Goal: Task Accomplishment & Management: Manage account settings

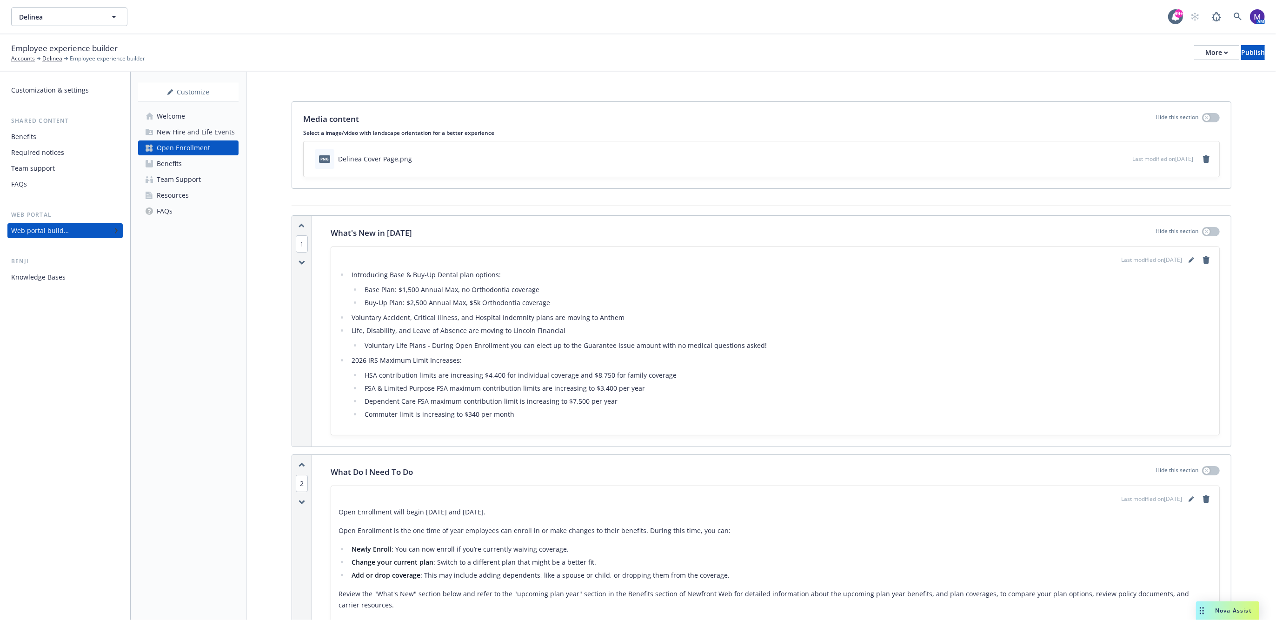
click at [466, 303] on li "Buy-Up Plan: $2,500 Annual Max, $5k Orthodontia coverage" at bounding box center [787, 302] width 850 height 11
click at [1188, 257] on icon "editPencil" at bounding box center [1191, 260] width 6 height 6
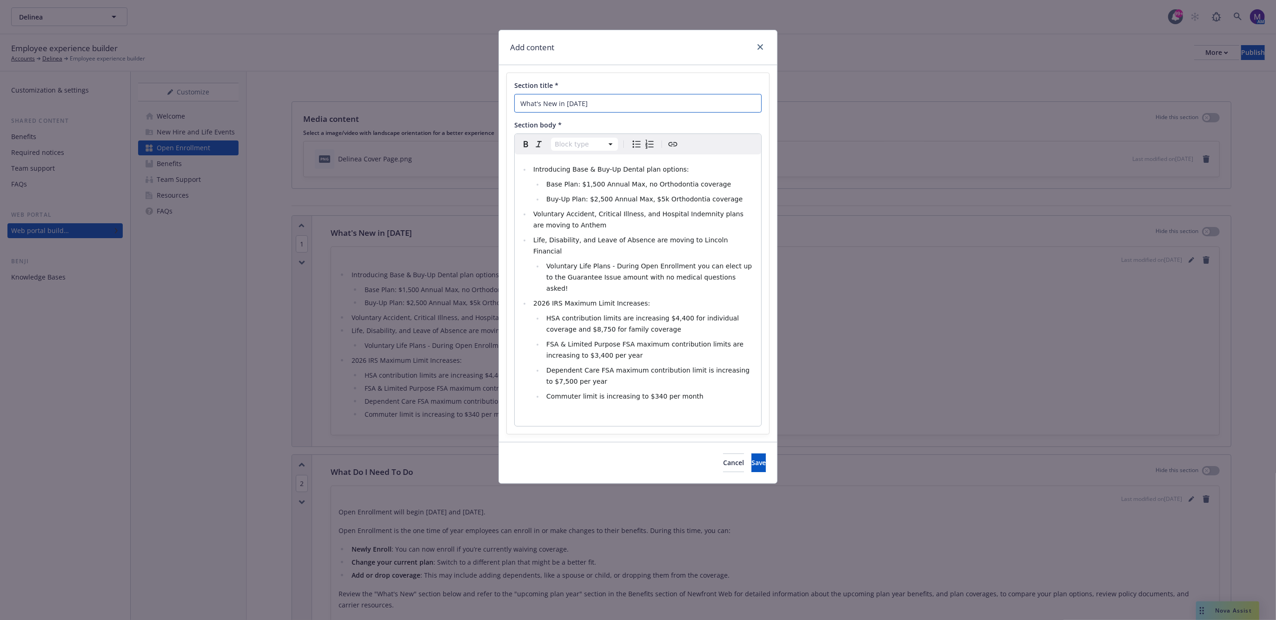
drag, startPoint x: 556, startPoint y: 99, endPoint x: 566, endPoint y: 101, distance: 10.5
click at [556, 99] on input "What's New in 2026" at bounding box center [637, 103] width 247 height 19
type input "What's New or Changing in [DATE]"
select select
click at [654, 198] on span "Buy-Up Plan: $2,500 Annual Max, $5k Orthodontia coverage" at bounding box center [644, 198] width 196 height 7
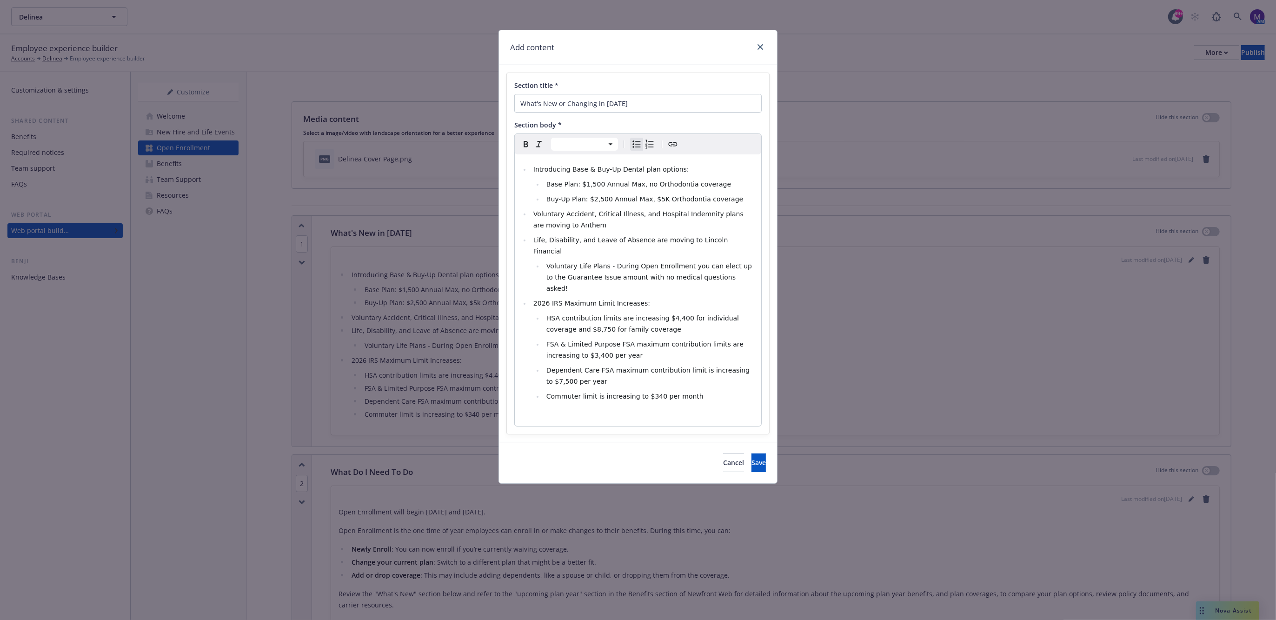
click at [696, 173] on li "Introducing Base & Buy-Up Dental plan options:" at bounding box center [642, 169] width 225 height 11
click at [726, 197] on li "Buy-Up Plan: $2,500 Annual Max, $5K Orthodontia coverage" at bounding box center [649, 198] width 212 height 11
click at [684, 166] on li "Introducing Base & Buy-Up Dental plan options:" at bounding box center [642, 169] width 225 height 11
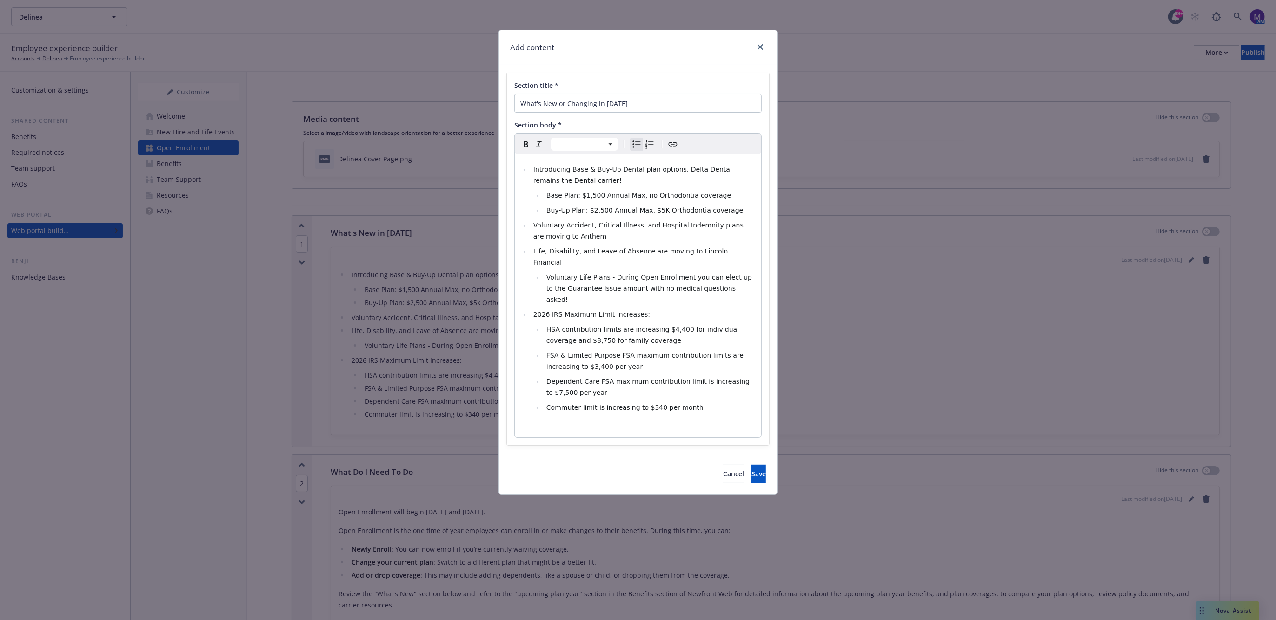
click at [630, 229] on li "Voluntary Accident, Critical Illness, and Hospital Indemnity plans are moving t…" at bounding box center [642, 230] width 225 height 22
click at [585, 237] on li "Voluntary Accident, Critical Illness, and Hospital Indemnity plans are moving t…" at bounding box center [642, 230] width 225 height 22
click at [716, 274] on li "Voluntary Life Plans - During Open Enrollment you can elect up to the Guarantee…" at bounding box center [649, 287] width 212 height 33
click at [637, 324] on li "HSA contribution limits are increasing $4,400 for individual coverage and $8,75…" at bounding box center [649, 335] width 212 height 22
click at [654, 350] on li "FSA & Limited Purpose FSA maximum contribution limits are increasing to $3,400 …" at bounding box center [649, 361] width 212 height 22
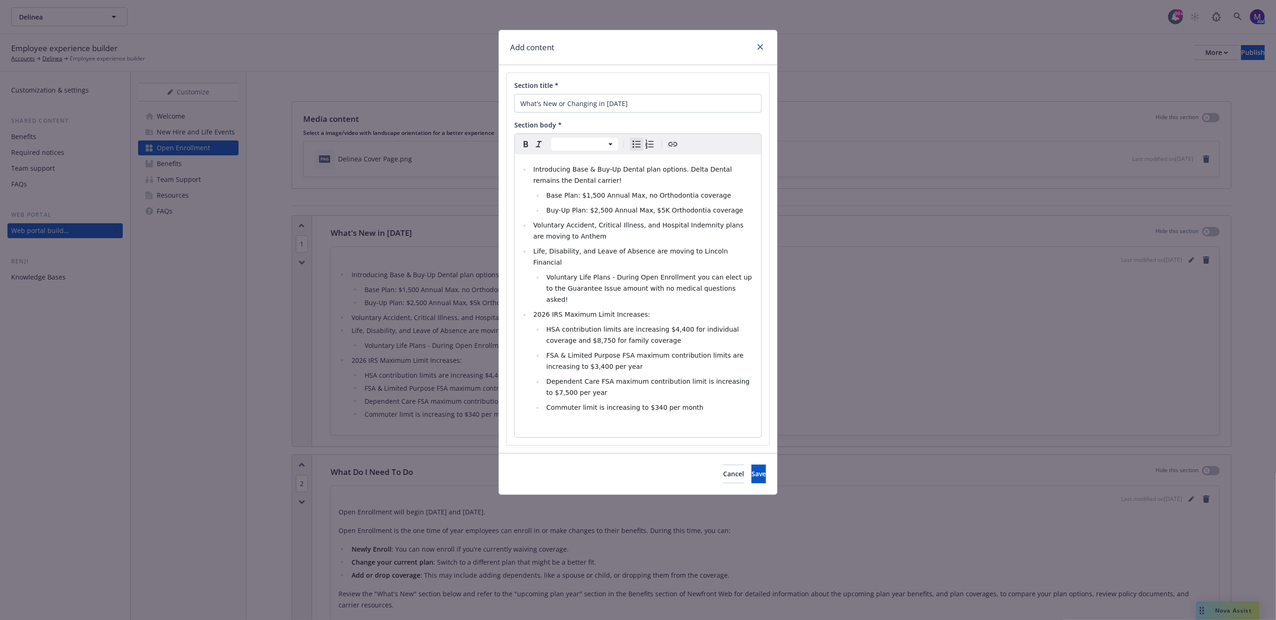
click at [675, 350] on li "FSA & Limited Purpose FSA maximum contribution limits are increasing to $3,400 …" at bounding box center [649, 361] width 212 height 22
click at [688, 377] on span "Dependent Care FSA maximum contribution limit is increasing to $7,500 per year" at bounding box center [648, 386] width 205 height 19
click at [691, 376] on li "Dependent Care FSA maximum contribution limit is increasing to $7,500 per year" at bounding box center [649, 387] width 212 height 22
click at [696, 402] on li "Commuter limit is increasing to $340 per month" at bounding box center [649, 407] width 212 height 11
click at [755, 464] on button "Save" at bounding box center [758, 473] width 14 height 19
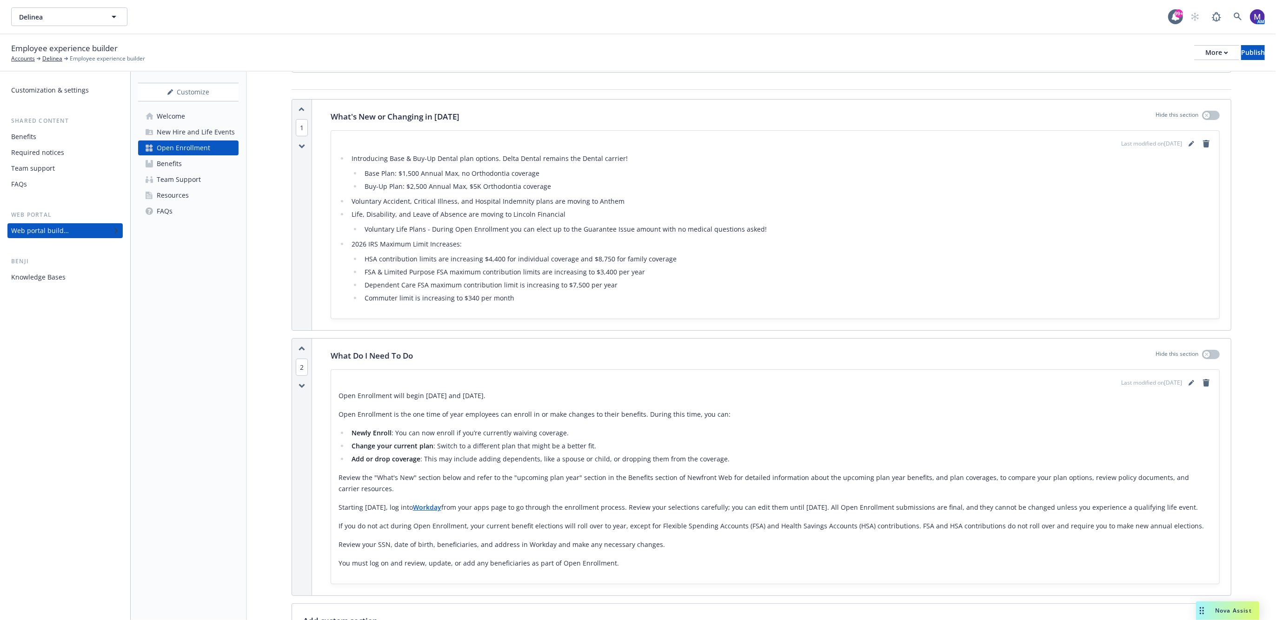
scroll to position [174, 0]
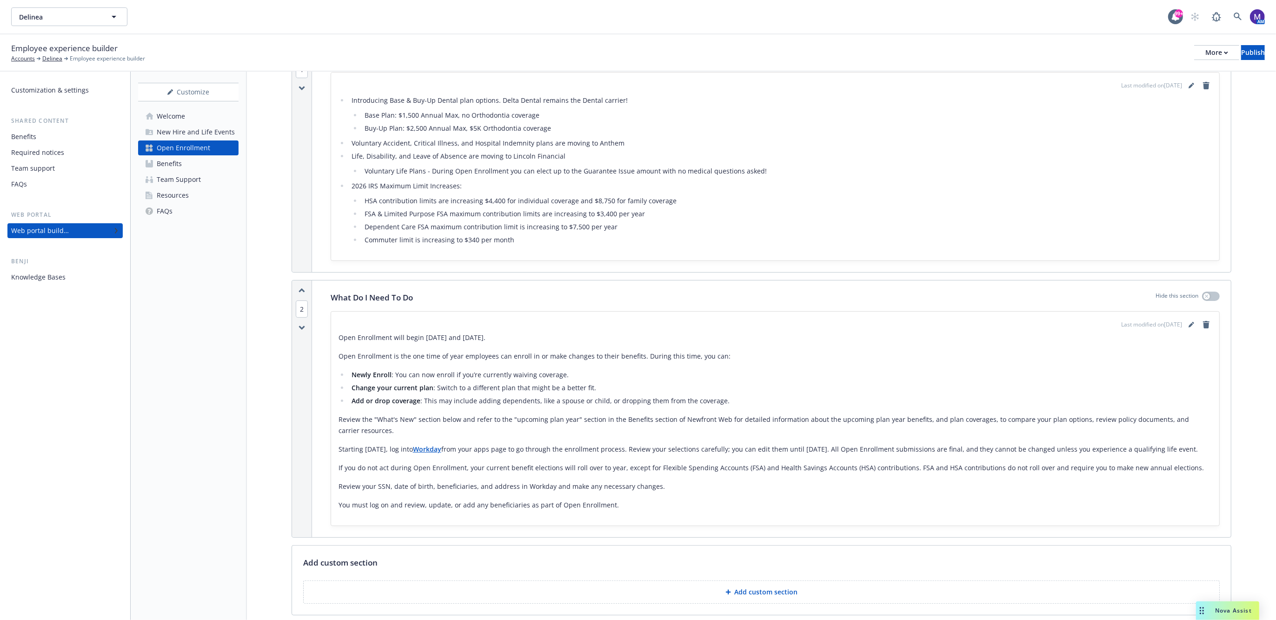
drag, startPoint x: 504, startPoint y: 334, endPoint x: 602, endPoint y: 328, distance: 98.3
click at [504, 334] on p "Open Enrollment will begin November 3rd and November 14th." at bounding box center [774, 337] width 873 height 11
click at [1188, 323] on icon "editPencil" at bounding box center [1190, 325] width 5 height 5
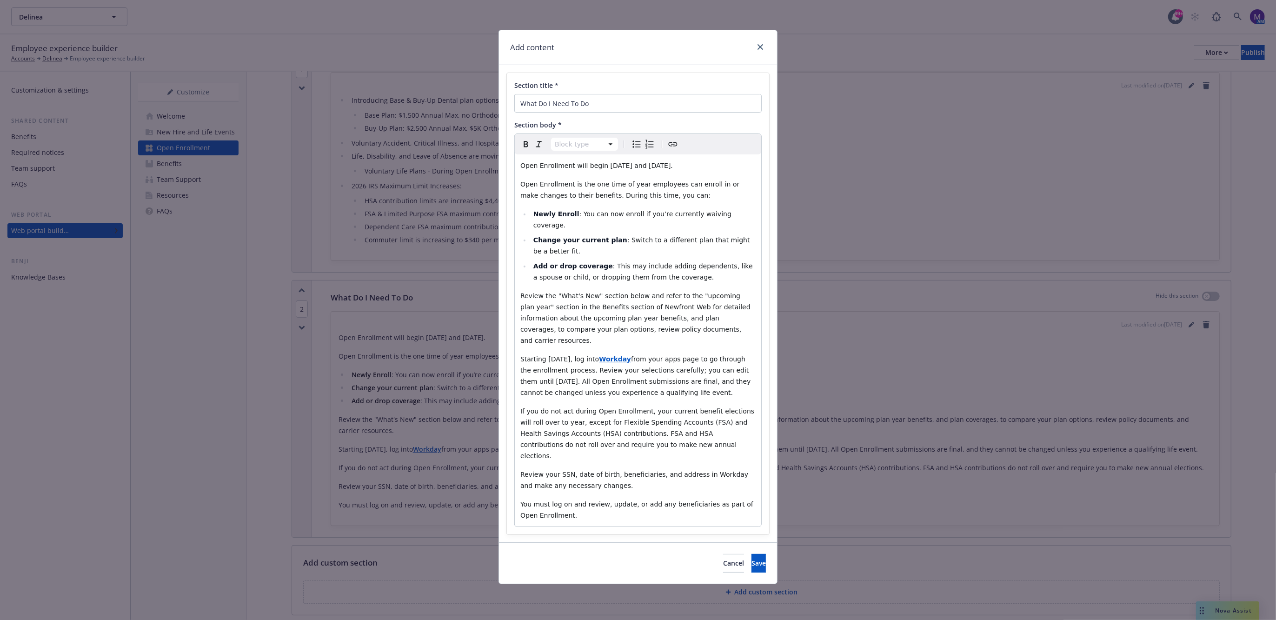
click at [620, 168] on span "Open Enrollment will begin November 3rd and November 14th." at bounding box center [596, 165] width 152 height 7
click at [594, 165] on span "Open Enrollment will begin November 3rd and November 14th." at bounding box center [596, 165] width 152 height 7
click at [631, 191] on span "Open Enrollment is the one time of year employees can enroll in or make changes…" at bounding box center [630, 189] width 221 height 19
click at [656, 162] on span "Open Enrollment will begin November 3rd and November 14th." at bounding box center [596, 165] width 152 height 7
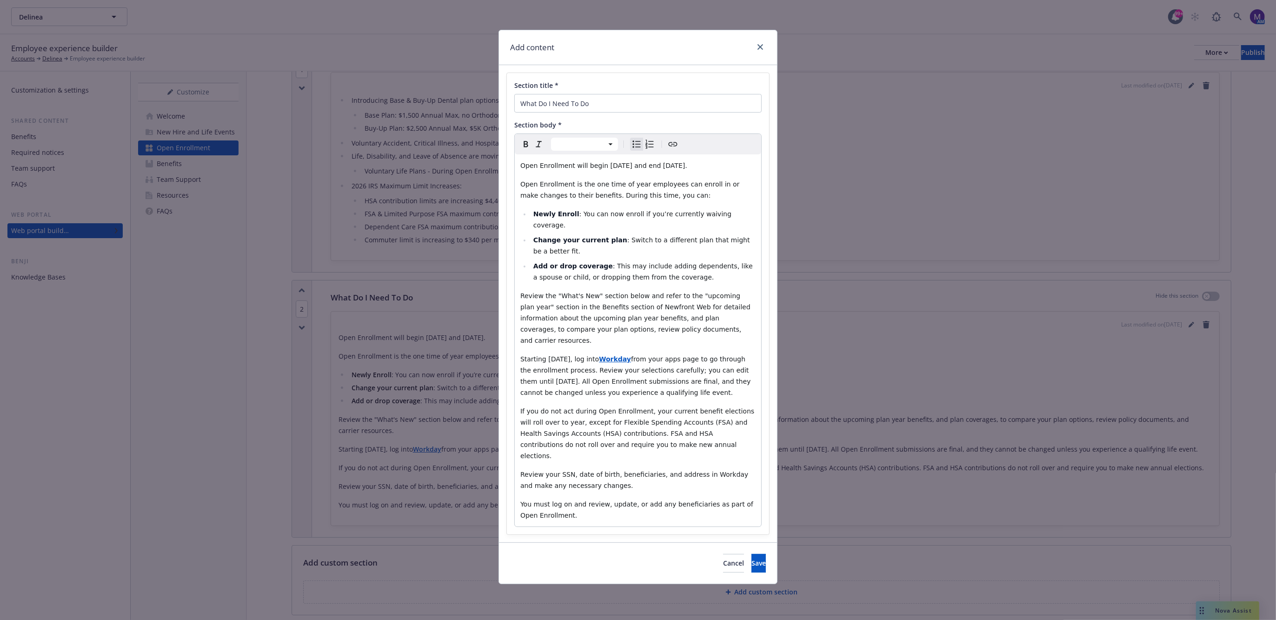
click at [658, 212] on span ": You can now enroll if you’re currently waiving coverage." at bounding box center [633, 219] width 200 height 19
select select "paragraph"
click at [604, 193] on span "Open Enrollment is the one time of year employees can enroll in or make changes…" at bounding box center [630, 189] width 221 height 19
click at [644, 272] on div "Open Enrollment will begin November 3rd and end November 14th. Open Enrollment …" at bounding box center [638, 340] width 246 height 372
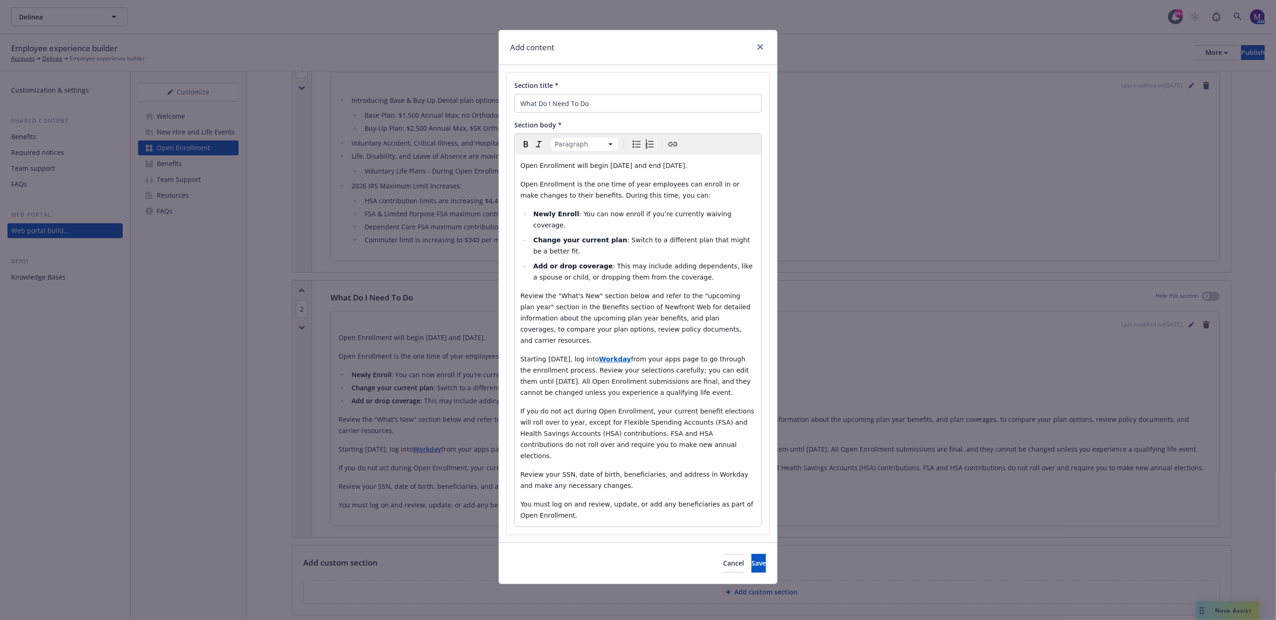
click at [643, 358] on span "from your apps page to go through the enrollment process. Review your selection…" at bounding box center [636, 375] width 232 height 41
click at [560, 361] on span "from your apps page to go through the enrollment process. Review your selection…" at bounding box center [636, 375] width 232 height 41
click at [672, 366] on span "from your apps page to go through the enrollment process. Review your selection…" at bounding box center [636, 375] width 232 height 41
click at [550, 407] on span "If you do not act during Open Enrollment, your current benefit elections will r…" at bounding box center [638, 433] width 236 height 52
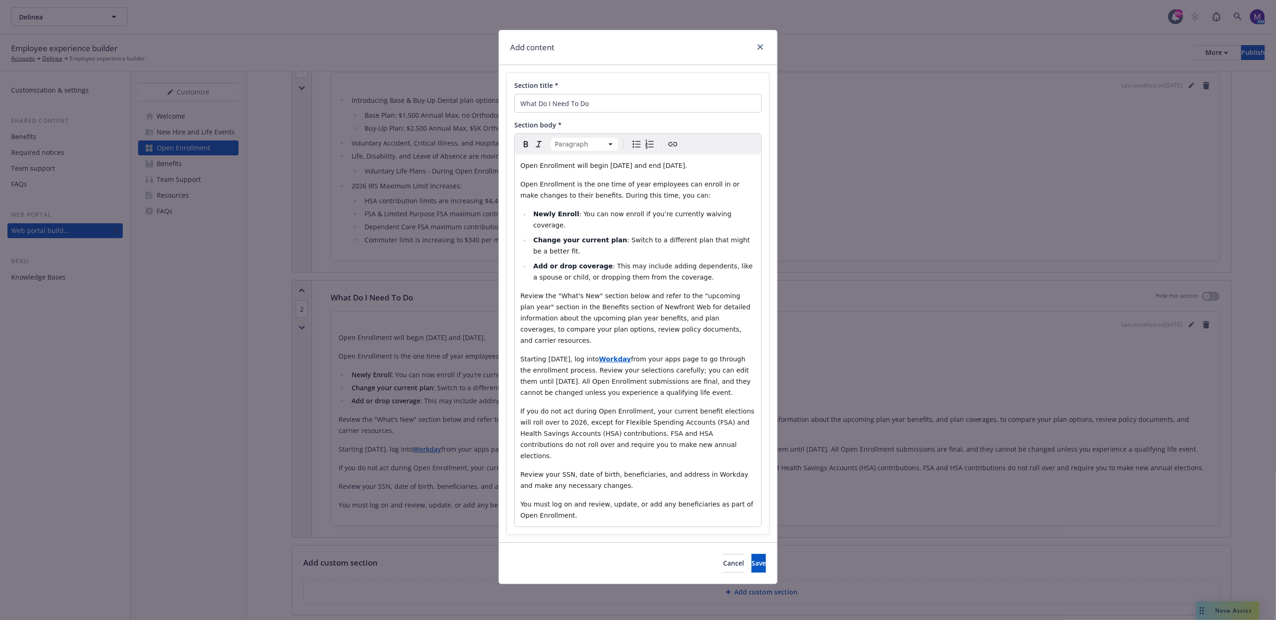
click at [588, 407] on span "If you do not act during Open Enrollment, your current benefit elections will r…" at bounding box center [638, 433] width 236 height 52
click at [610, 408] on span "If you do not act during Open Enrollment, your current benefit elections will r…" at bounding box center [638, 433] width 236 height 52
click at [678, 411] on span "If you do not act during Open Enrollment, your current benefit elections will r…" at bounding box center [638, 433] width 236 height 52
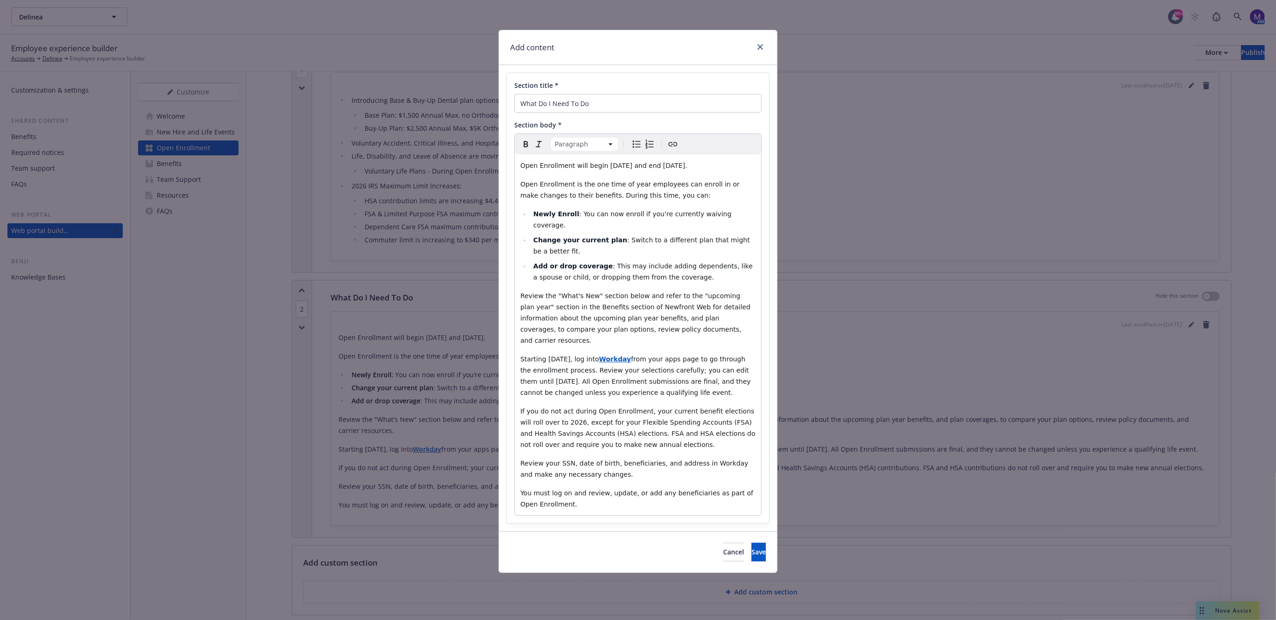
click at [718, 415] on p "If you do not act during Open Enrollment, your current benefit elections will r…" at bounding box center [637, 427] width 235 height 45
click at [658, 426] on p "If you do not act during Open Enrollment, your current benefit elections will r…" at bounding box center [637, 427] width 235 height 45
click at [751, 547] on span "Save" at bounding box center [758, 551] width 14 height 9
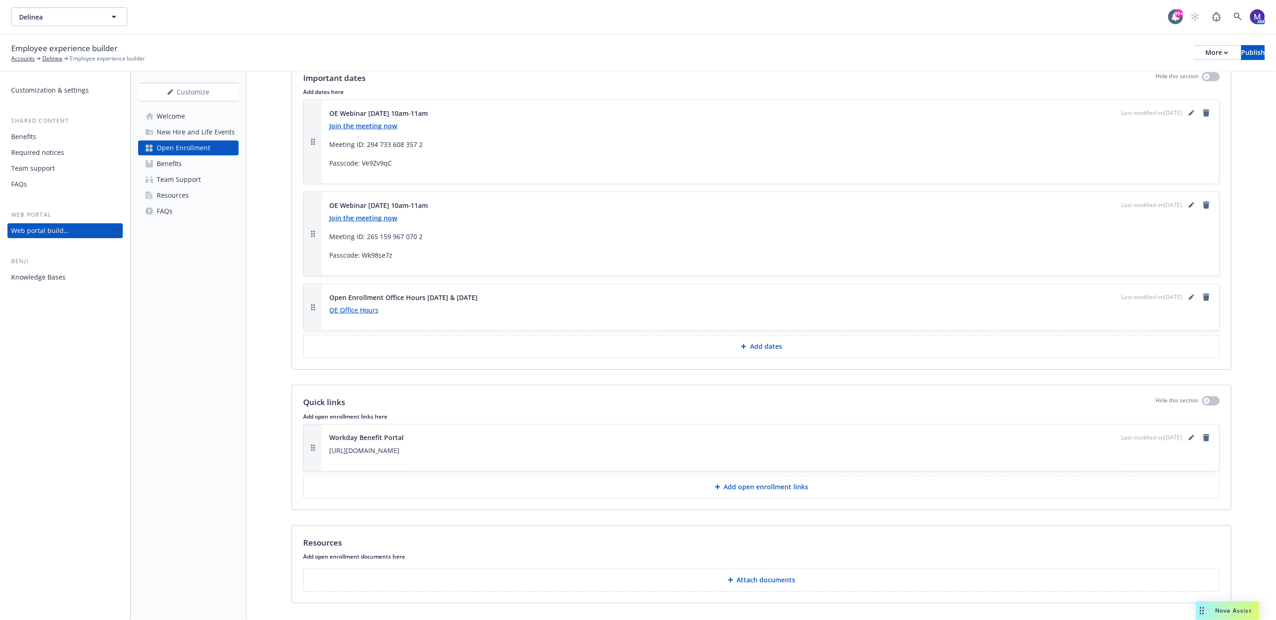
scroll to position [781, 0]
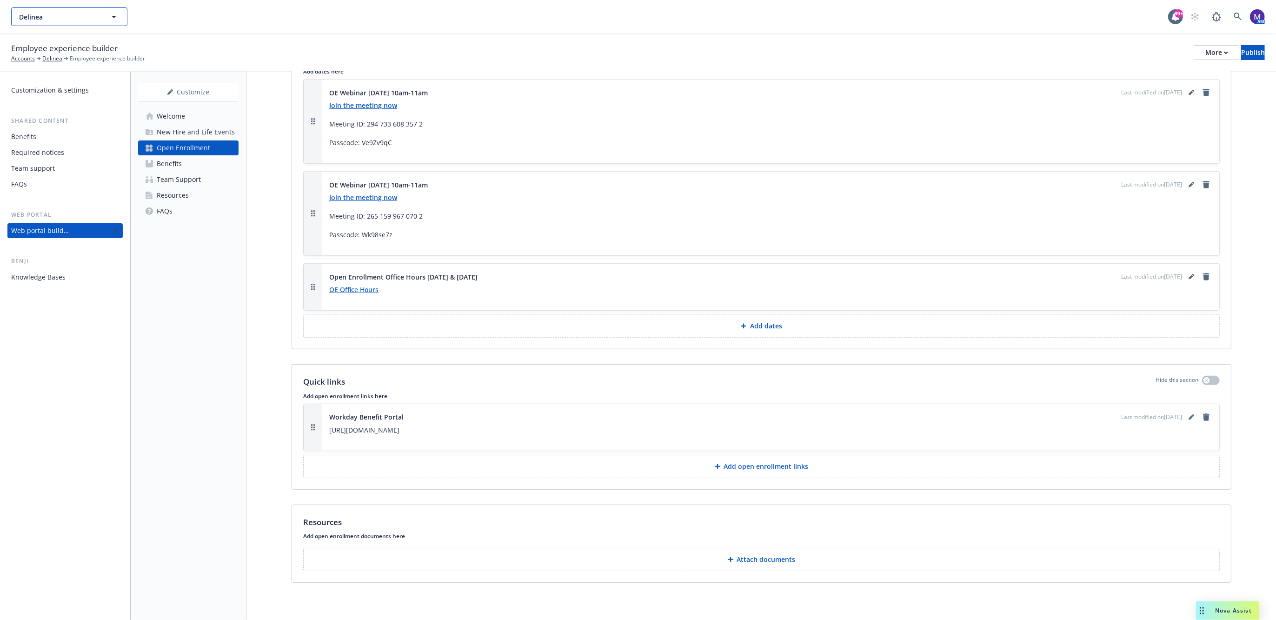
click at [113, 14] on icon "button" at bounding box center [113, 16] width 11 height 11
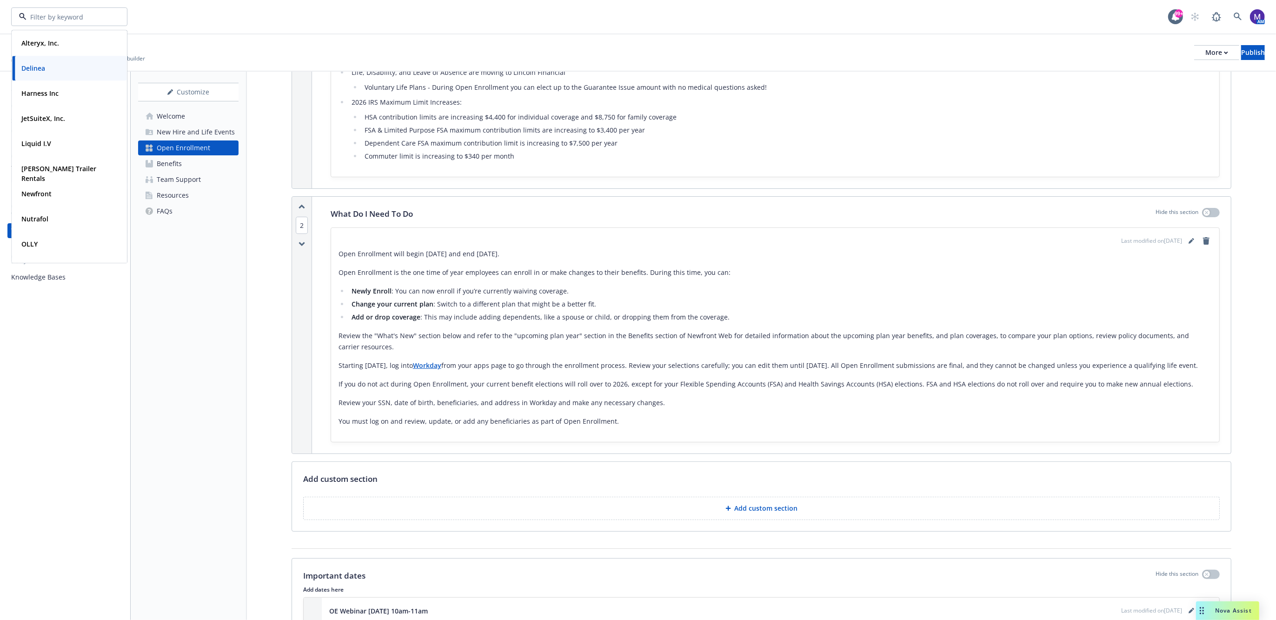
scroll to position [0, 0]
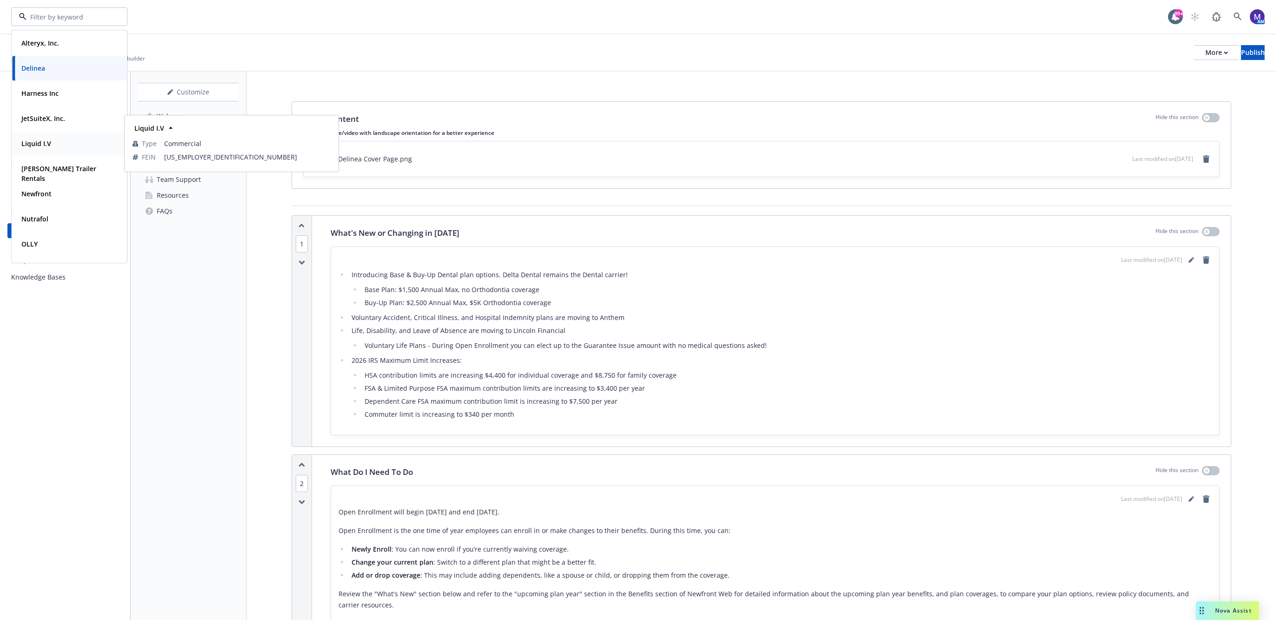
click at [34, 148] on span "Liquid I.V" at bounding box center [36, 144] width 30 height 10
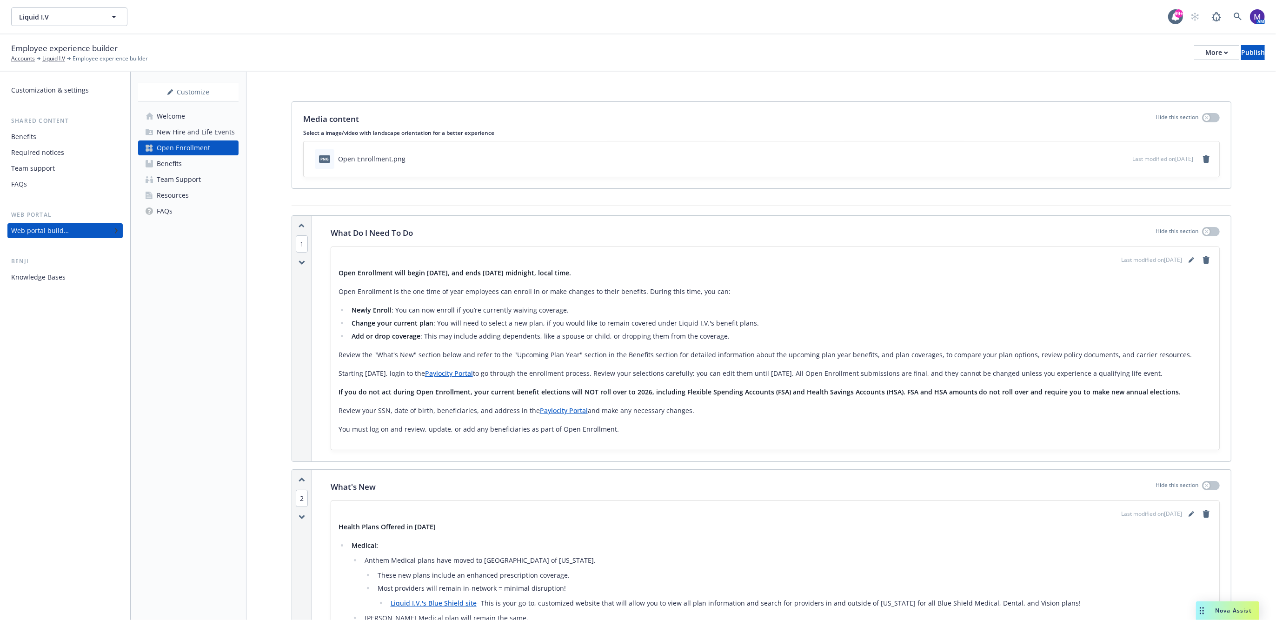
scroll to position [58, 0]
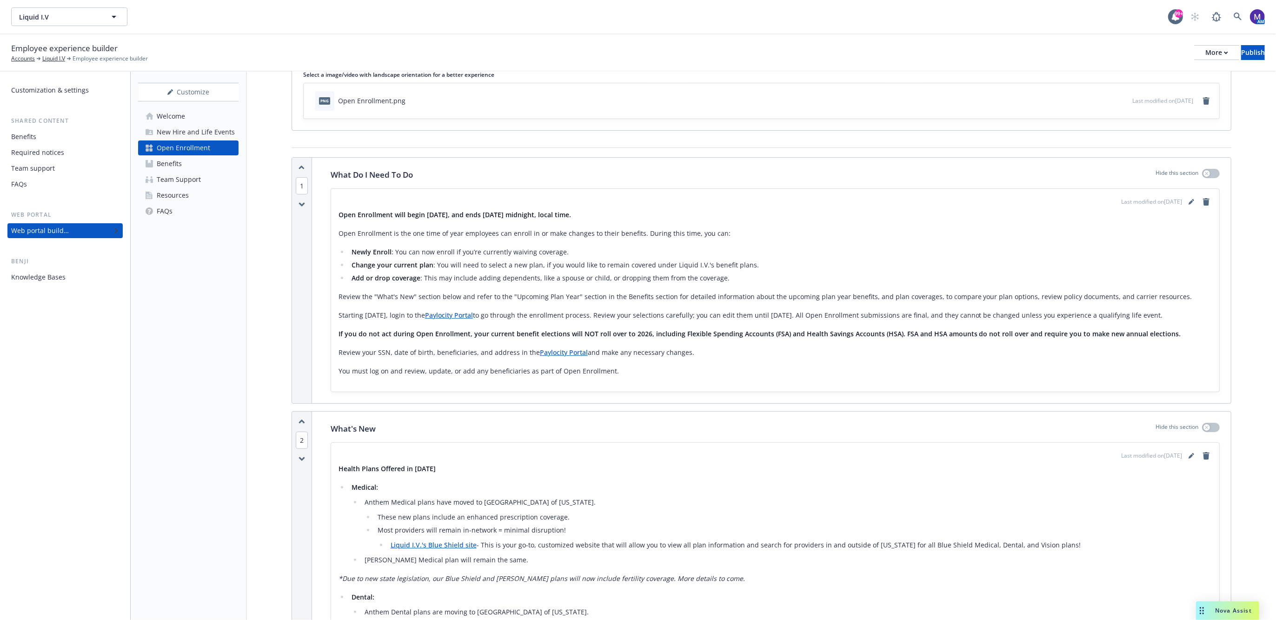
click at [571, 213] on strong "Open Enrollment will begin Monday, November 10, 2025, and ends Friday, November…" at bounding box center [454, 214] width 232 height 9
copy div "Open Enrollment will begin Monday, November 10, 2025, and ends Friday, November…"
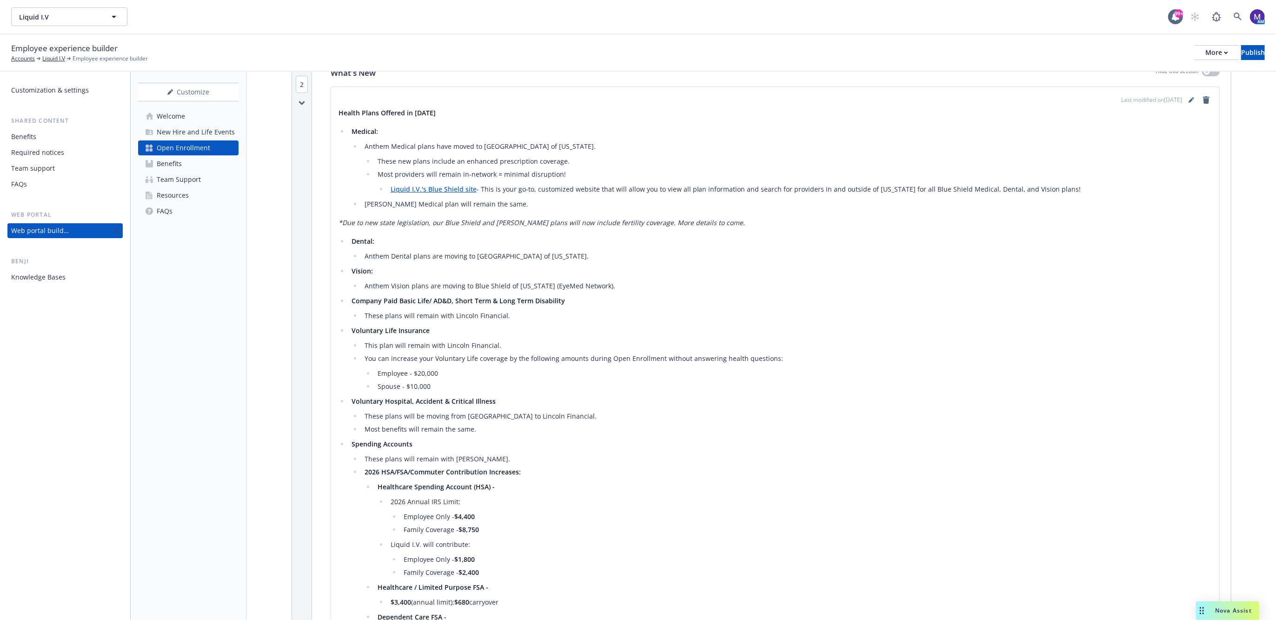
scroll to position [291, 0]
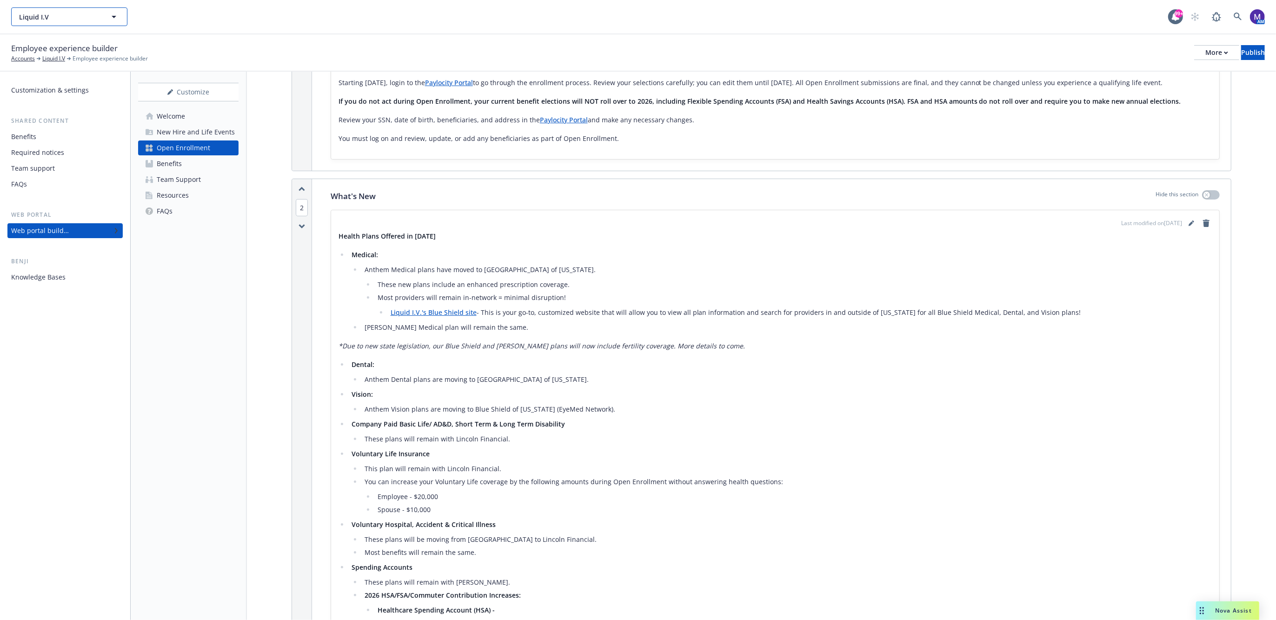
click at [75, 17] on span "Liquid I.V" at bounding box center [59, 17] width 80 height 10
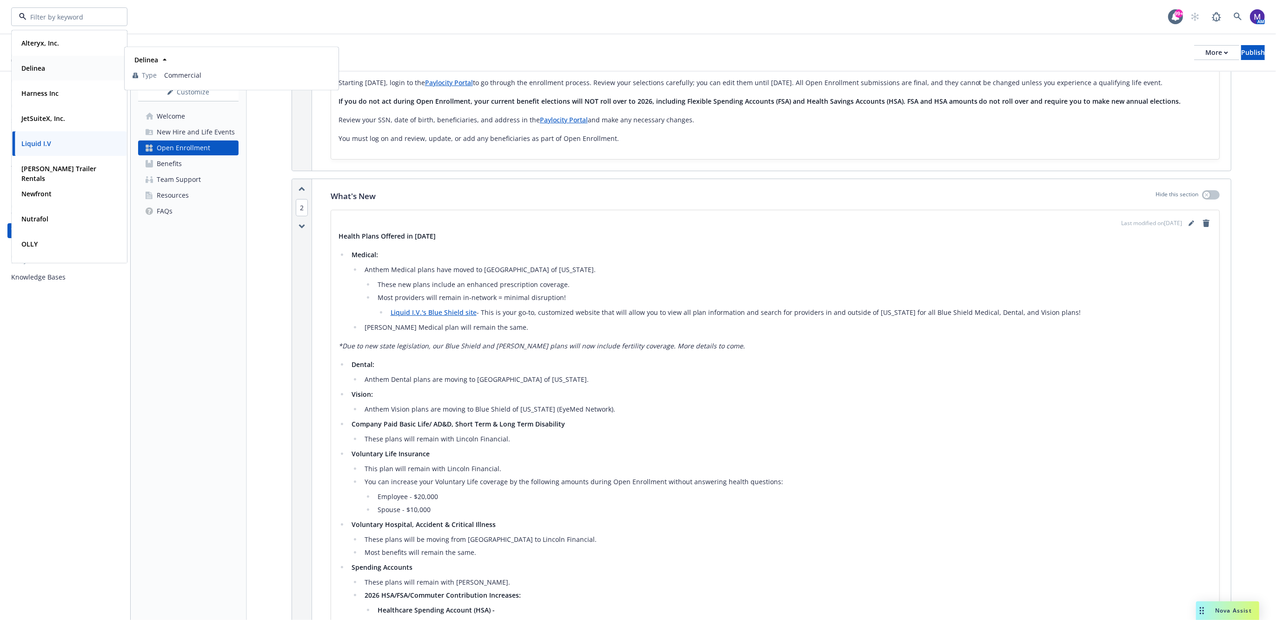
click at [44, 76] on div "Delinea Type Commercial" at bounding box center [69, 68] width 114 height 25
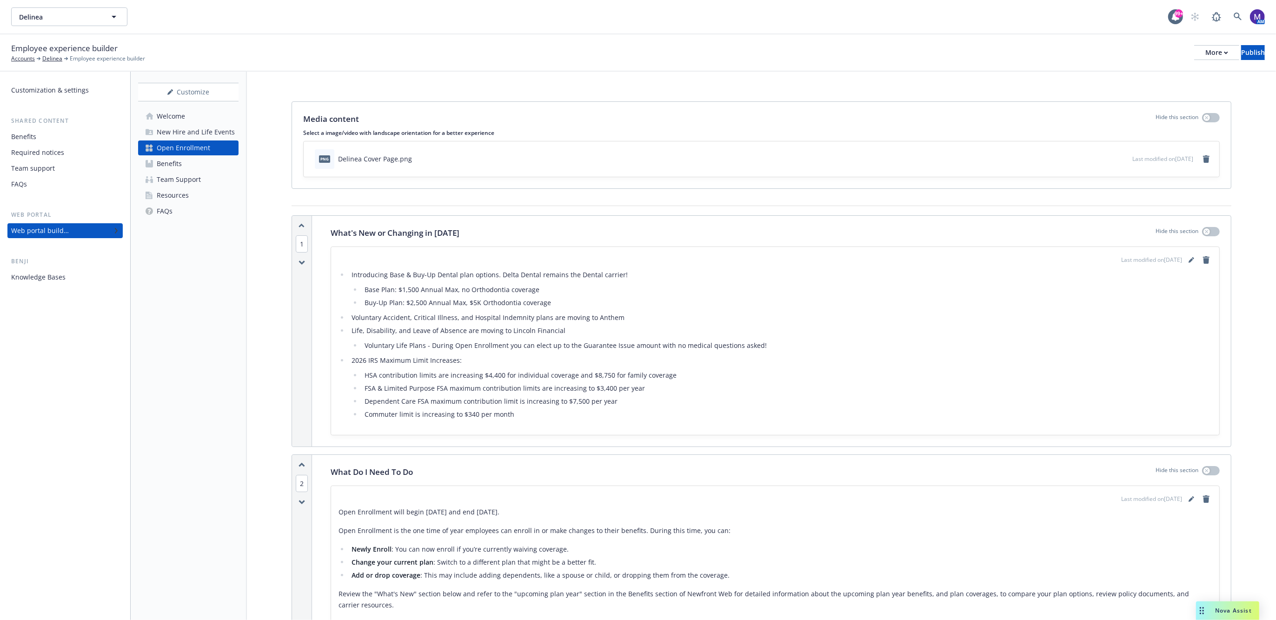
scroll to position [174, 0]
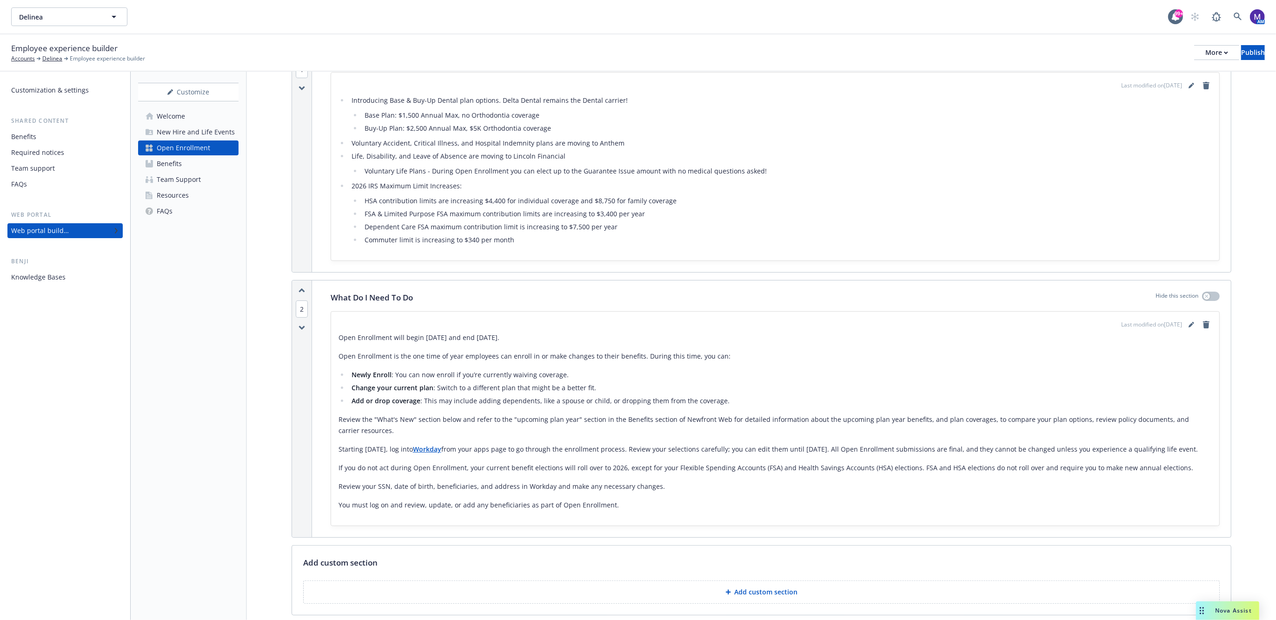
click at [302, 288] on icon "button" at bounding box center [301, 290] width 7 height 5
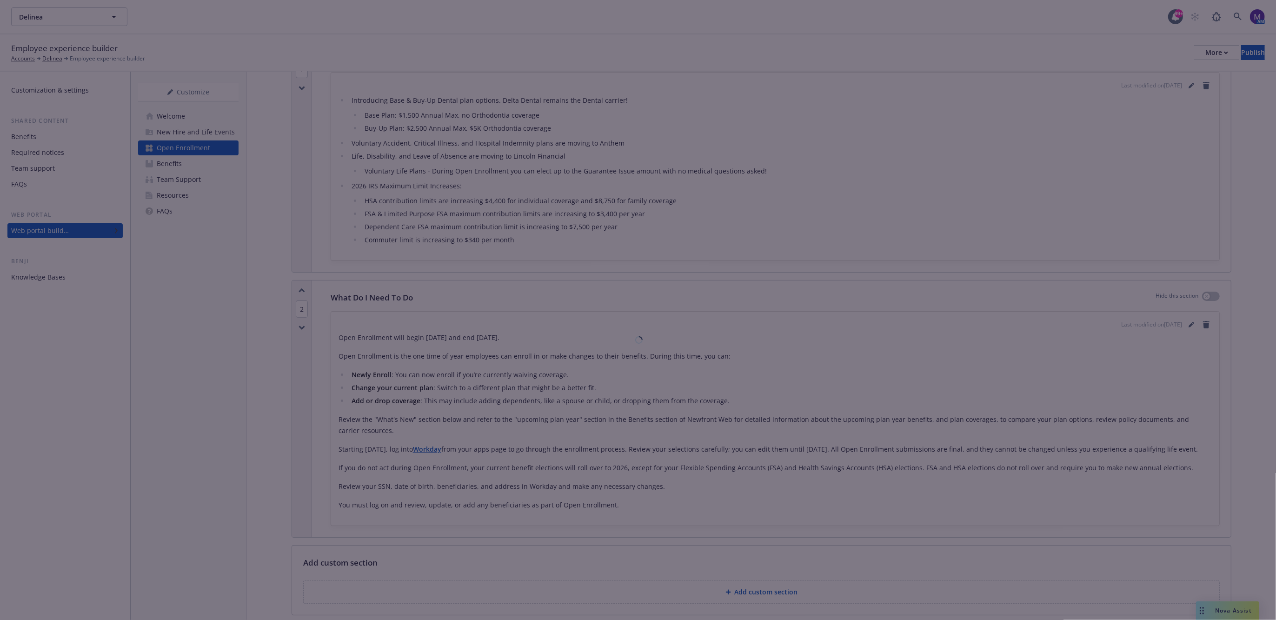
scroll to position [0, 0]
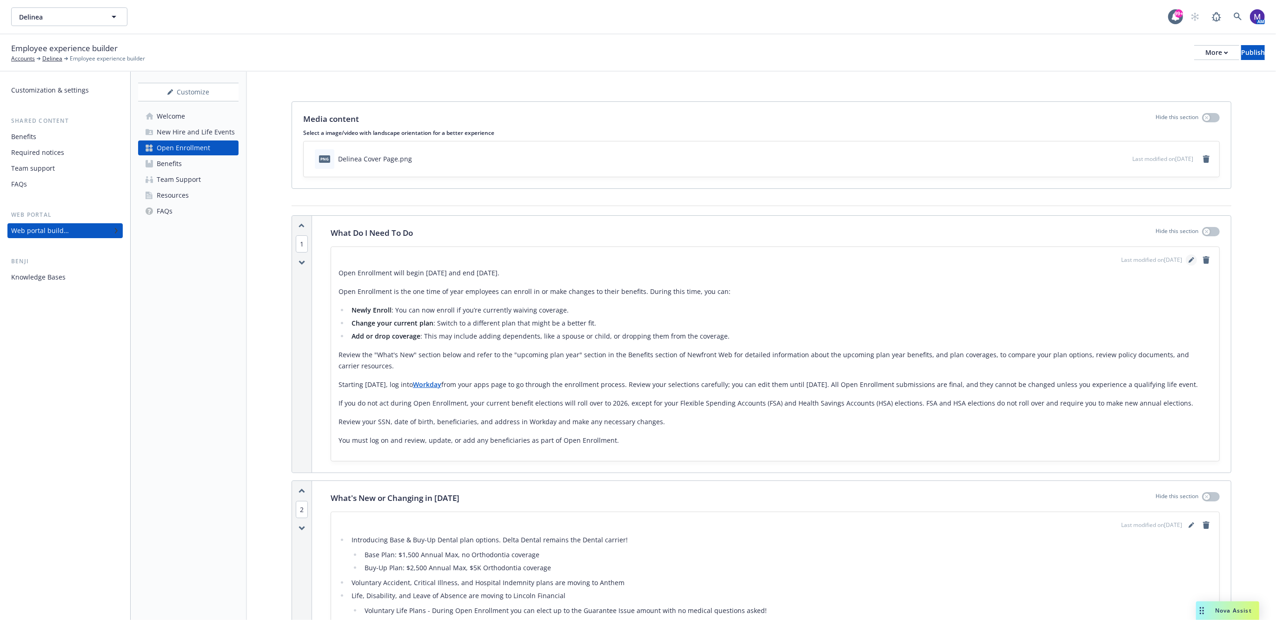
click at [1185, 258] on link "editPencil" at bounding box center [1190, 259] width 11 height 11
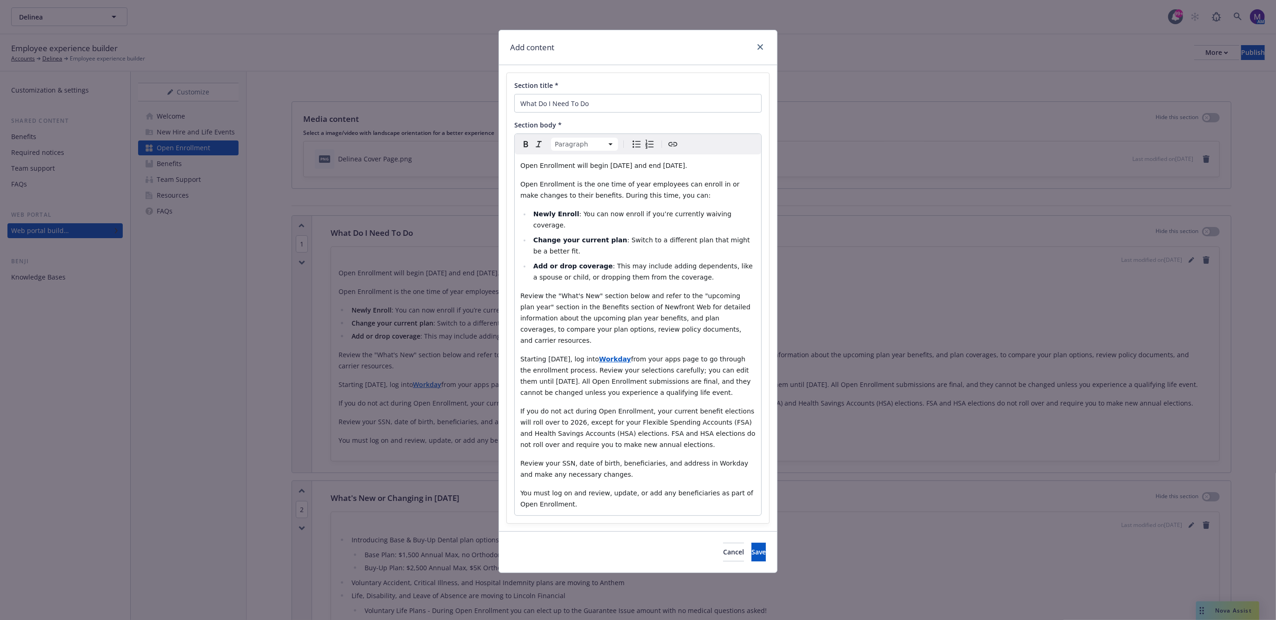
click at [724, 169] on p "Open Enrollment will begin November 3rd and end November 14th." at bounding box center [637, 165] width 235 height 11
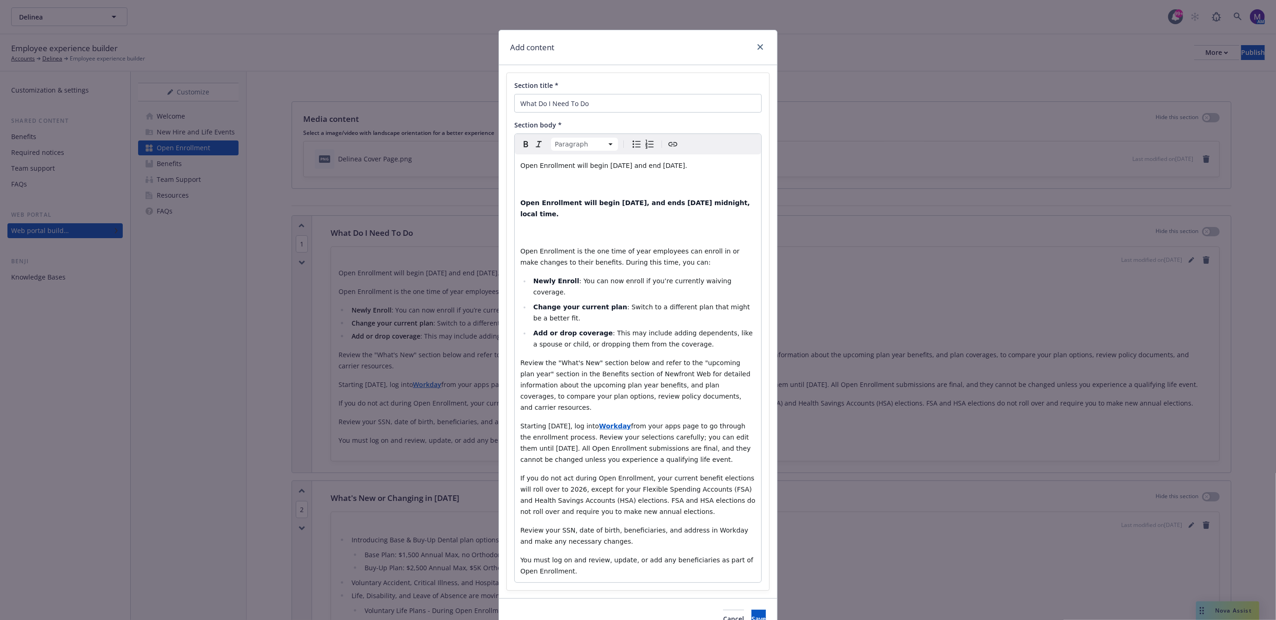
click at [669, 199] on strong "Open Enrollment will begin Monday, November 10, 2025, and ends Friday, November…" at bounding box center [636, 208] width 232 height 19
click at [554, 215] on strong "Open Enrollment will begin Monday, November 3, 2025, and ends Friday, November …" at bounding box center [636, 208] width 232 height 19
drag, startPoint x: 648, startPoint y: 215, endPoint x: 574, endPoint y: 219, distance: 74.0
click at [574, 219] on p "Open Enrollment will begin Monday, November 3, 2025, and ends Friday, November …" at bounding box center [637, 208] width 235 height 22
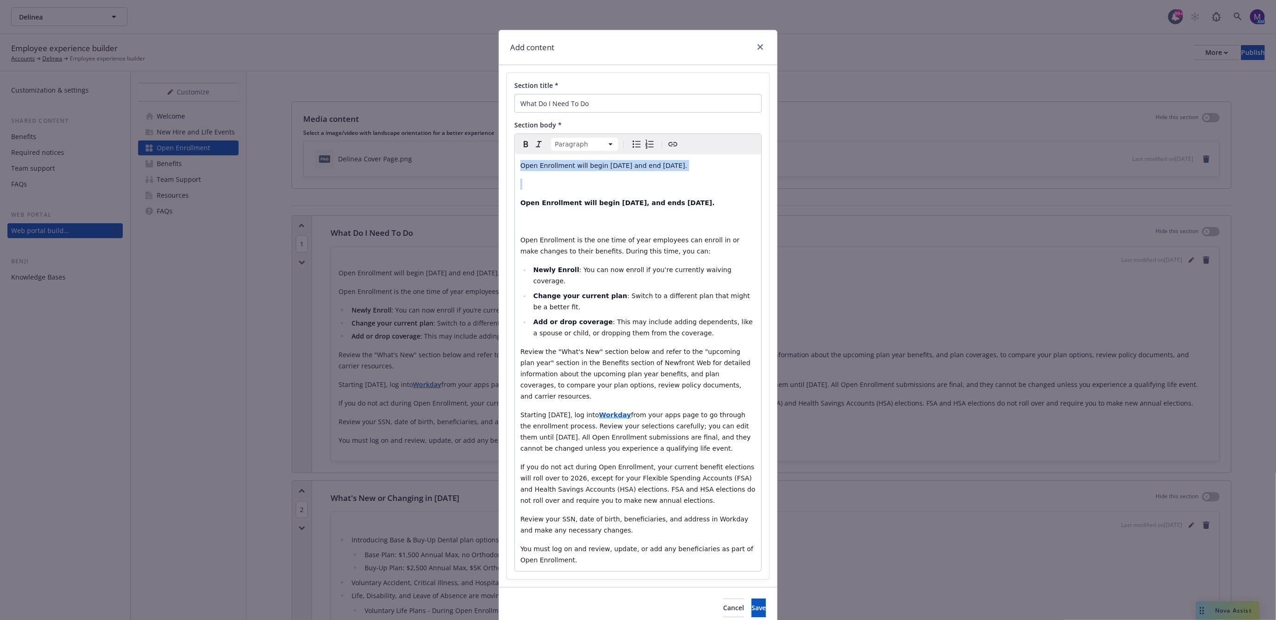
drag, startPoint x: 662, startPoint y: 188, endPoint x: 491, endPoint y: 169, distance: 172.1
click at [491, 169] on div "Add content Section title * What Do I Need To Do Section body * Paragraph Parag…" at bounding box center [638, 310] width 1276 height 620
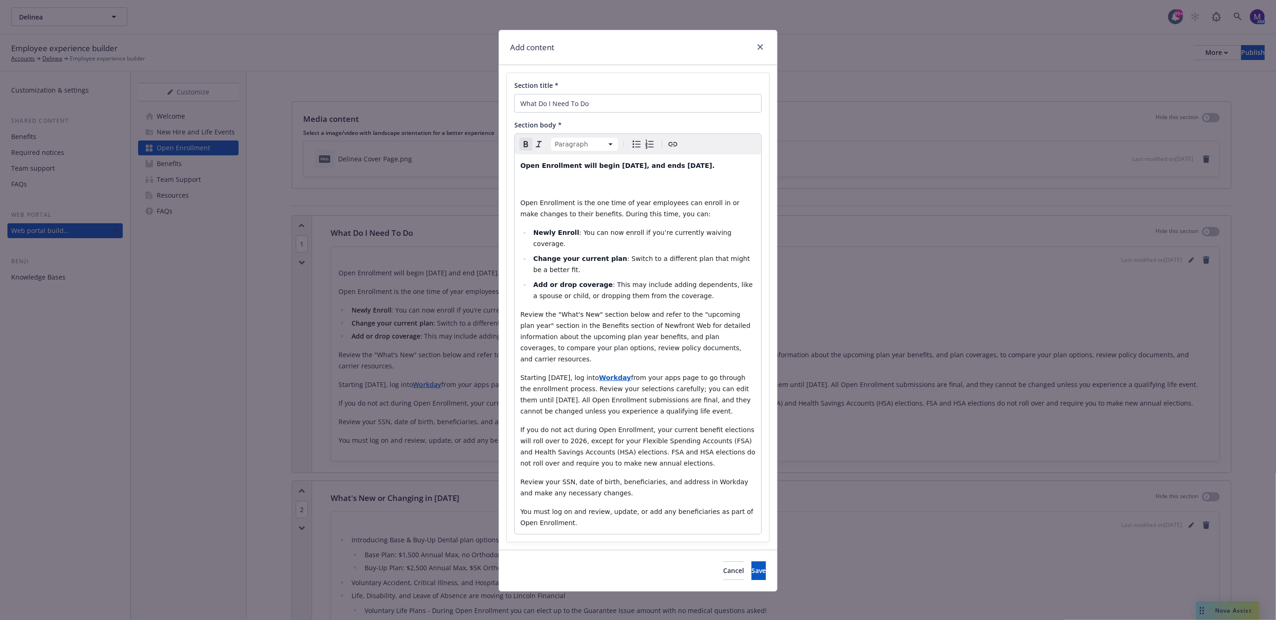
click at [642, 201] on div "Open Enrollment will begin Monday, November 3, 2025, and ends Friday, November …" at bounding box center [638, 343] width 246 height 379
click at [581, 169] on strong "Open Enrollment will begin [DATE], and ends [DATE]." at bounding box center [617, 165] width 194 height 7
click at [556, 190] on p "editable markdown" at bounding box center [637, 184] width 235 height 11
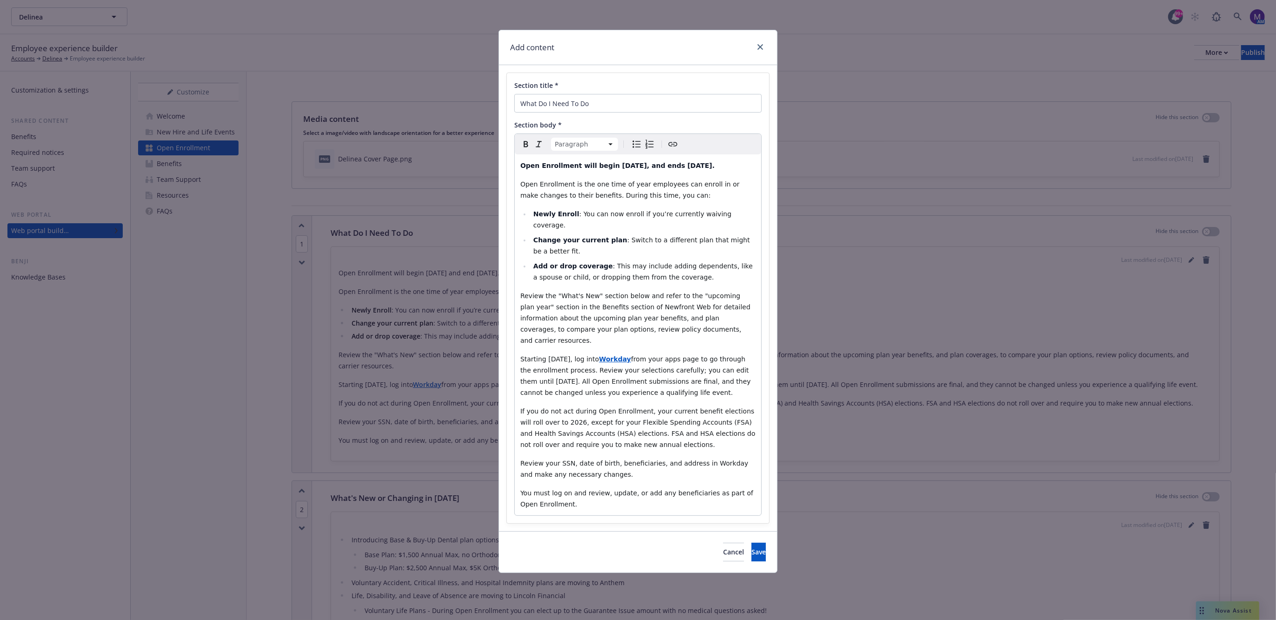
click at [596, 276] on span ": This may include adding dependents, like a spouse or child, or dropping them …" at bounding box center [643, 271] width 221 height 19
select select "paragraph"
click at [591, 293] on span "Review the "What's New" section below and refer to the "upcoming plan year" sec…" at bounding box center [636, 318] width 232 height 52
click at [651, 365] on span "from your apps page to go through the enrollment process. Review your selection…" at bounding box center [636, 375] width 232 height 41
click at [755, 543] on button "Save" at bounding box center [758, 552] width 14 height 19
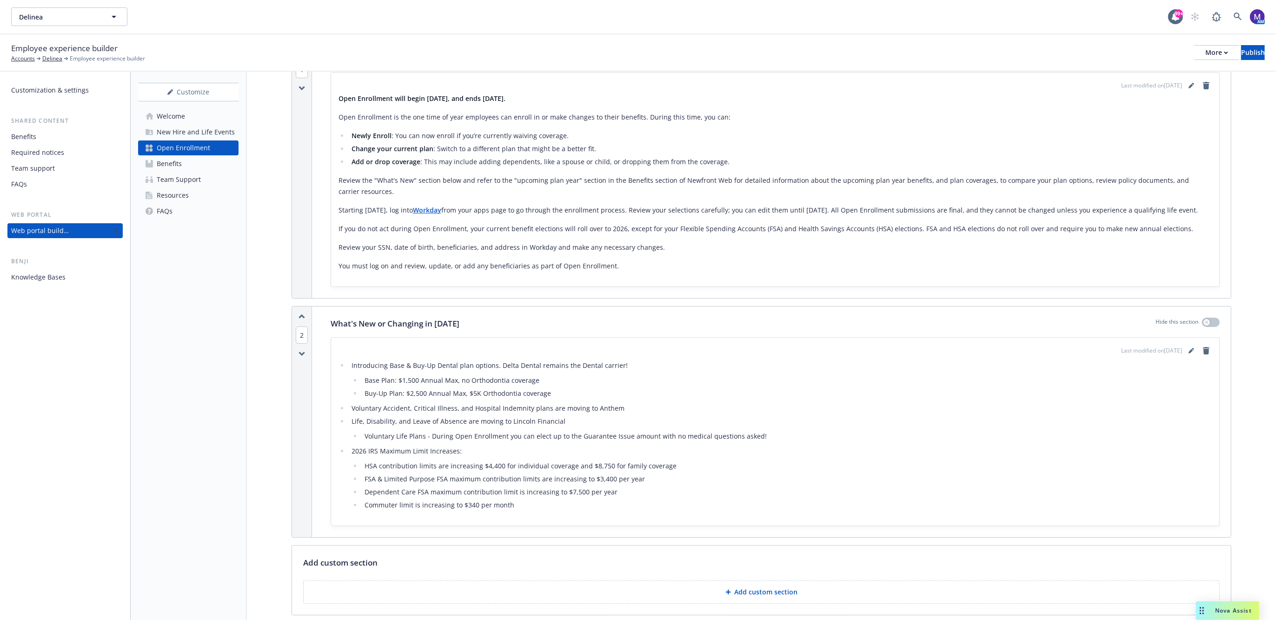
scroll to position [58, 0]
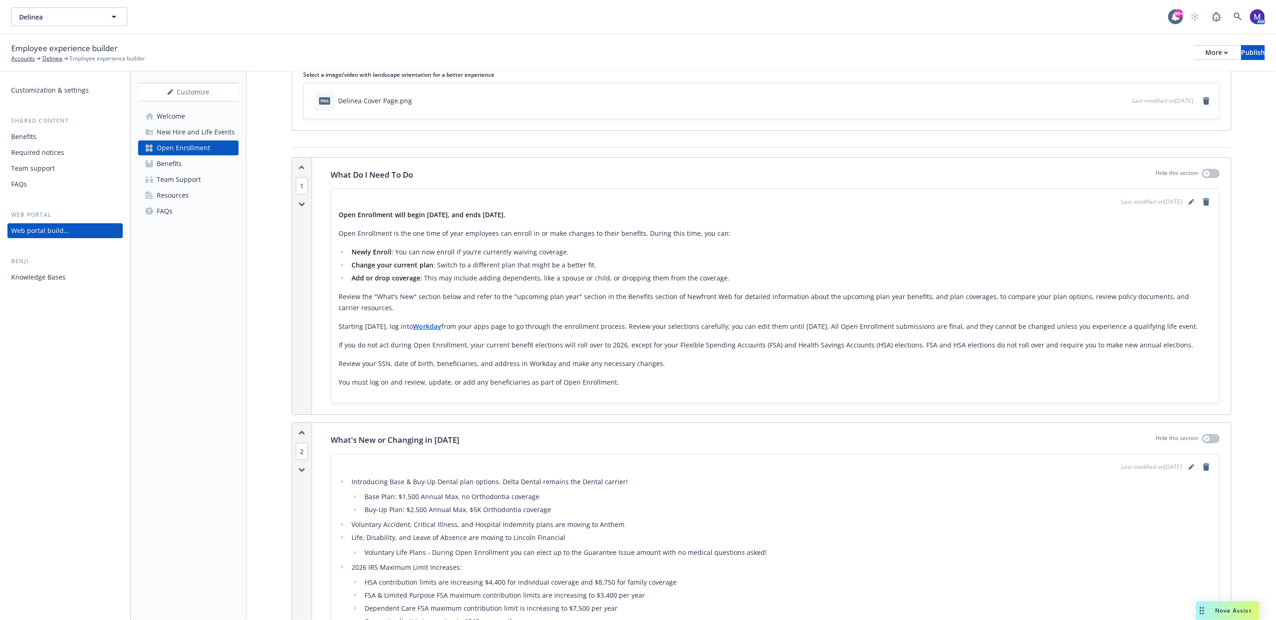
click at [88, 7] on div "Delinea Delinea 99+ AM" at bounding box center [638, 16] width 1276 height 33
click at [87, 9] on button "Delinea" at bounding box center [69, 16] width 116 height 19
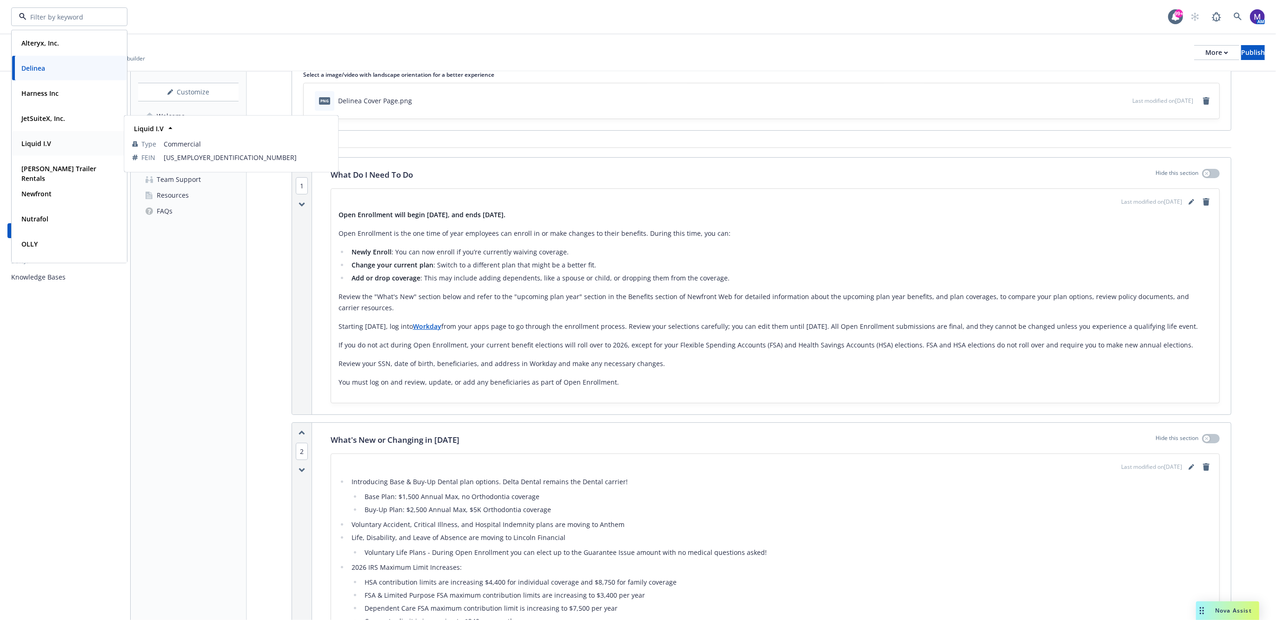
click at [55, 143] on div "Liquid I.V" at bounding box center [69, 143] width 103 height 13
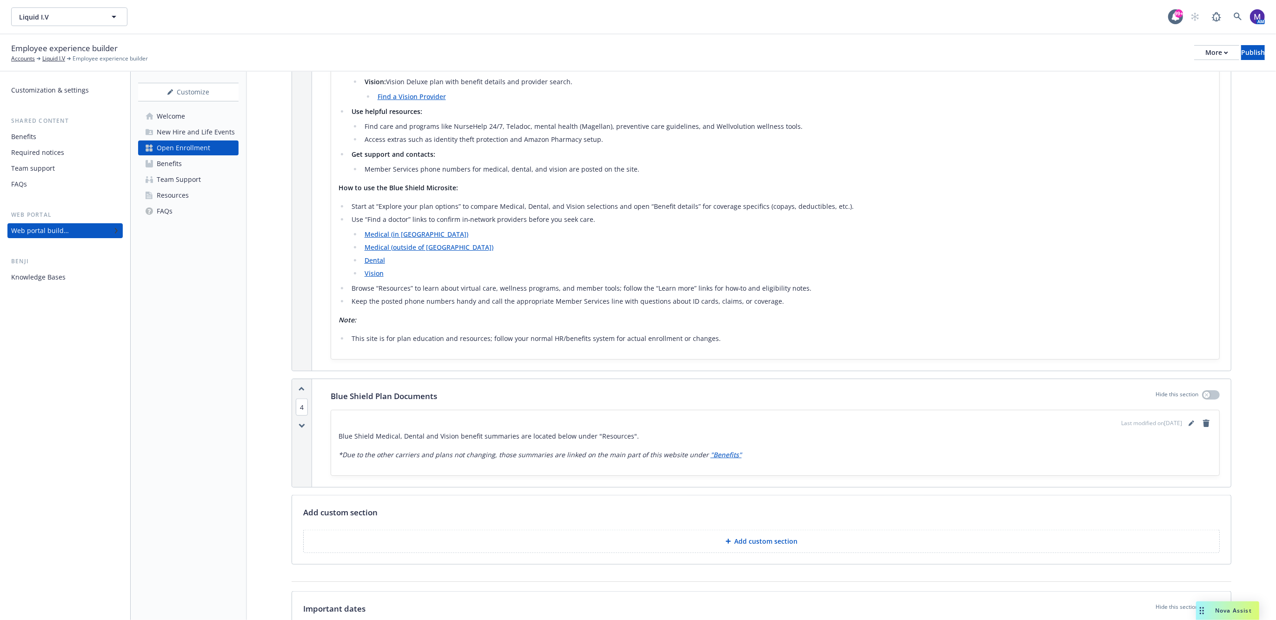
scroll to position [1265, 0]
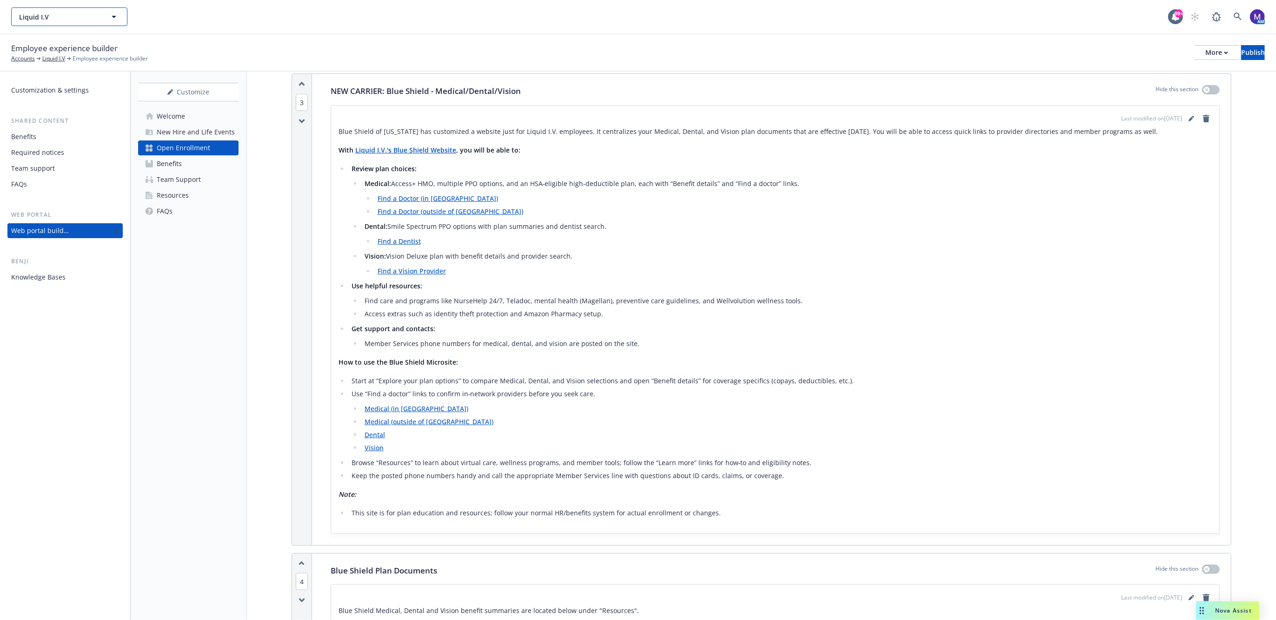
click at [55, 20] on span "Liquid I.V" at bounding box center [59, 17] width 80 height 10
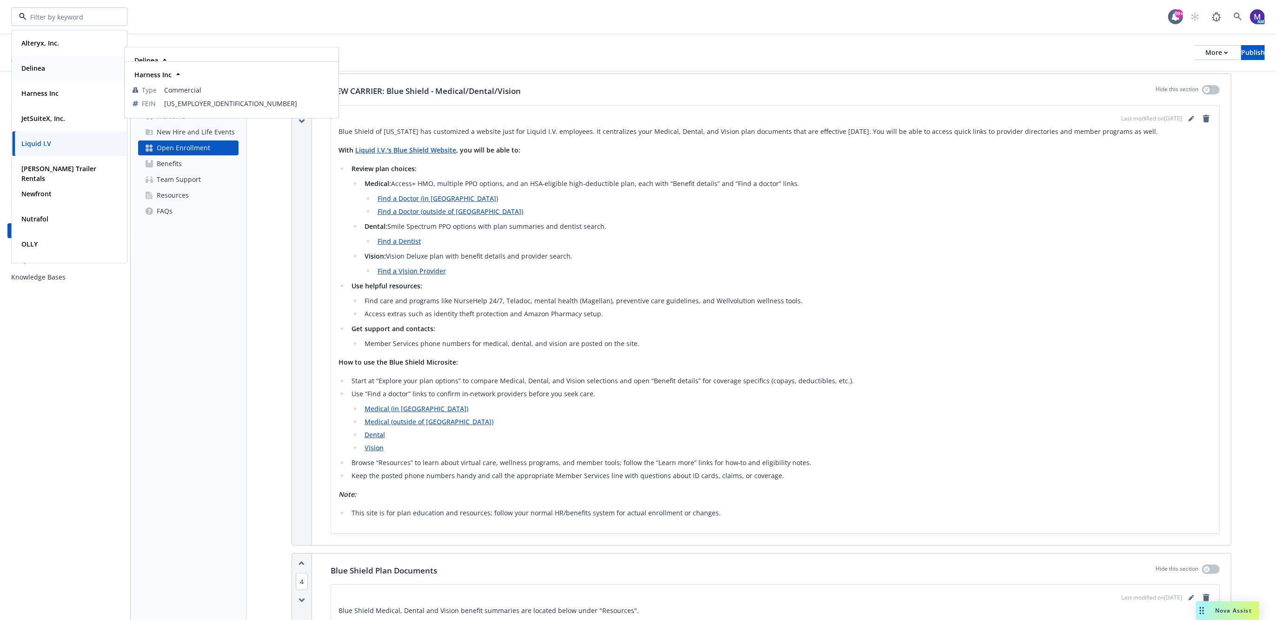
click at [56, 66] on div "Delinea" at bounding box center [69, 67] width 103 height 13
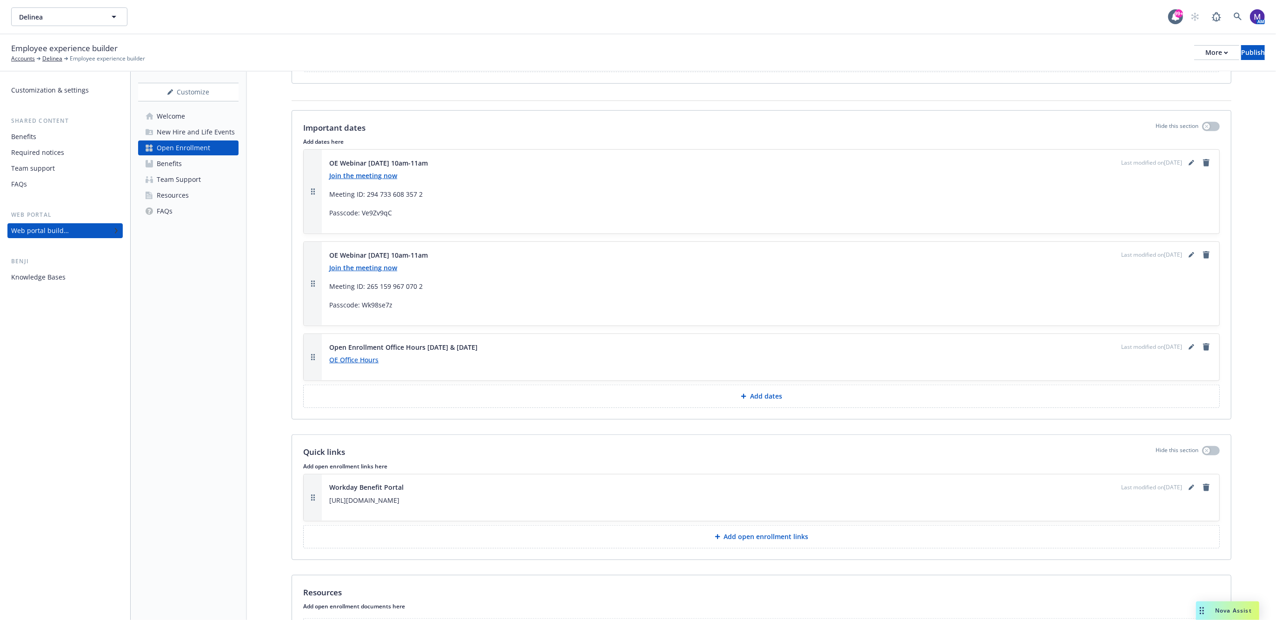
scroll to position [665, 0]
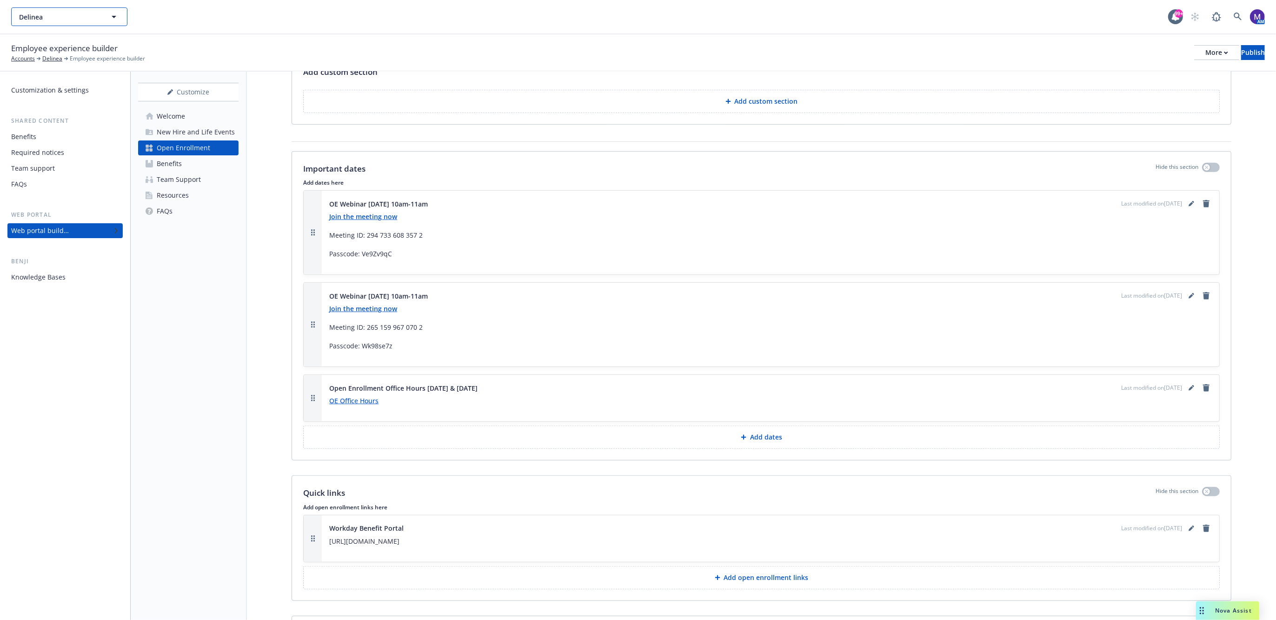
click at [96, 24] on button "Delinea" at bounding box center [69, 16] width 116 height 19
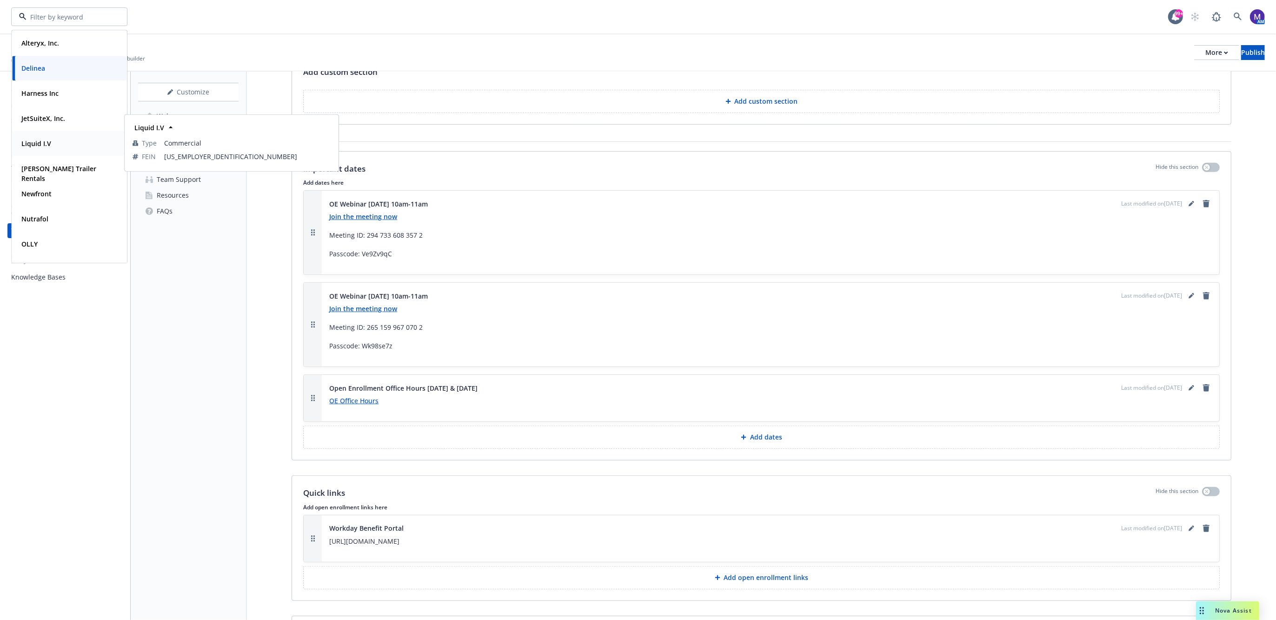
drag, startPoint x: 47, startPoint y: 116, endPoint x: 47, endPoint y: 139, distance: 23.2
click at [47, 139] on div "Alteryx, Inc. Type Commercial FEIN 90-0673106 Delinea Type Commercial Harness I…" at bounding box center [69, 197] width 115 height 334
click at [47, 139] on strong "Liquid I.V" at bounding box center [36, 143] width 30 height 9
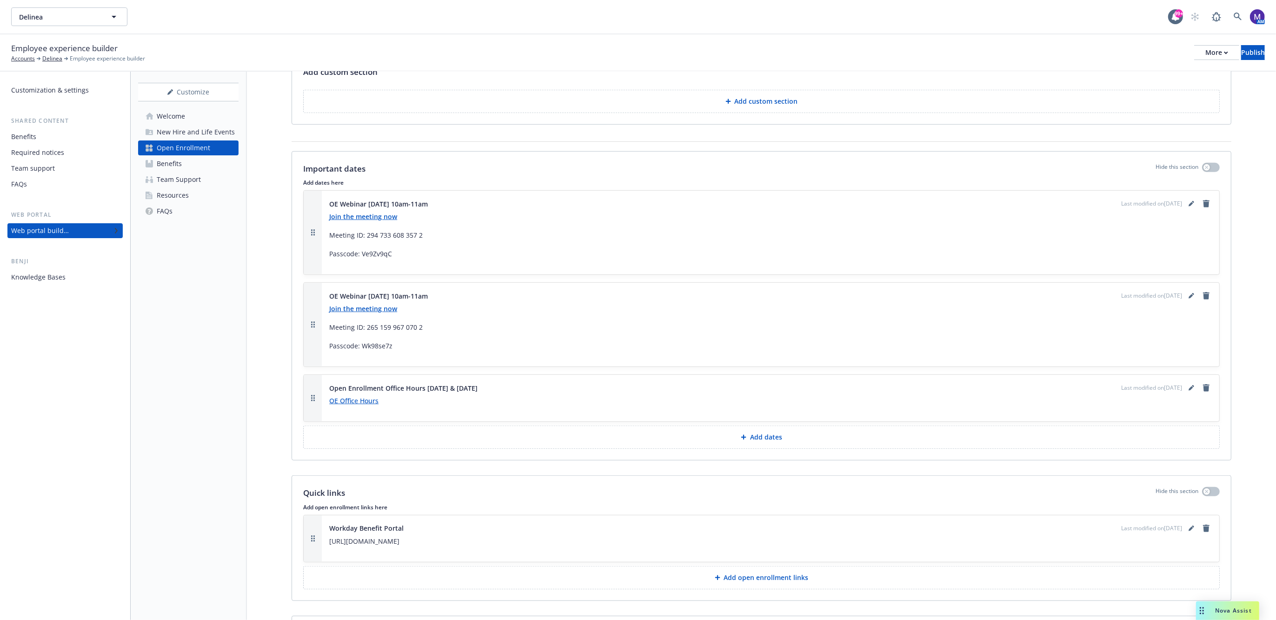
scroll to position [1877, 0]
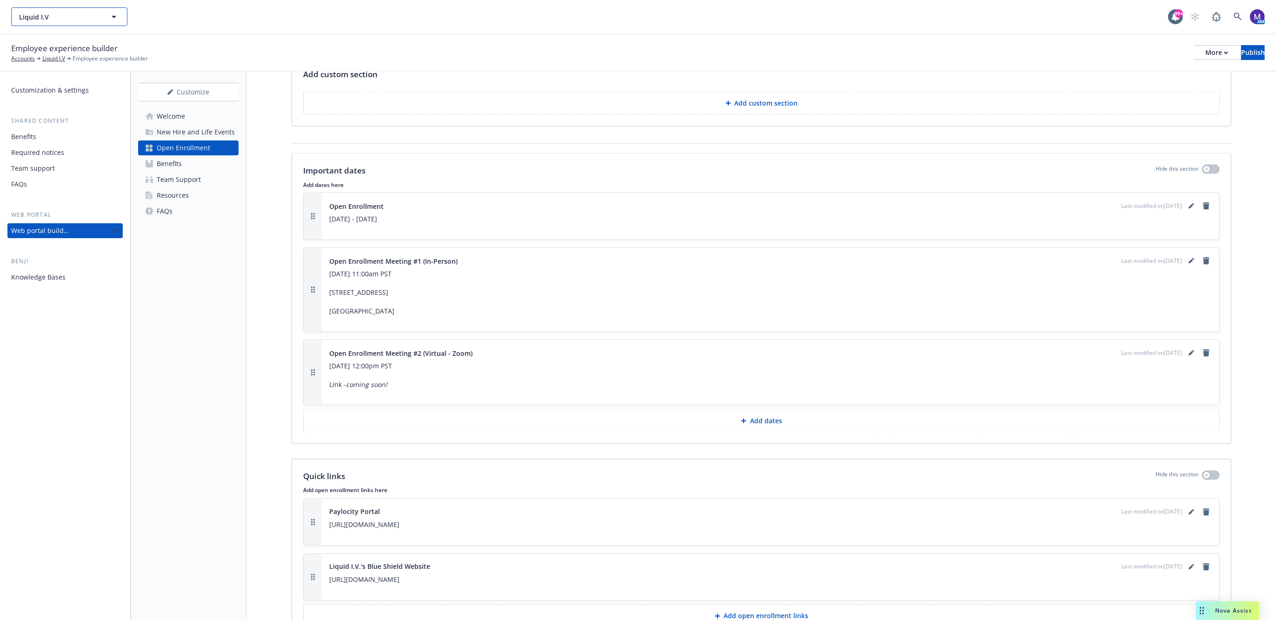
click at [57, 22] on button "Liquid I.V" at bounding box center [69, 16] width 116 height 19
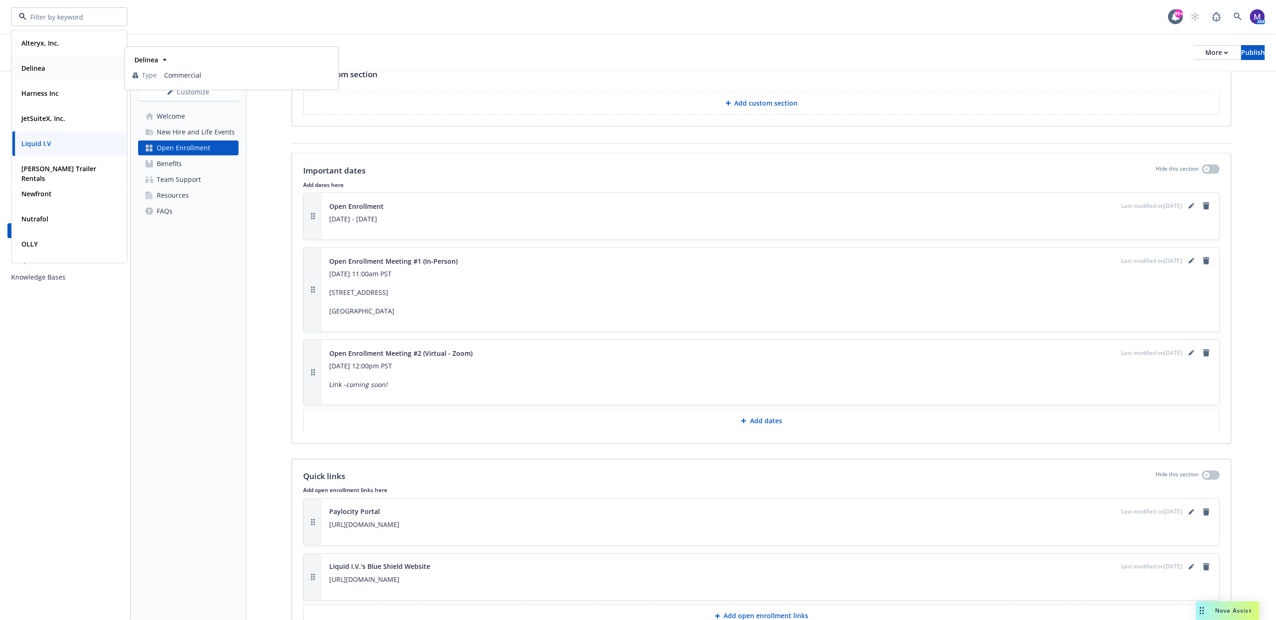
click at [51, 70] on div "Delinea" at bounding box center [69, 67] width 103 height 13
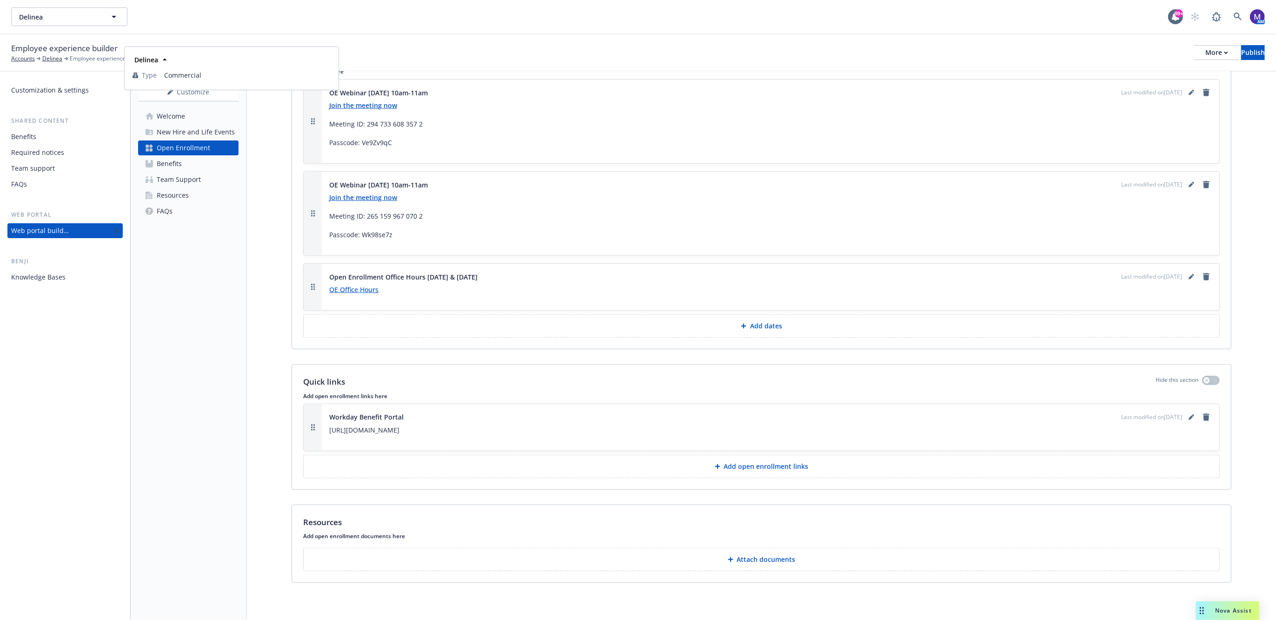
scroll to position [665, 0]
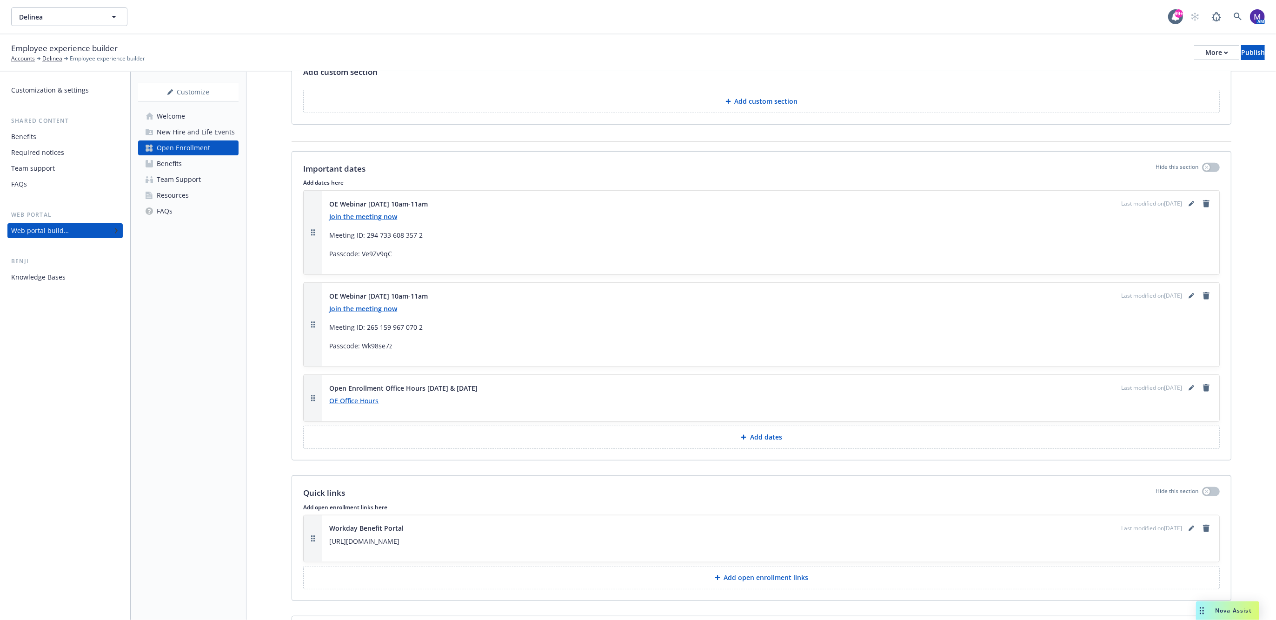
click at [761, 442] on p "Add dates" at bounding box center [766, 436] width 32 height 9
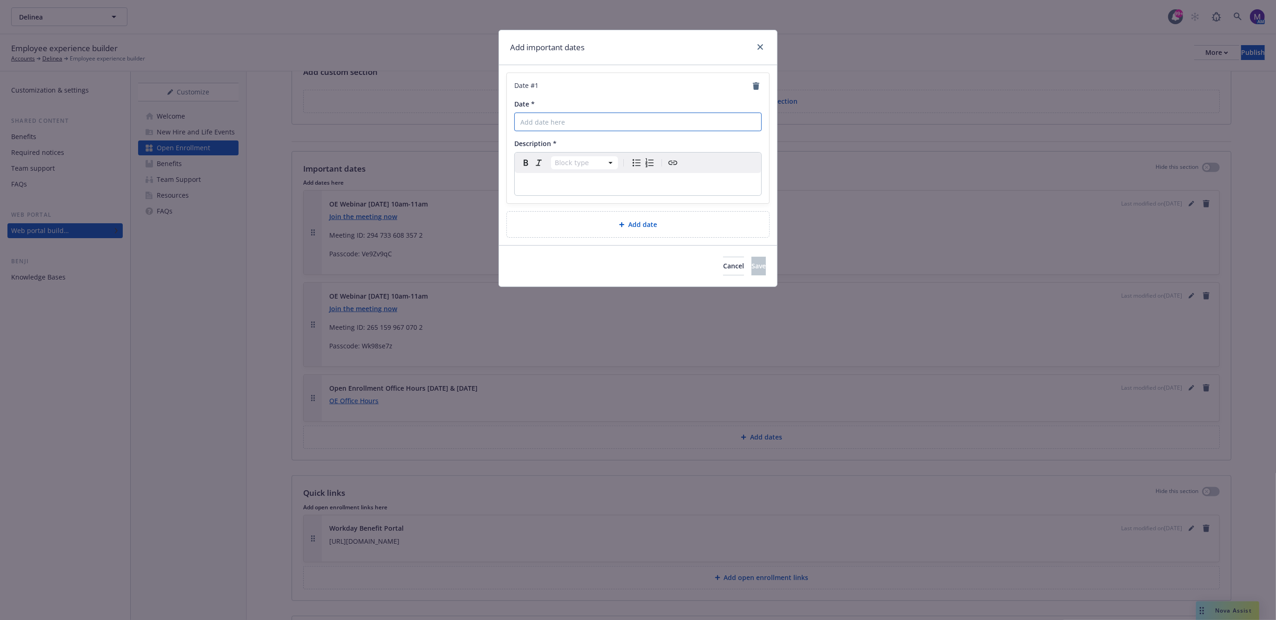
click at [581, 128] on input "Date *" at bounding box center [637, 122] width 247 height 19
click at [543, 190] on div "editable markdown" at bounding box center [638, 184] width 246 height 22
click at [544, 119] on input "Date *" at bounding box center [637, 122] width 247 height 19
type input "Open Enrollment"
click at [547, 185] on p "editable markdown" at bounding box center [637, 184] width 235 height 11
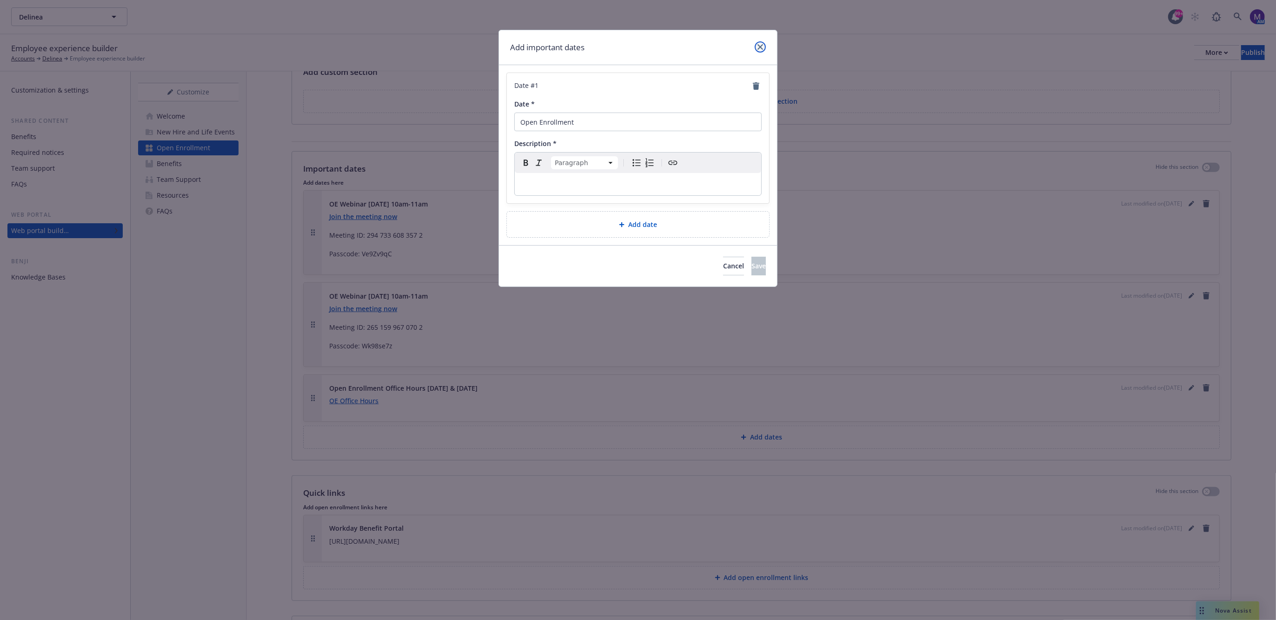
click at [759, 49] on icon "close" at bounding box center [760, 47] width 6 height 6
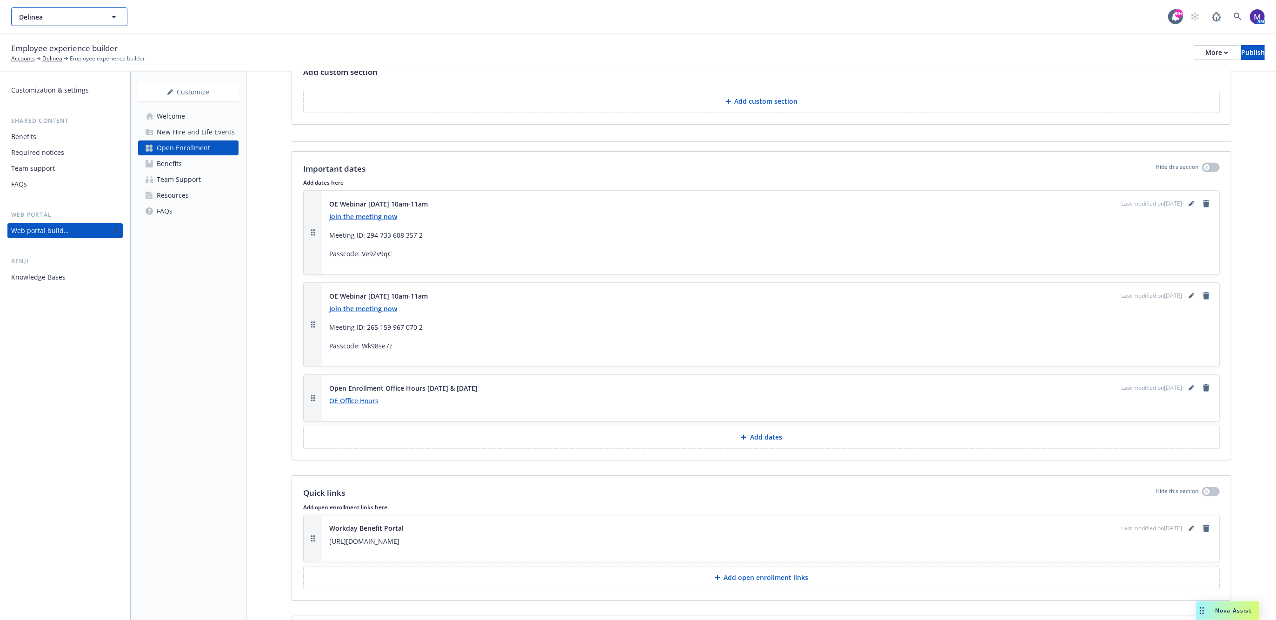
click at [76, 20] on span "Delinea" at bounding box center [59, 17] width 80 height 10
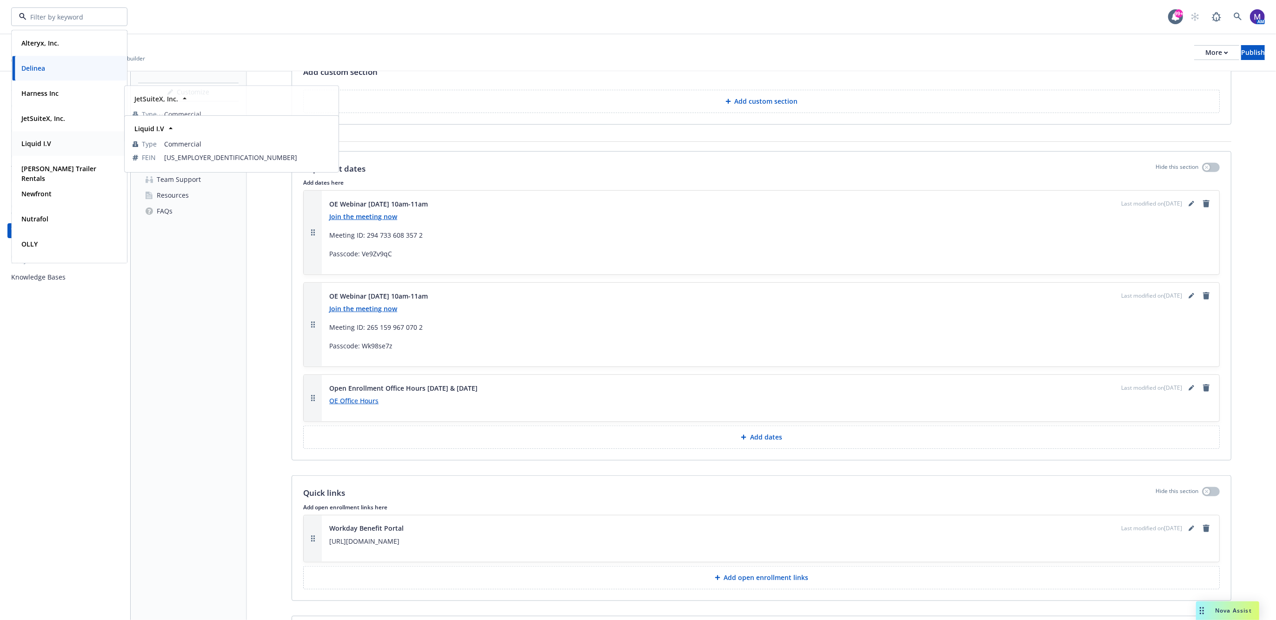
click at [53, 150] on div "Liquid I.V" at bounding box center [69, 143] width 103 height 13
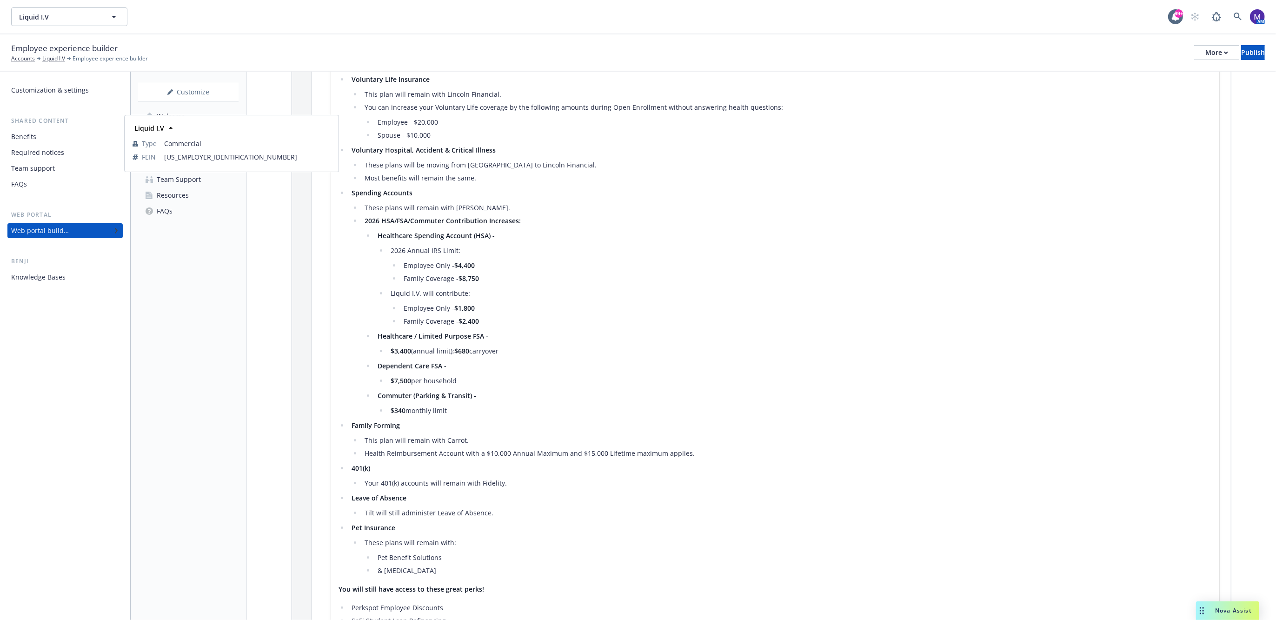
scroll to position [1877, 0]
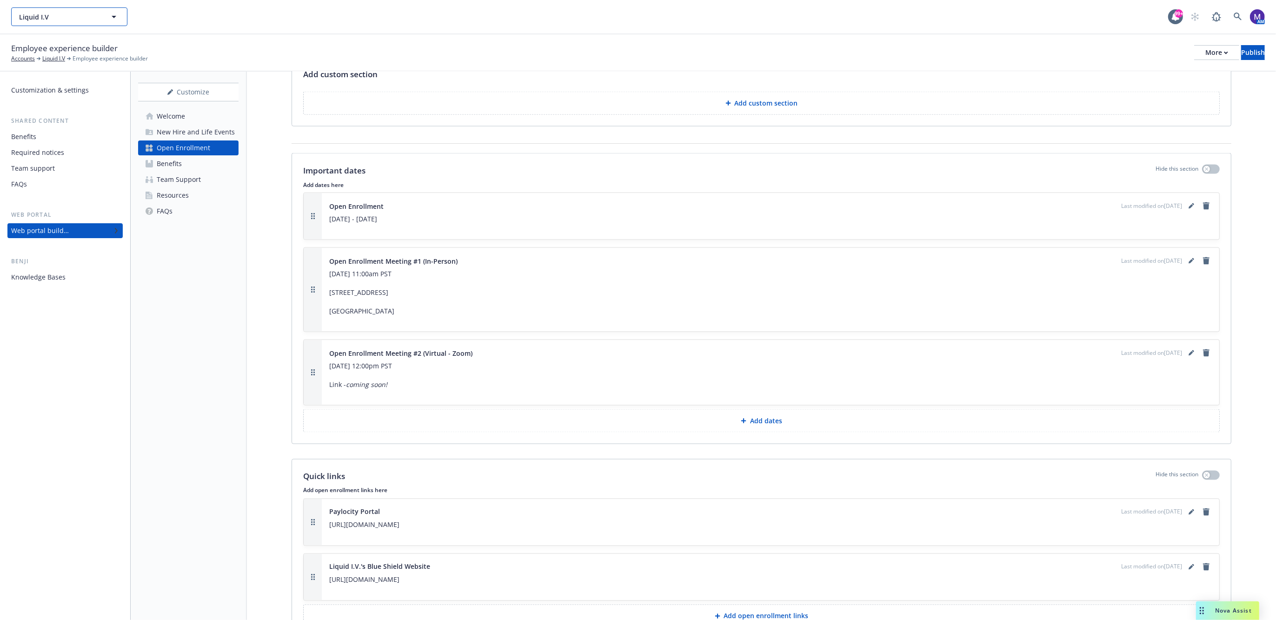
click at [48, 16] on span "Liquid I.V" at bounding box center [59, 17] width 80 height 10
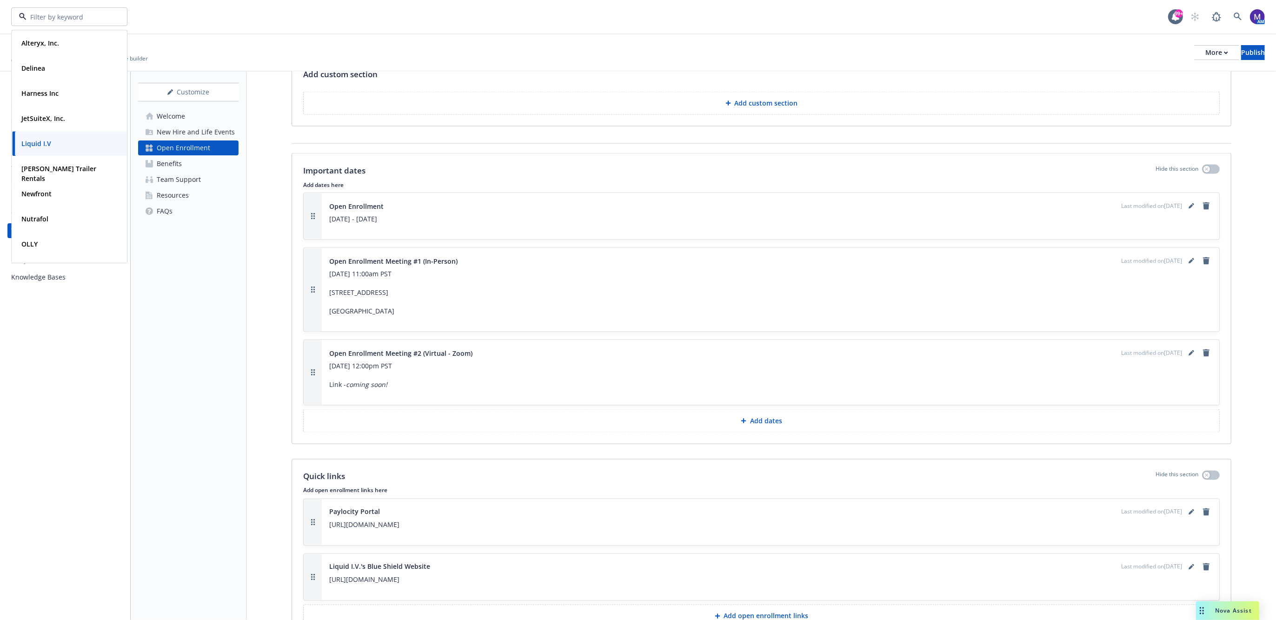
drag, startPoint x: 505, startPoint y: 225, endPoint x: 323, endPoint y: 219, distance: 181.9
click at [323, 219] on div "Open Enrollment Last modified on 09/23/2025 Monday, November 10, 2025 - Friday,…" at bounding box center [770, 216] width 897 height 46
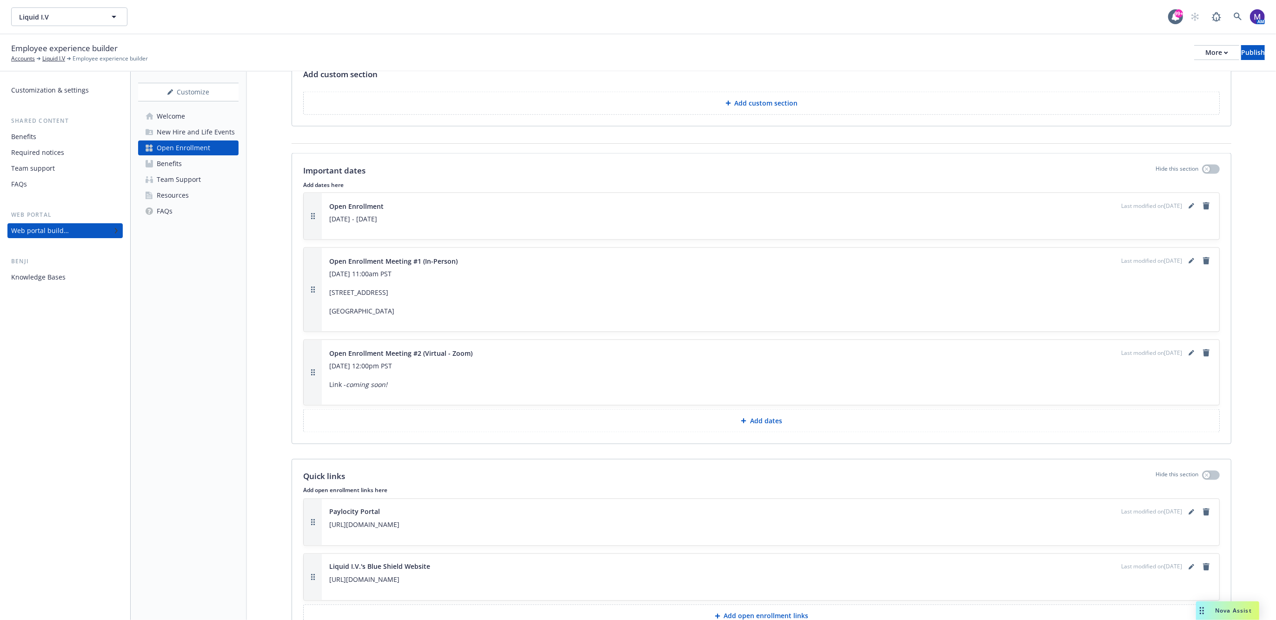
copy p "Monday, November 10, 2025 - Friday, November 21, 2025"
click at [83, 13] on span "Liquid I.V" at bounding box center [59, 17] width 80 height 10
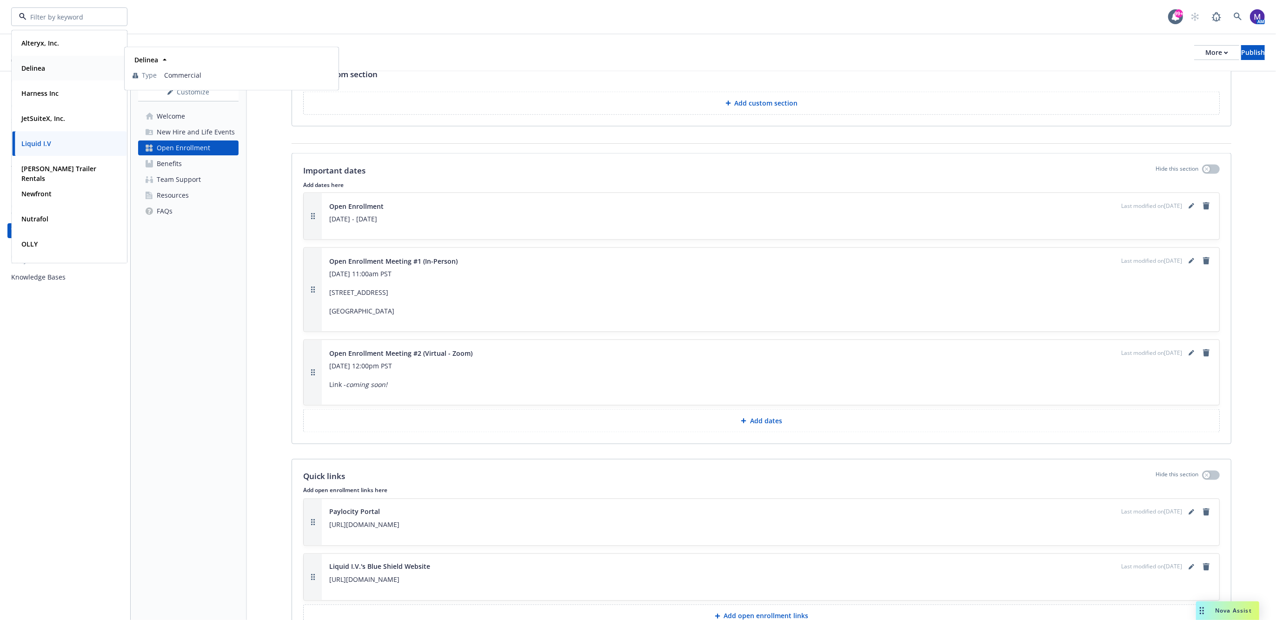
click at [62, 64] on div "Delinea" at bounding box center [69, 67] width 103 height 13
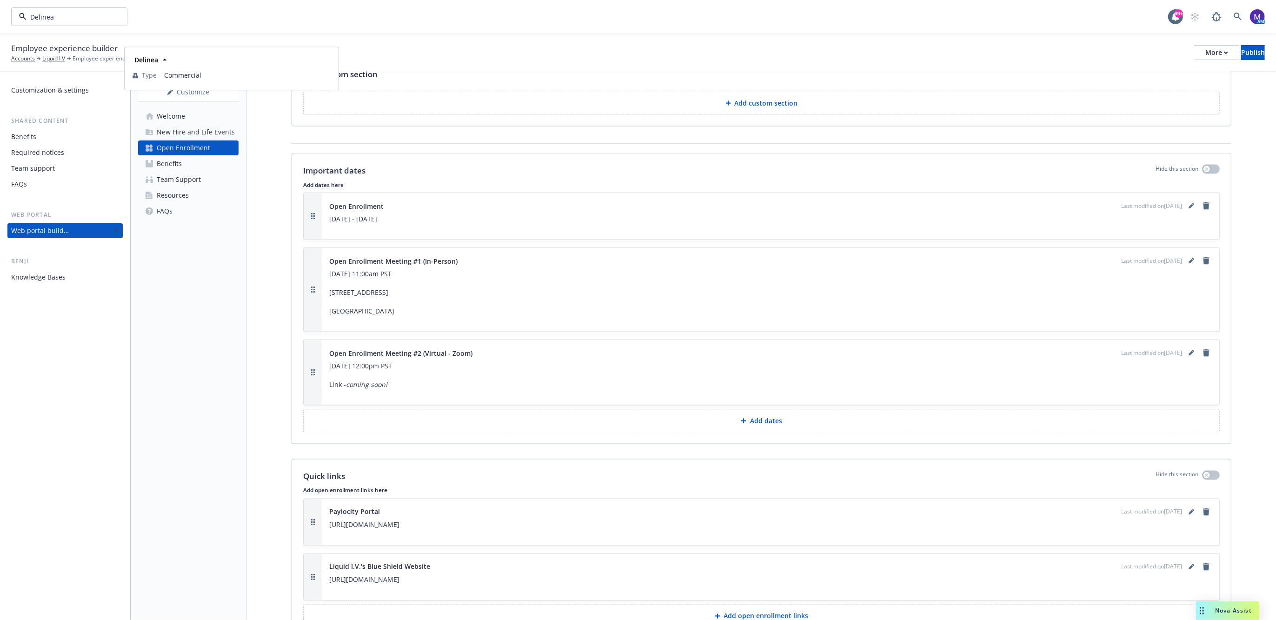
scroll to position [665, 0]
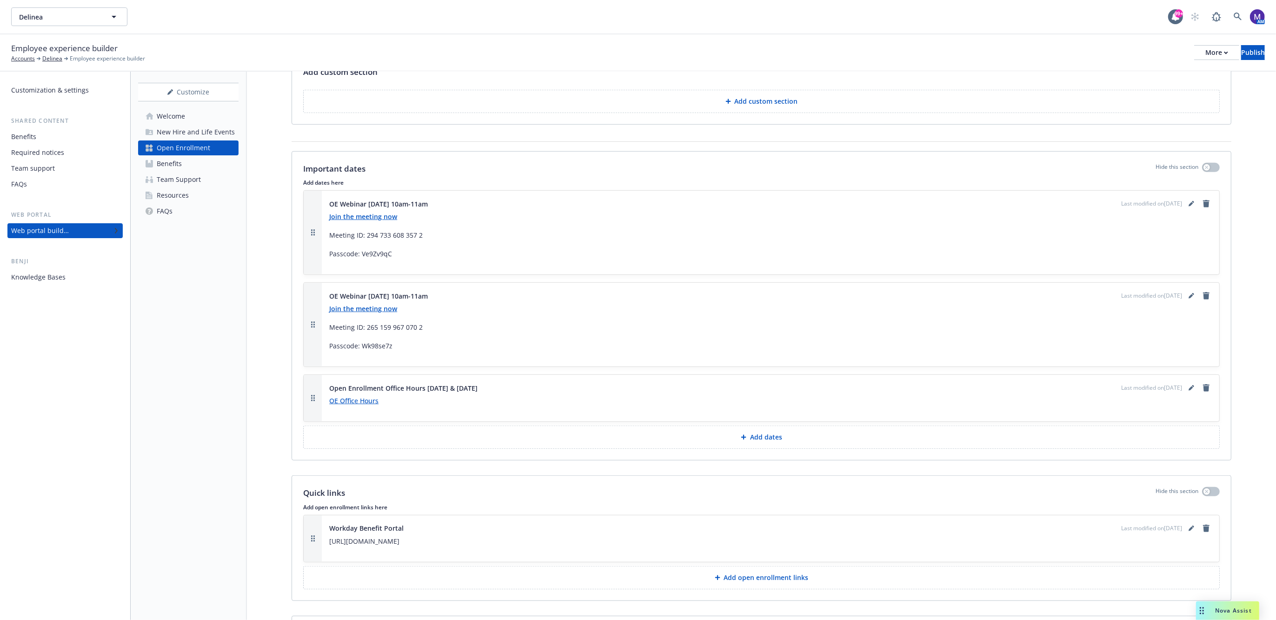
click at [775, 442] on p "Add dates" at bounding box center [766, 436] width 32 height 9
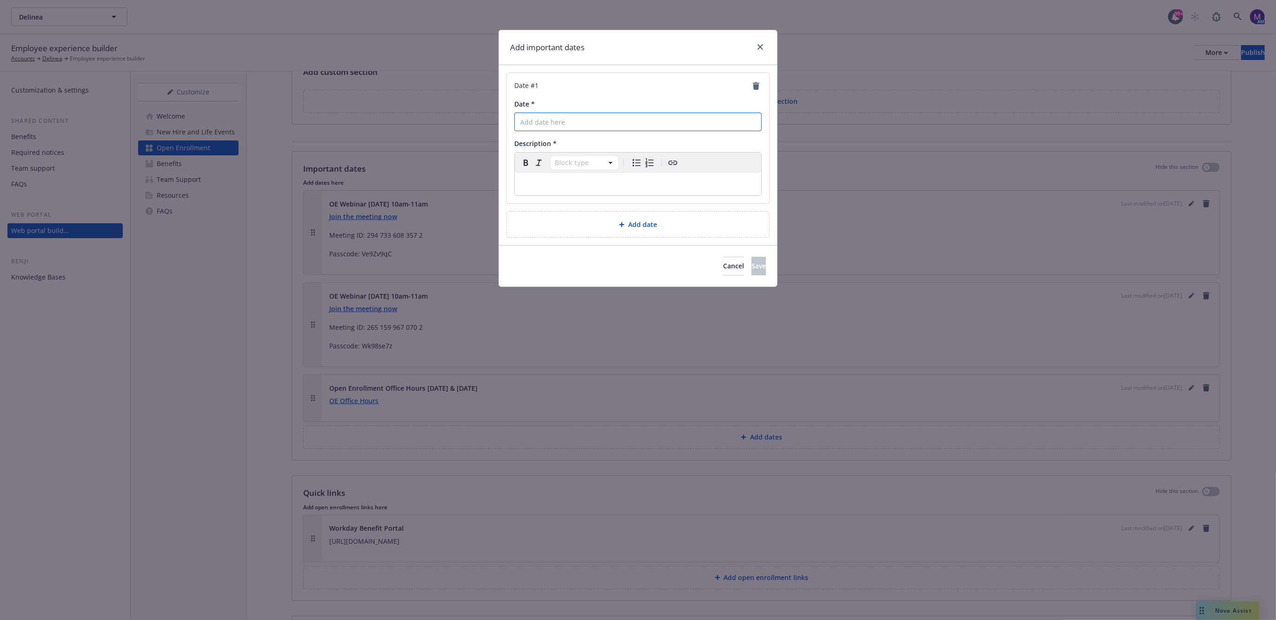
click at [544, 120] on input "Date *" at bounding box center [637, 122] width 247 height 19
paste input "Monday, November 10, 2025 - Friday, November 21, 2025"
type input "Monday, November 10, 2025 - Friday, November 21, 2025"
click at [568, 186] on p "editable markdown" at bounding box center [637, 184] width 235 height 11
click at [558, 185] on p "editable markdown" at bounding box center [637, 184] width 235 height 11
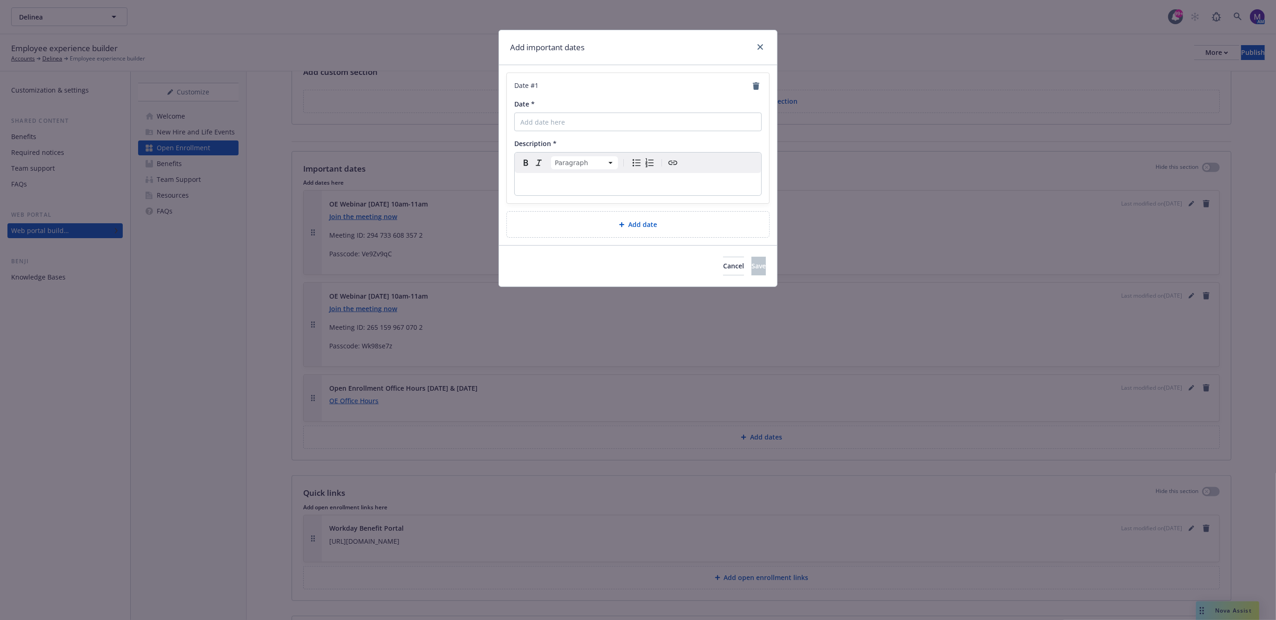
click at [558, 185] on p "editable markdown" at bounding box center [637, 184] width 235 height 11
click at [755, 47] on link "close" at bounding box center [760, 46] width 11 height 11
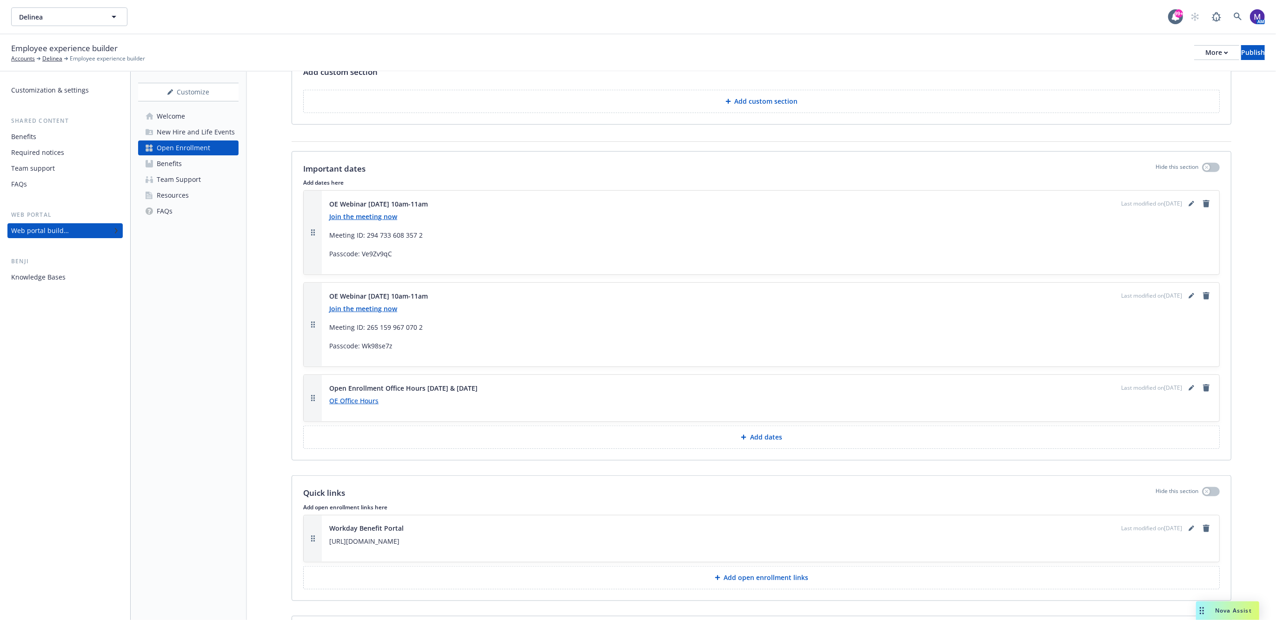
click at [767, 442] on p "Add dates" at bounding box center [766, 436] width 32 height 9
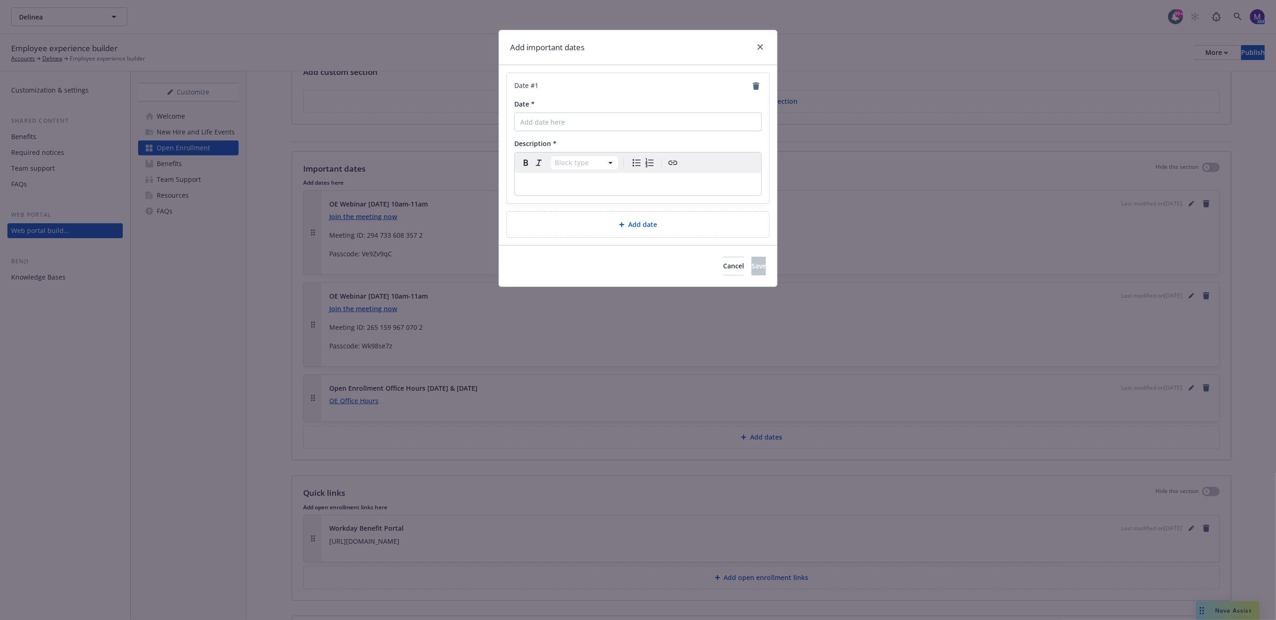
click at [584, 183] on p "editable markdown" at bounding box center [637, 184] width 235 height 11
click at [577, 119] on input "Date *" at bounding box center [637, 122] width 247 height 19
type input "Open Enrollment Dates"
click at [663, 185] on p "[DATE] - [DATE]" at bounding box center [637, 184] width 235 height 11
click at [751, 267] on span "Save" at bounding box center [758, 265] width 14 height 9
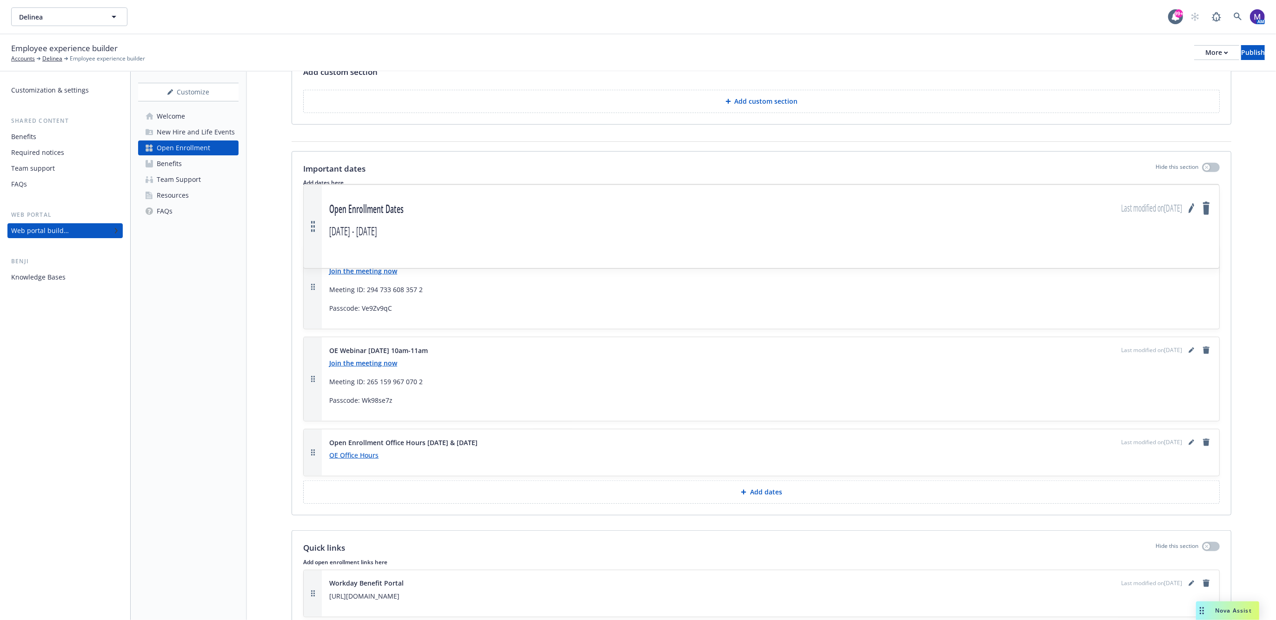
drag, startPoint x: 313, startPoint y: 464, endPoint x: 319, endPoint y: 237, distance: 227.0
click at [112, 15] on icon "button" at bounding box center [113, 16] width 11 height 11
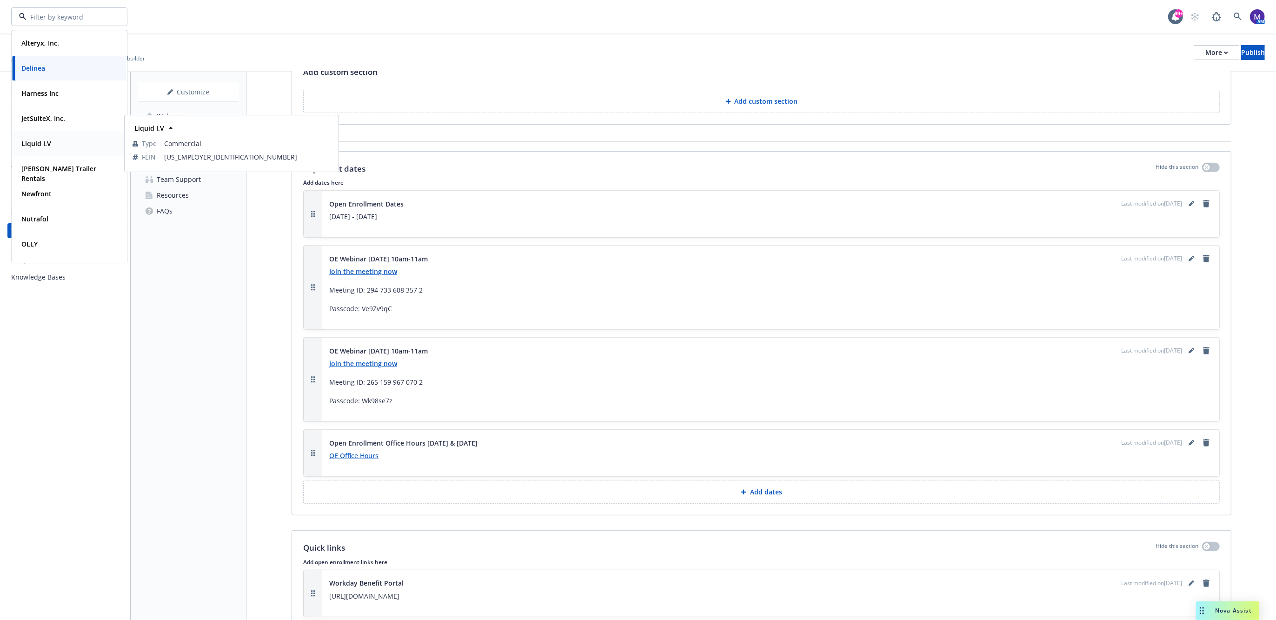
click at [46, 145] on strong "Liquid I.V" at bounding box center [36, 143] width 30 height 9
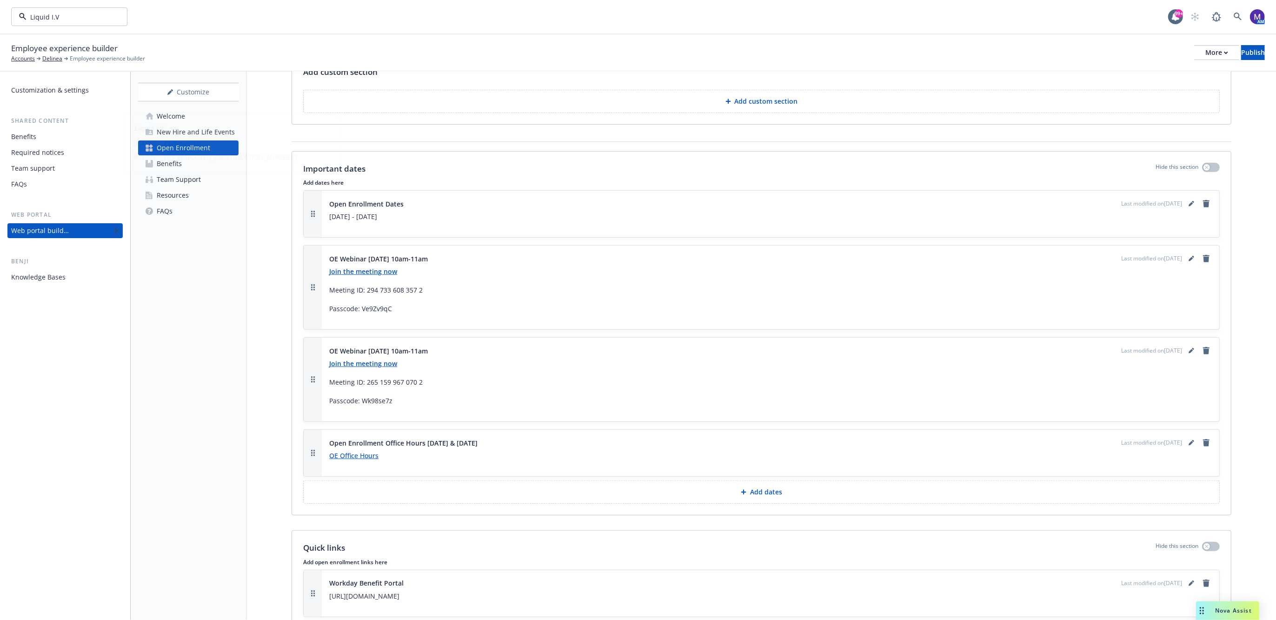
scroll to position [1877, 0]
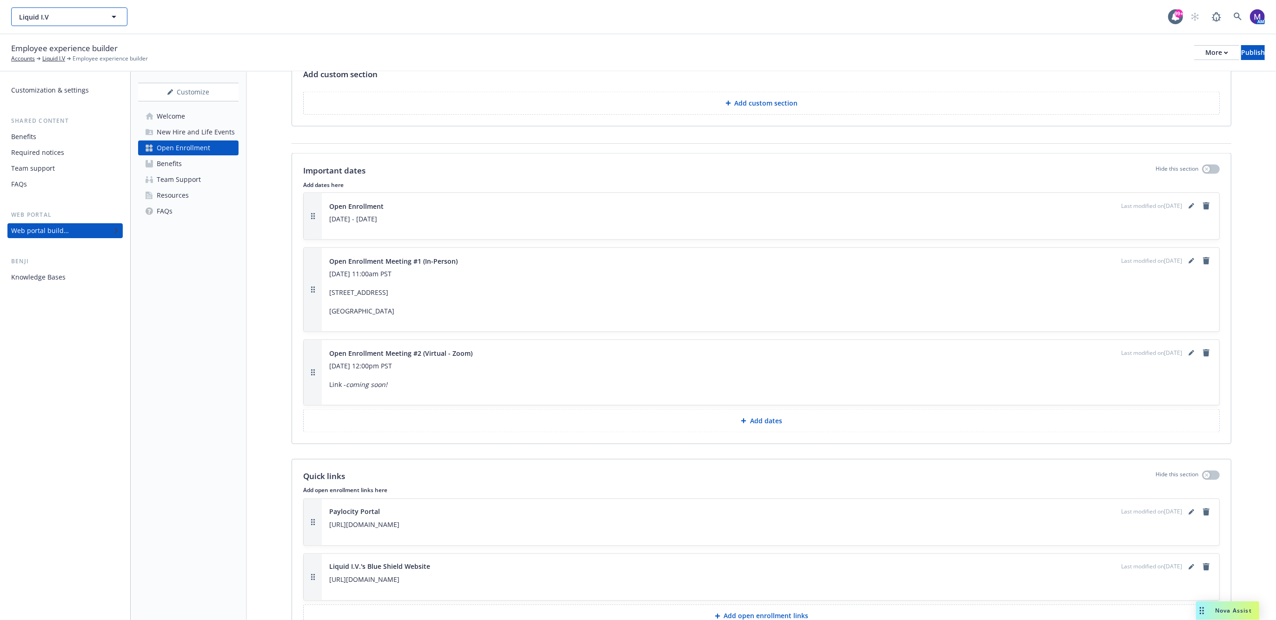
click at [102, 16] on button "Liquid I.V" at bounding box center [69, 16] width 116 height 19
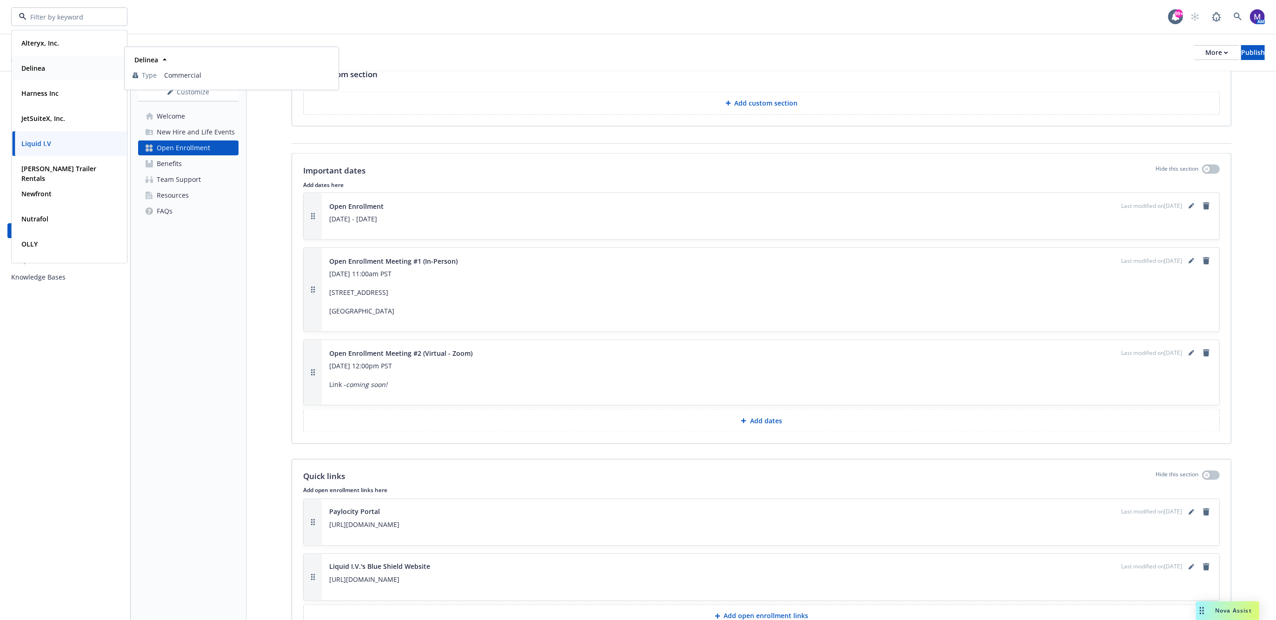
click at [47, 70] on div "Delinea" at bounding box center [69, 67] width 103 height 13
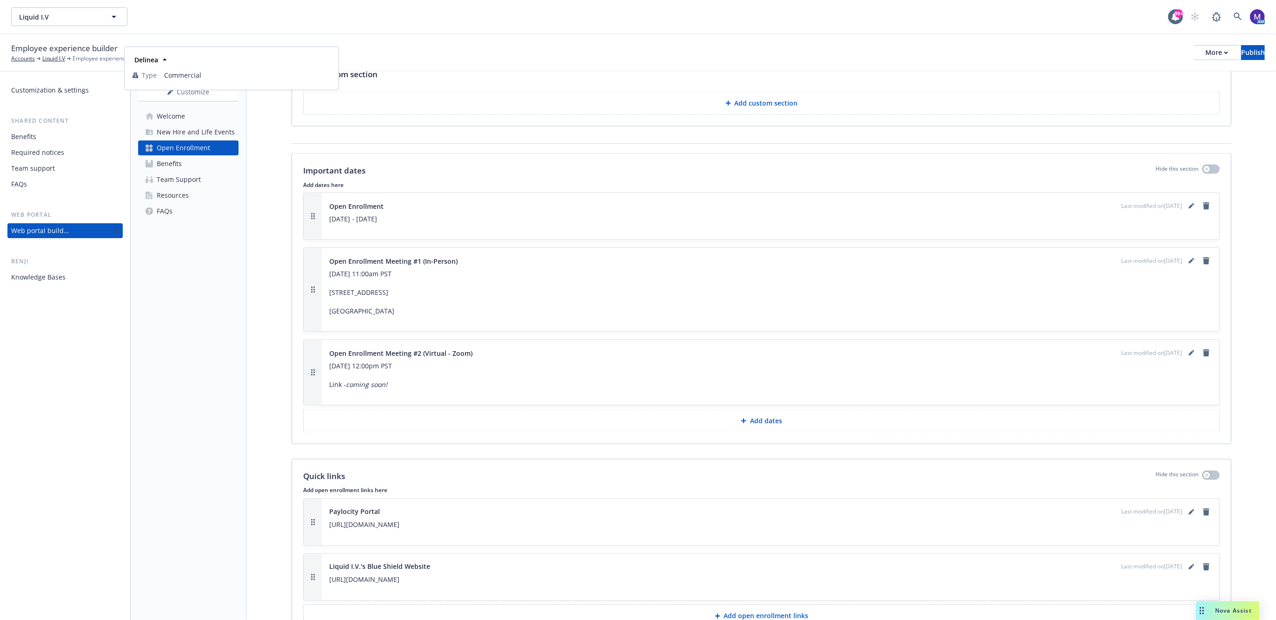
scroll to position [665, 0]
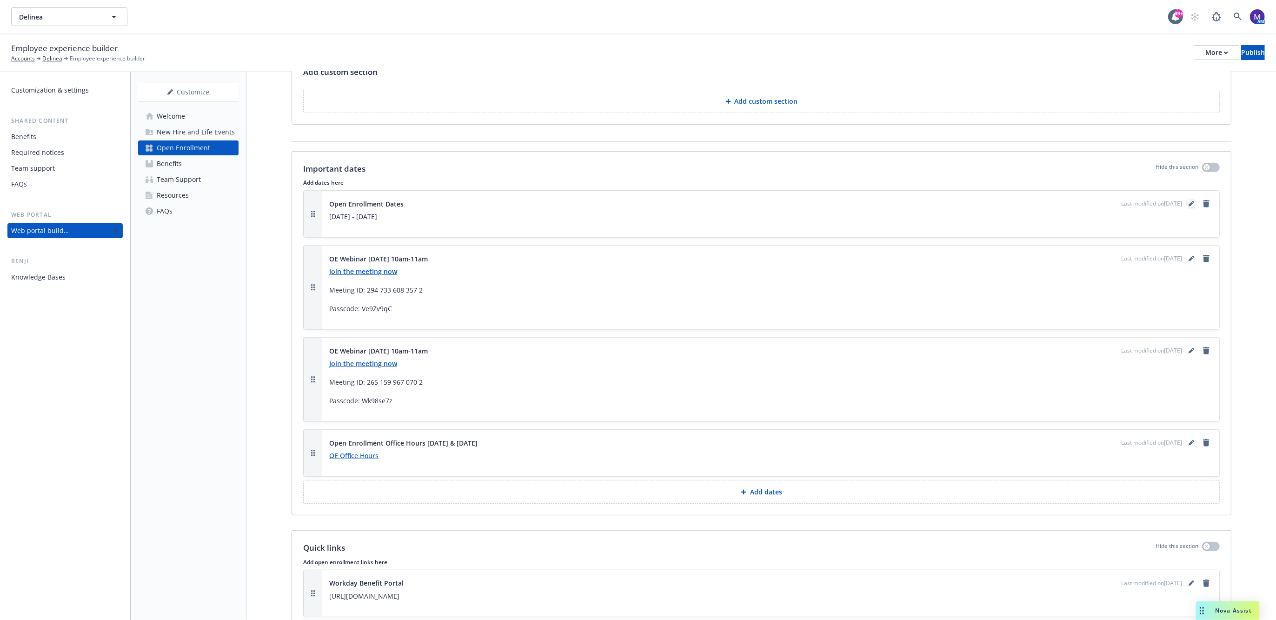
click at [1188, 206] on icon "editPencil" at bounding box center [1191, 204] width 6 height 6
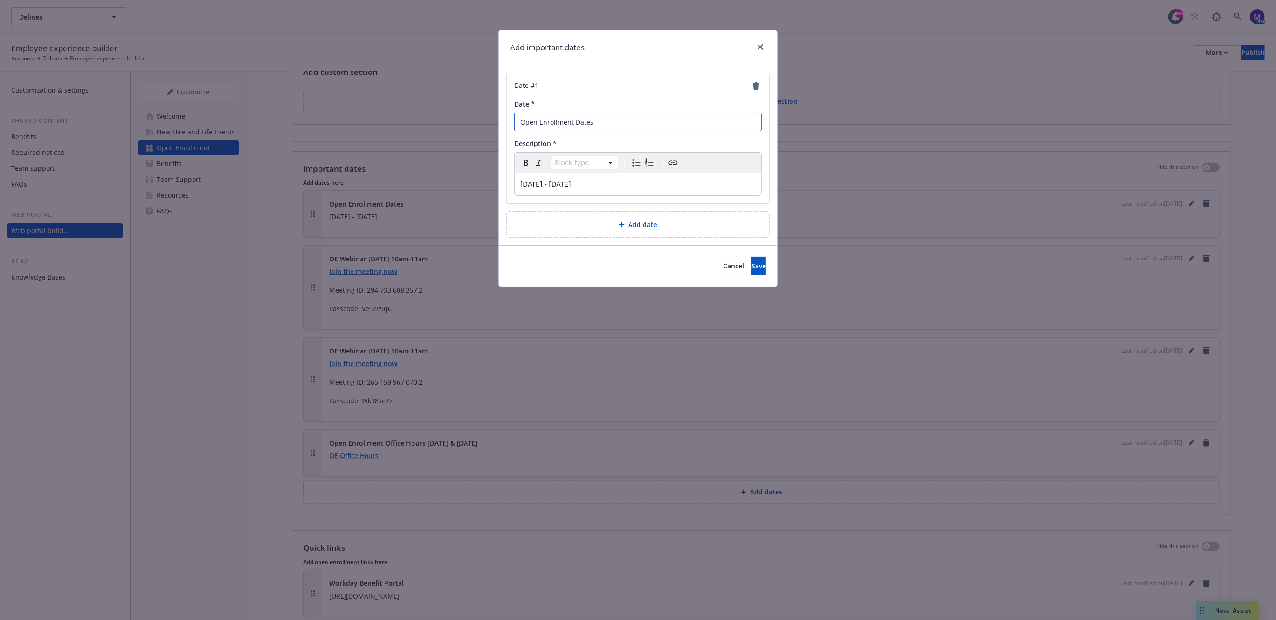
click at [584, 122] on input "Open Enrollment Dates" at bounding box center [637, 122] width 247 height 19
type input "Open Enrollment"
click at [537, 212] on div "Add date" at bounding box center [638, 225] width 262 height 26
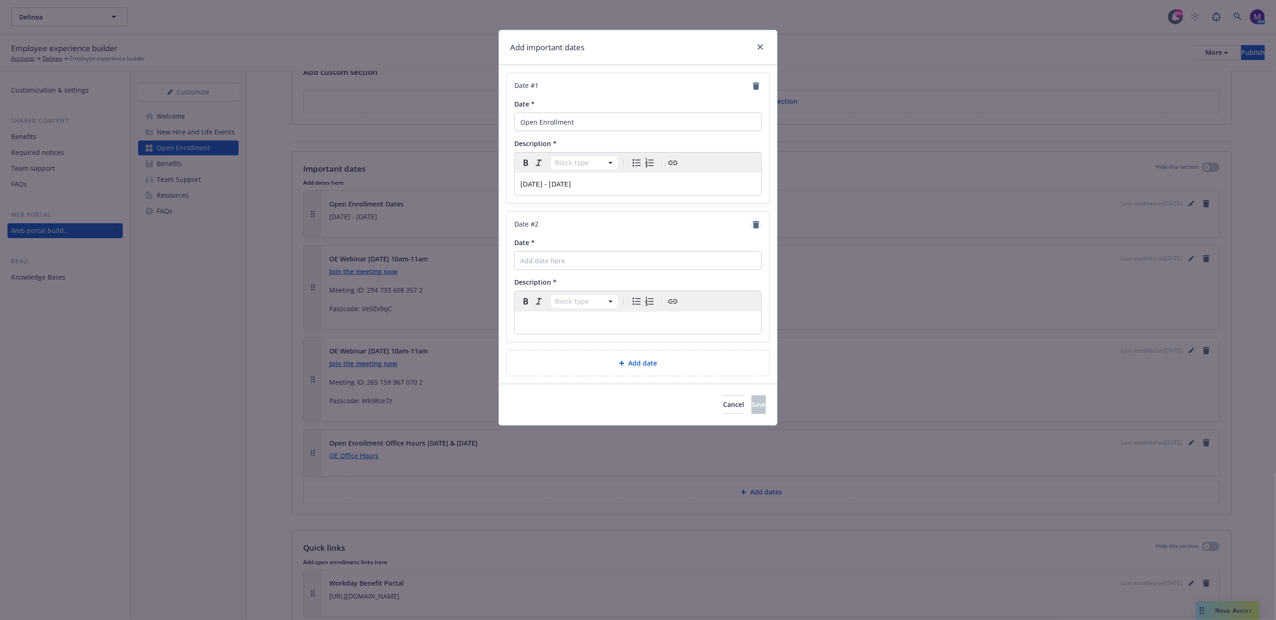
click at [756, 224] on icon "remove" at bounding box center [756, 224] width 7 height 7
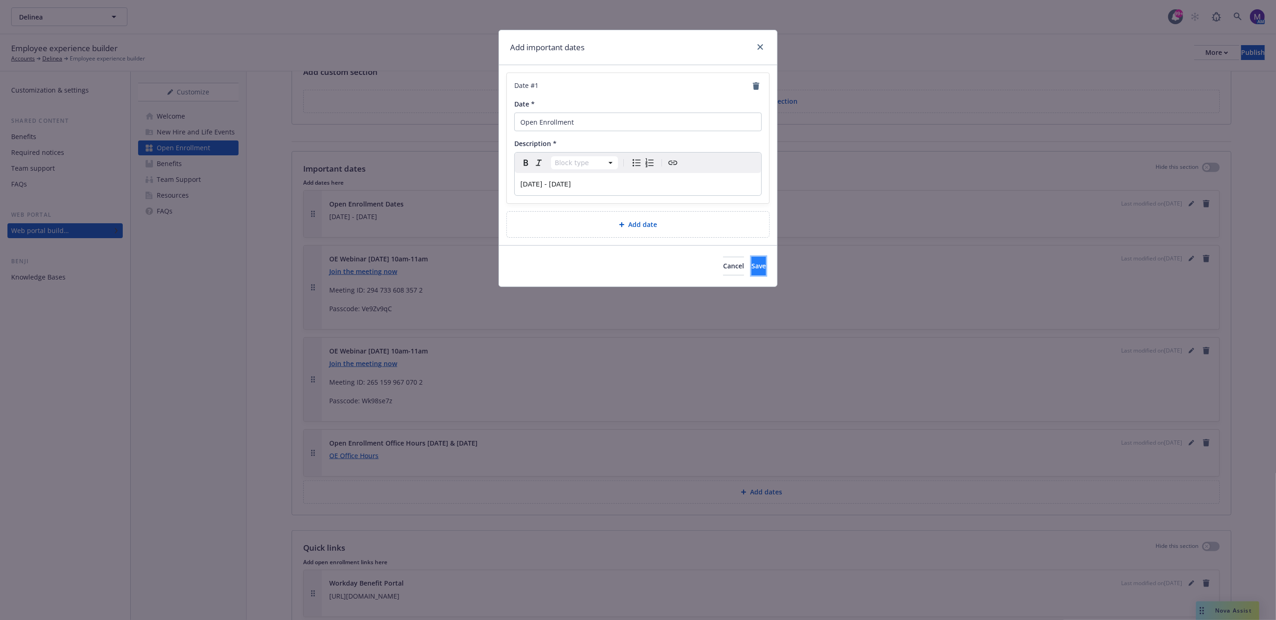
click at [751, 261] on span "Save" at bounding box center [758, 265] width 14 height 9
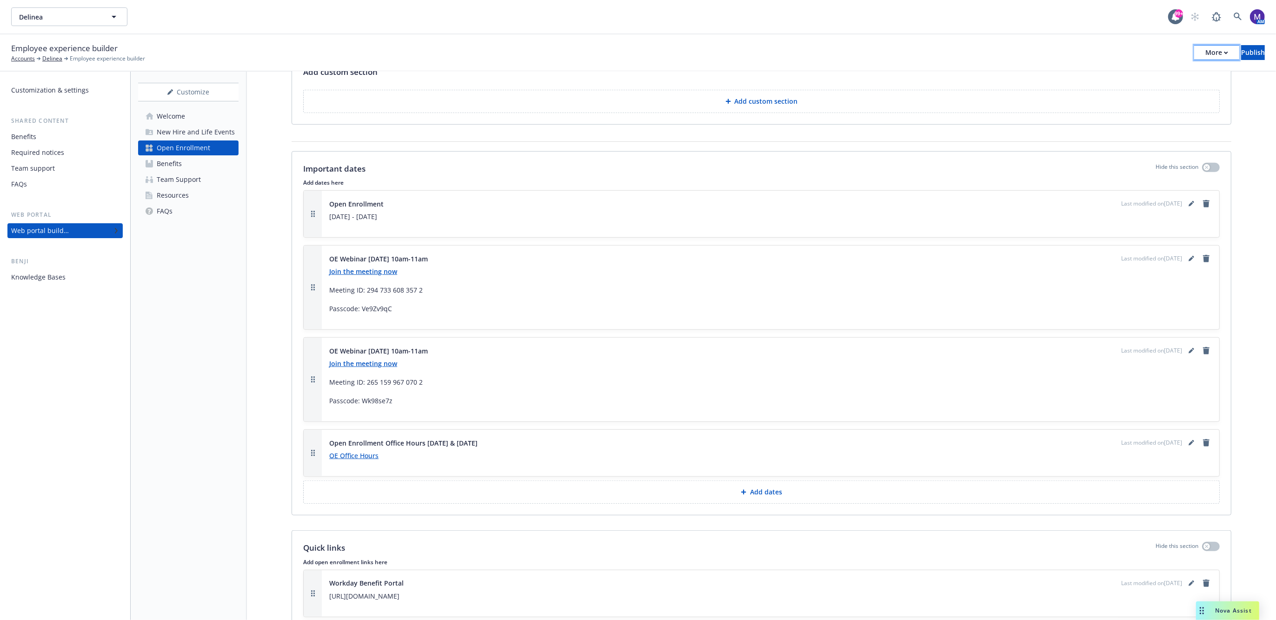
click at [1199, 59] on button "More" at bounding box center [1216, 52] width 45 height 15
click at [1144, 78] on link "Copy preview link" at bounding box center [1140, 73] width 138 height 19
click at [1185, 264] on link "editPencil" at bounding box center [1190, 258] width 11 height 11
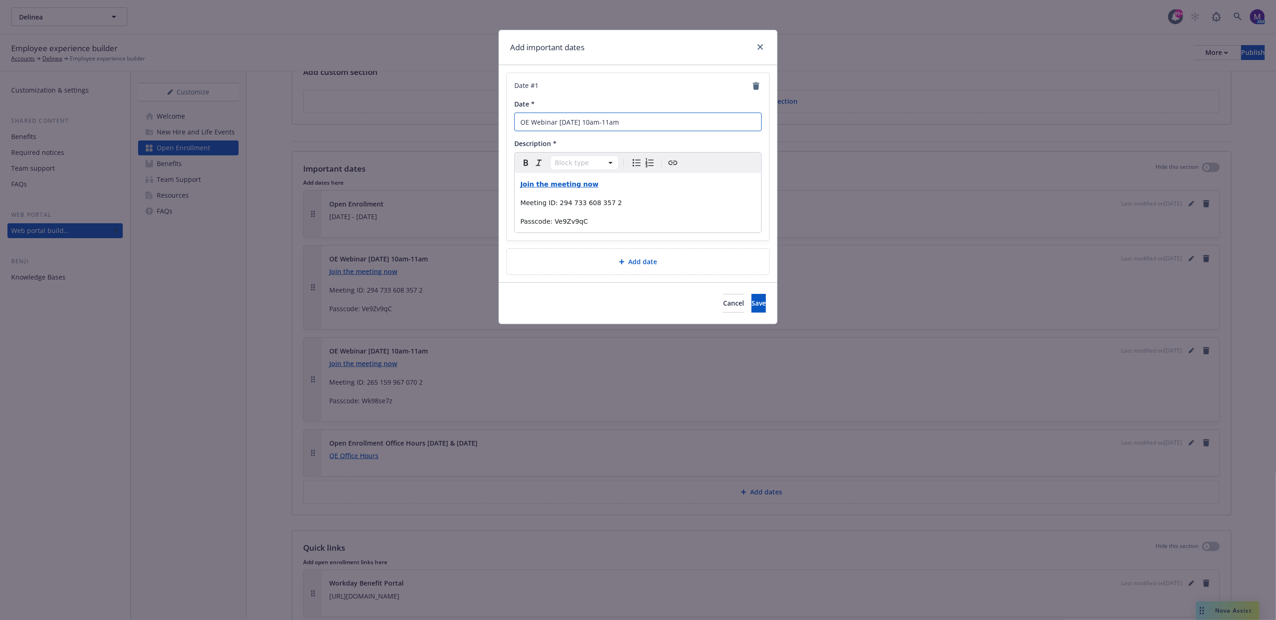
click at [559, 120] on input "OE Webinar November 3rd 10am-11am" at bounding box center [637, 122] width 247 height 19
click at [751, 294] on button "Save" at bounding box center [758, 303] width 14 height 19
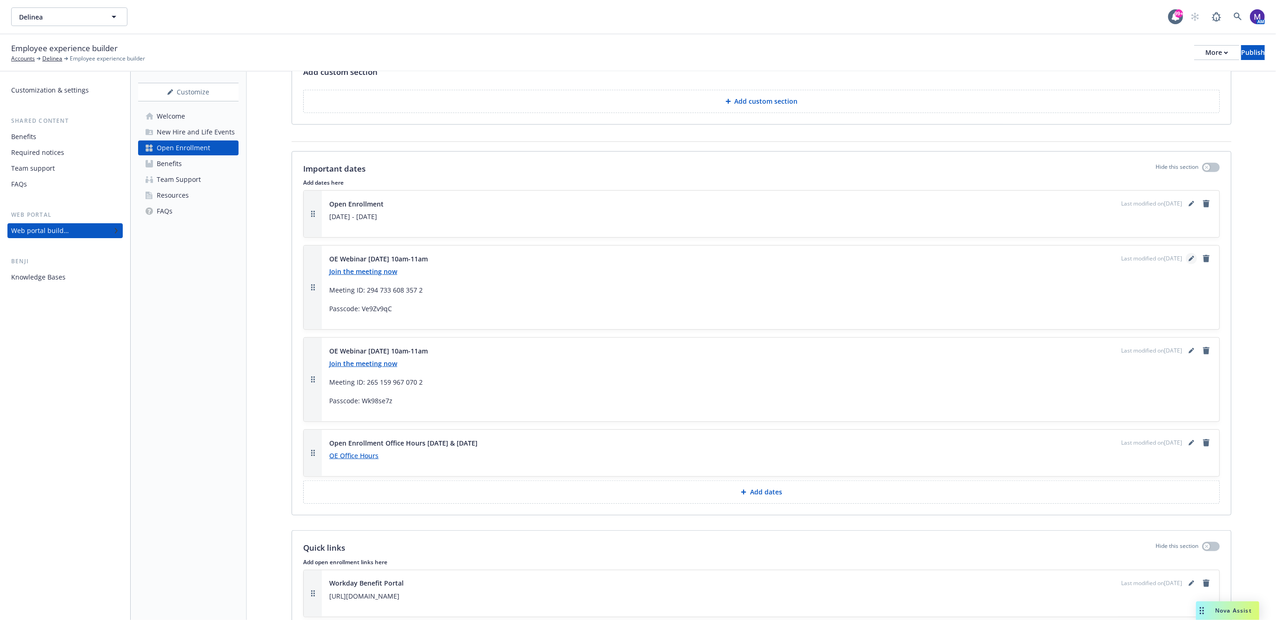
click at [1188, 262] on icon "editPencil" at bounding box center [1190, 259] width 5 height 5
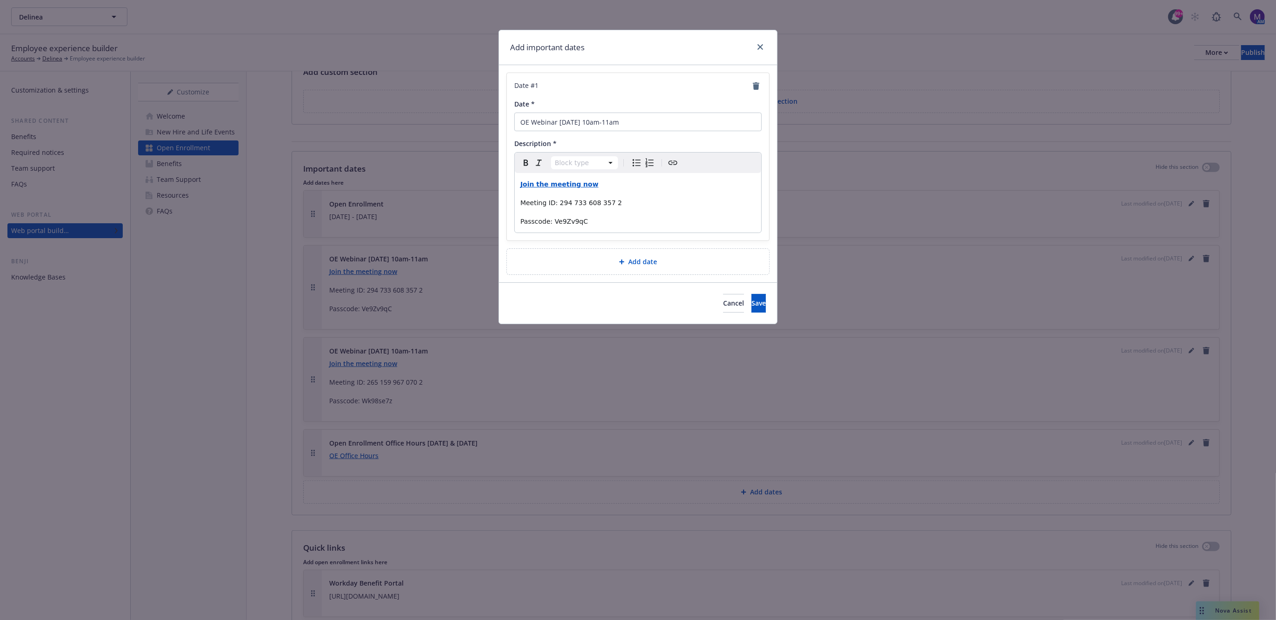
click at [523, 203] on span "Meeting ID: 294 733 608 357 2" at bounding box center [571, 202] width 102 height 7
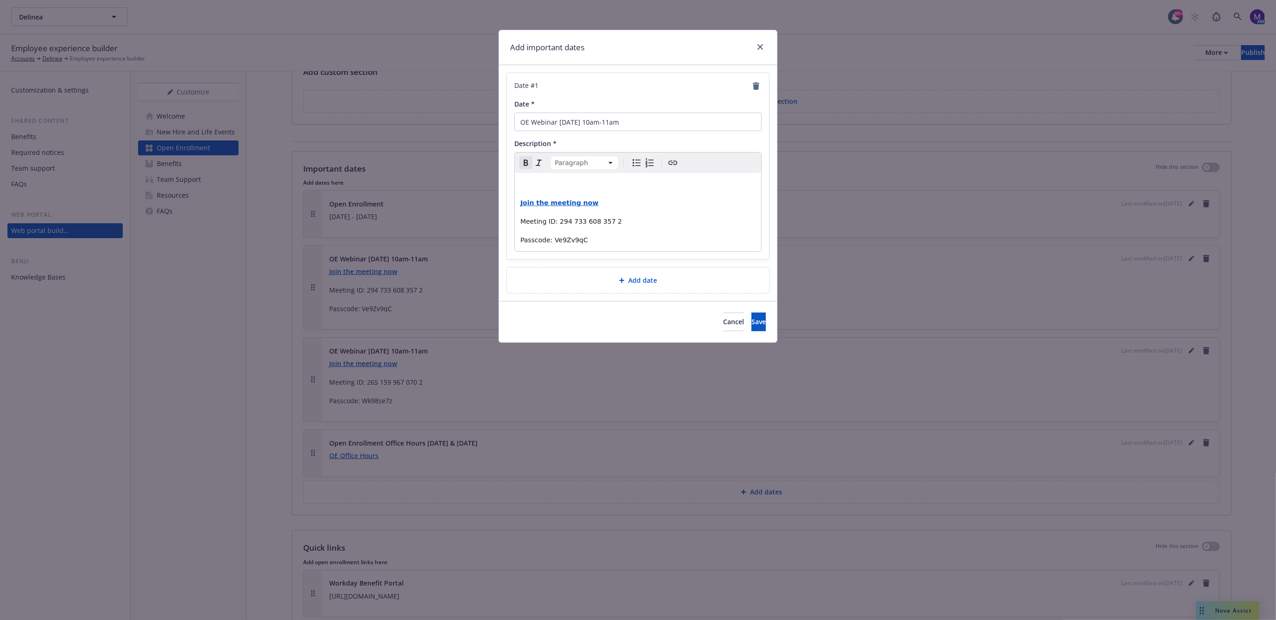
click at [574, 181] on p "editable markdown" at bounding box center [637, 184] width 235 height 11
drag, startPoint x: 652, startPoint y: 118, endPoint x: 558, endPoint y: 135, distance: 95.5
click at [558, 135] on div "Date # 1 Date * OE Webinar November 3rd 10am-11am Description * Paragraph Parag…" at bounding box center [638, 166] width 262 height 186
type input "OE Webinar"
click at [545, 185] on p "editable markdown" at bounding box center [637, 184] width 235 height 11
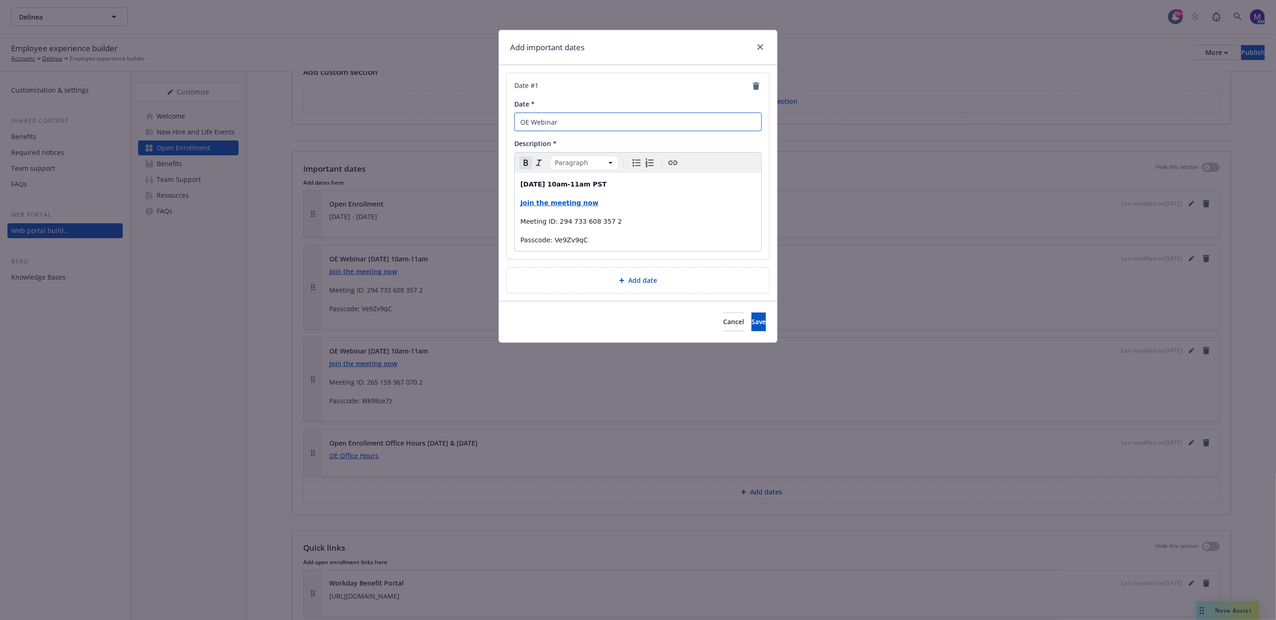
click at [603, 116] on input "OE Webinar" at bounding box center [637, 122] width 247 height 19
click at [596, 123] on input "OE Webinar #1" at bounding box center [637, 122] width 247 height 19
type input "OE Webinar #1"
click at [751, 324] on span "Save" at bounding box center [758, 321] width 14 height 9
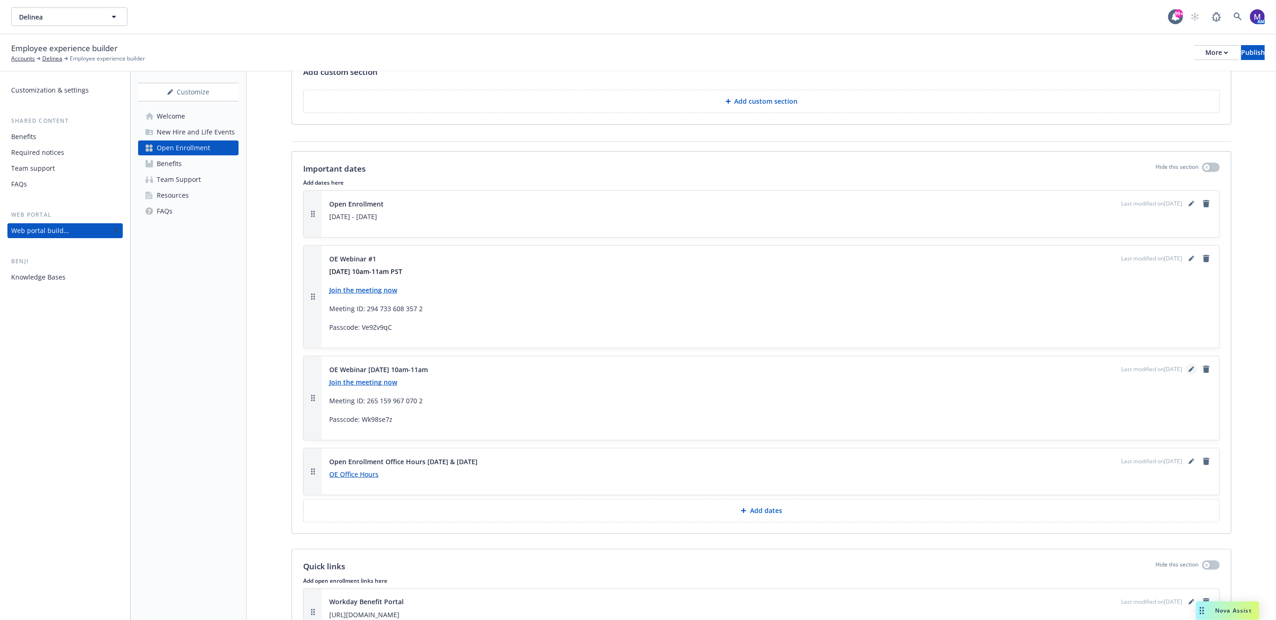
click at [1188, 372] on icon "editPencil" at bounding box center [1190, 370] width 5 height 5
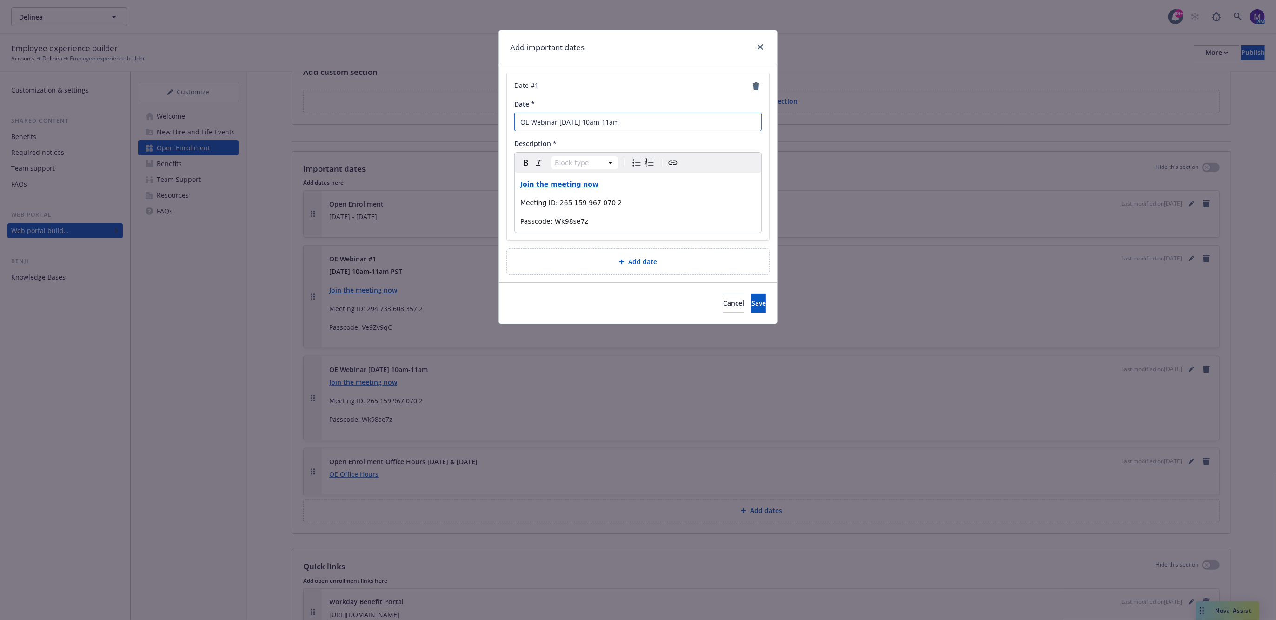
drag, startPoint x: 645, startPoint y: 122, endPoint x: 557, endPoint y: 128, distance: 87.6
click at [557, 128] on input "OE Webinar November 5th 10am-11am" at bounding box center [637, 122] width 247 height 19
type input "OE Webinar"
click at [520, 199] on span "Meeting ID: 265 159 967 070 2" at bounding box center [571, 202] width 102 height 7
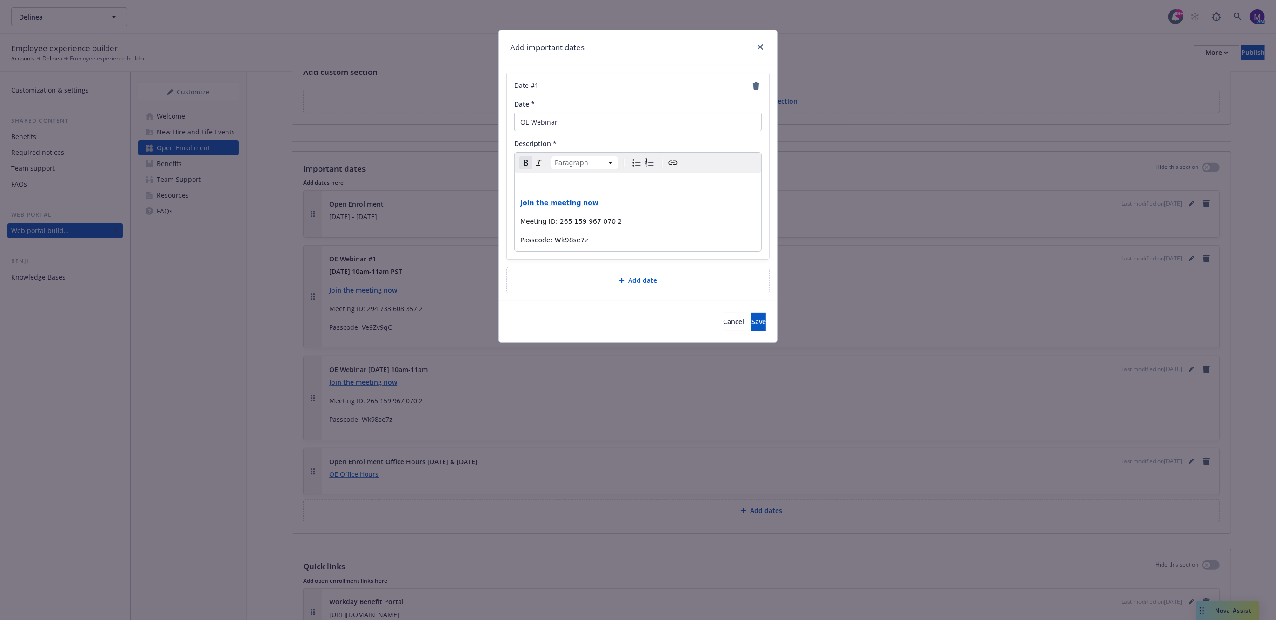
paste div "editable markdown"
click at [586, 114] on input "OE Webinar" at bounding box center [637, 122] width 247 height 19
type input "OE Webinar #2"
click at [696, 207] on p "Join the meeting now" at bounding box center [637, 202] width 235 height 11
click at [689, 189] on div "November 5th 10am-11am PST Join the meeting now Meeting ID: 265 159 967 070 2 P…" at bounding box center [638, 212] width 246 height 78
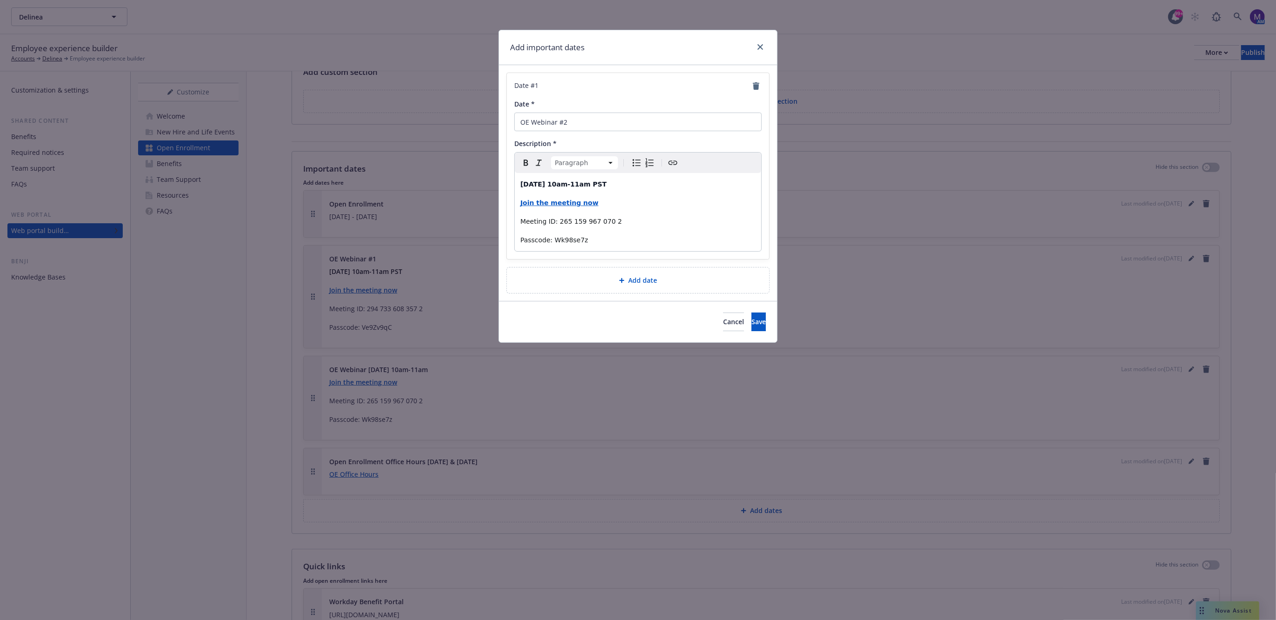
click at [682, 237] on p "Passcode: Wk98se7z" at bounding box center [637, 239] width 235 height 11
click at [751, 320] on span "Save" at bounding box center [758, 321] width 14 height 9
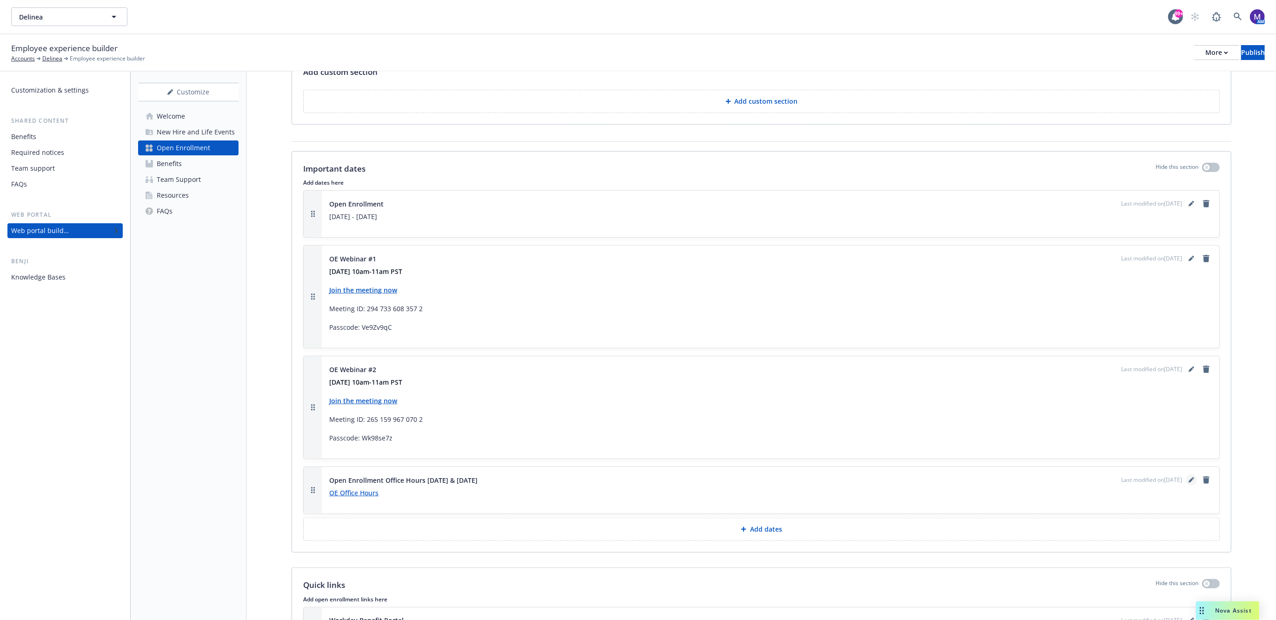
click at [1188, 483] on icon "editPencil" at bounding box center [1190, 480] width 5 height 5
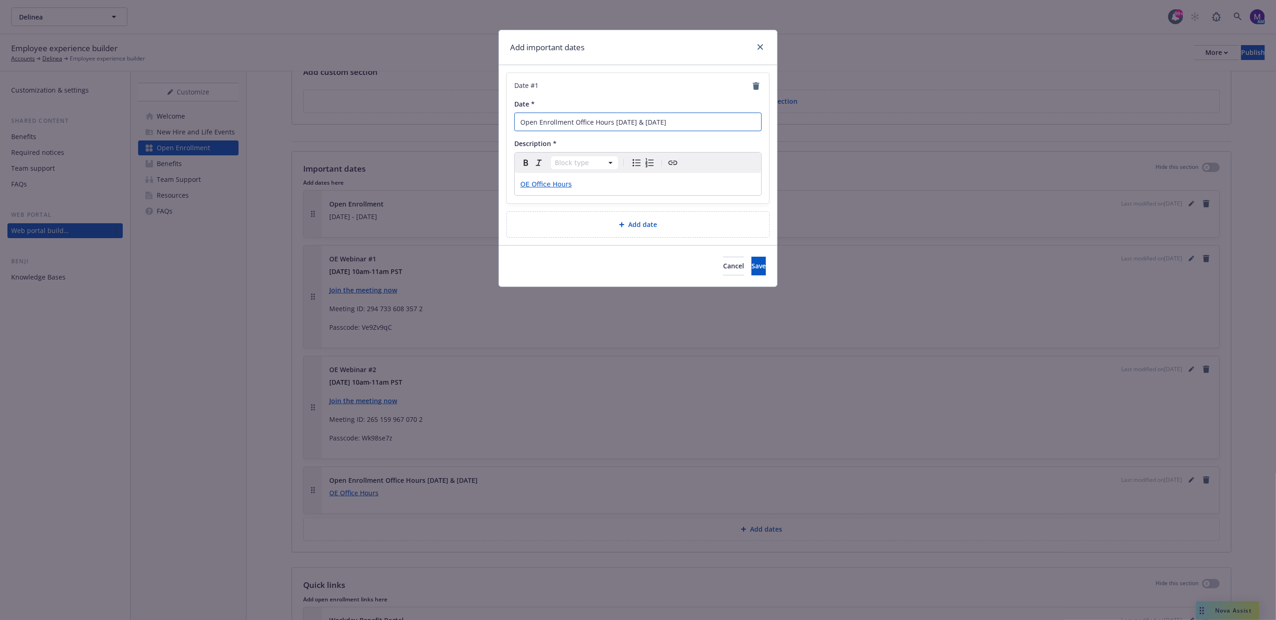
drag, startPoint x: 740, startPoint y: 116, endPoint x: 615, endPoint y: 128, distance: 126.1
click at [615, 128] on input "Open Enrollment Office Hours November 5th & November 13th" at bounding box center [637, 122] width 247 height 19
type input "Open Enrollment Office Hours"
click at [607, 182] on p "OE Office Hours" at bounding box center [637, 184] width 235 height 11
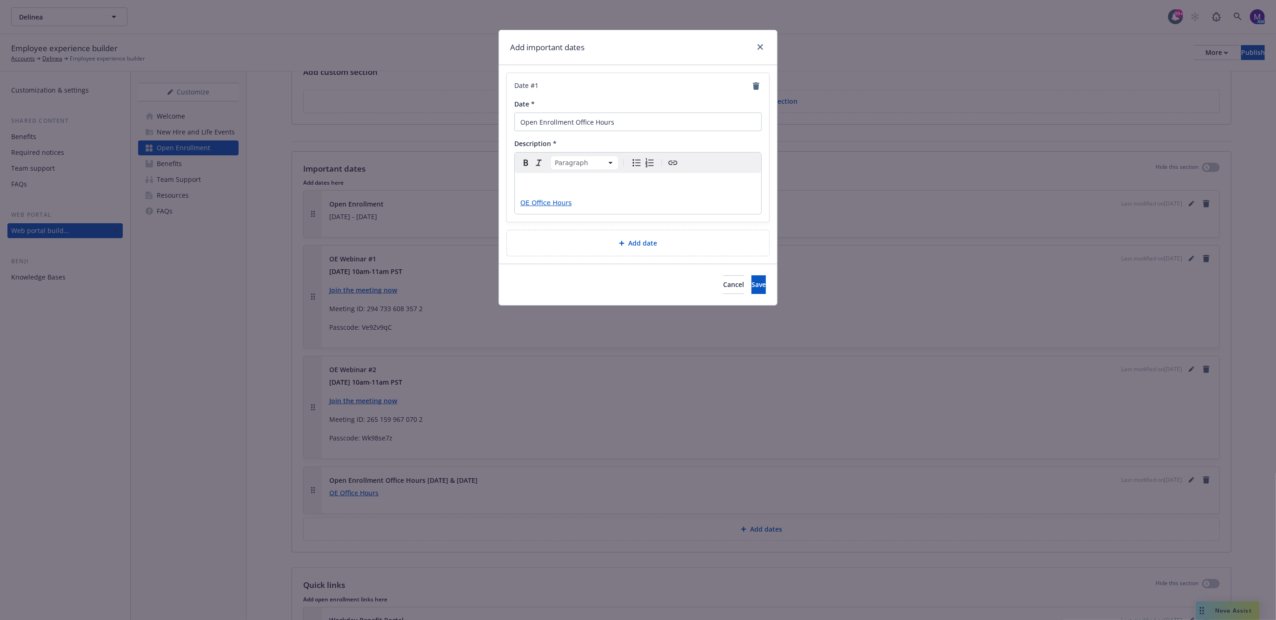
paste div "editable markdown"
click at [519, 182] on div "November 5th & November 13th OE Office Hours" at bounding box center [638, 193] width 246 height 41
click at [697, 179] on p "[DATE] & [DATE]" at bounding box center [637, 184] width 235 height 11
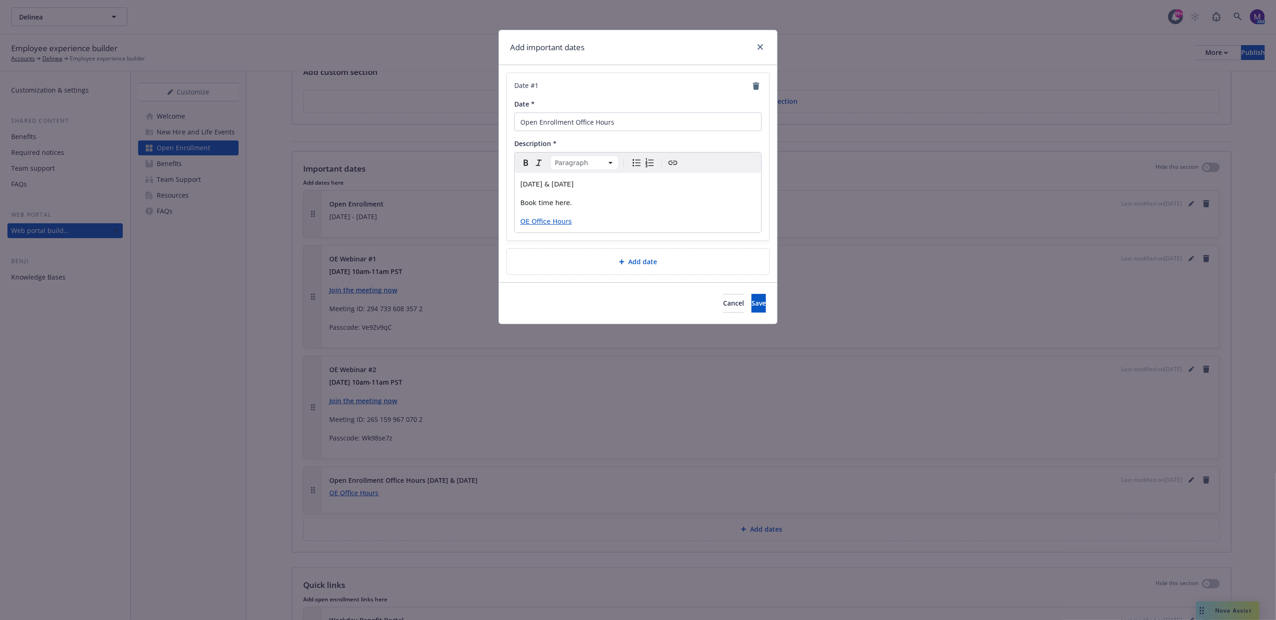
click at [556, 202] on span "Book time here." at bounding box center [546, 202] width 52 height 7
click at [555, 221] on span "OE Office Hours" at bounding box center [546, 221] width 52 height 7
click at [525, 238] on span "https://outlook.office.com/book/DelineaOEOfficeHours@ILN.onmicrosoft.com/?ismsa…" at bounding box center [550, 239] width 179 height 9
click at [564, 238] on icon "button" at bounding box center [563, 239] width 7 height 7
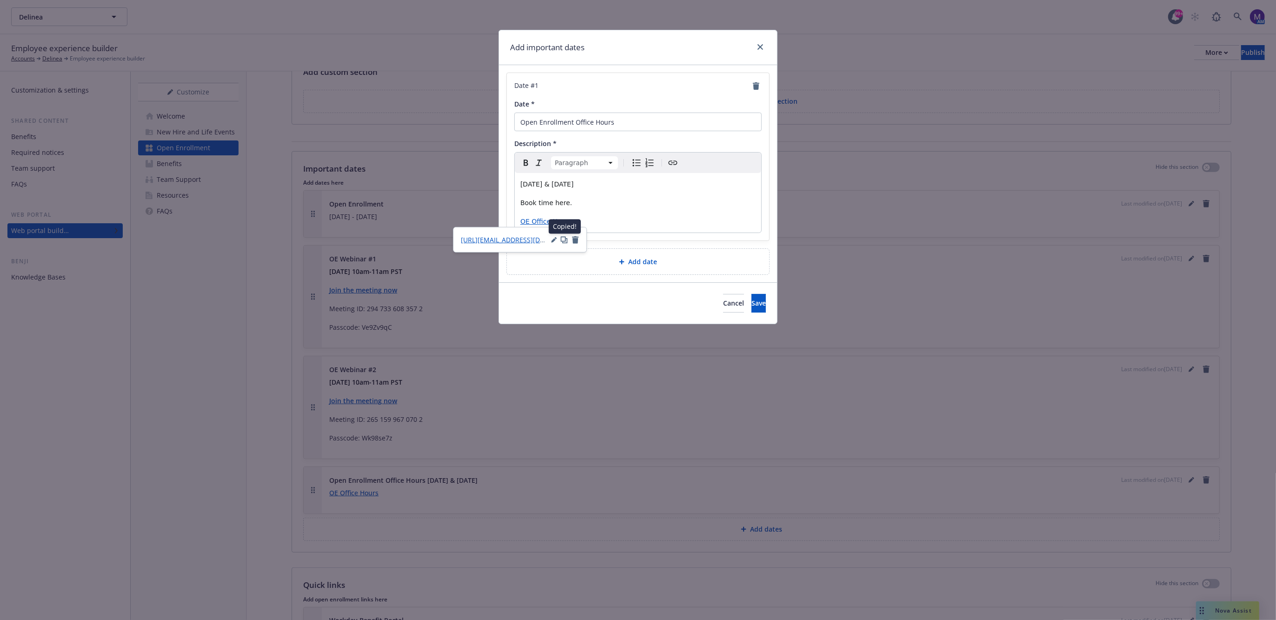
click at [559, 204] on span "Book time here." at bounding box center [546, 202] width 52 height 7
drag, startPoint x: 559, startPoint y: 204, endPoint x: 556, endPoint y: 199, distance: 5.2
click at [556, 199] on span "Book time here." at bounding box center [546, 202] width 52 height 7
click at [670, 162] on icon "Create link" at bounding box center [673, 163] width 9 height 4
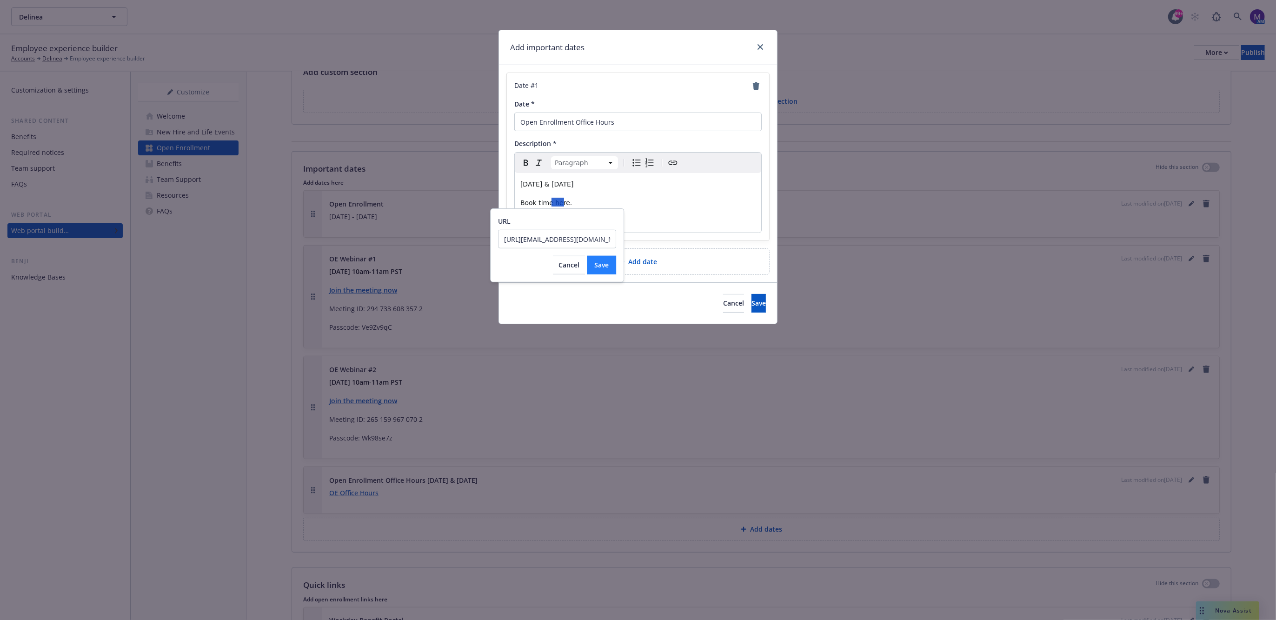
scroll to position [0, 196]
type input "https://outlook.office.com/book/DelineaOEOfficeHours@ILN.onmicrosoft.com/?ismsa…"
click at [600, 261] on span "Save" at bounding box center [601, 264] width 14 height 9
click at [670, 196] on div "November 5th & November 13th Book time here . OE Office Hours" at bounding box center [638, 203] width 246 height 60
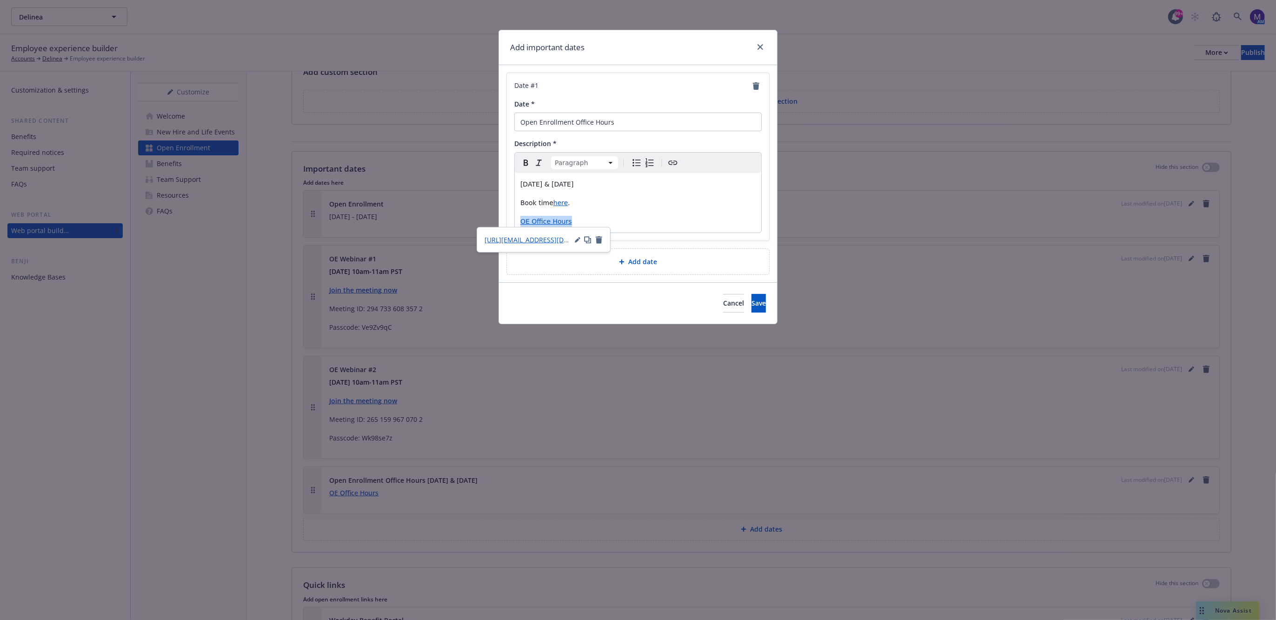
drag, startPoint x: 587, startPoint y: 225, endPoint x: 514, endPoint y: 225, distance: 73.0
click at [515, 225] on div "November 5th & November 13th Book time here . OE Office Hours" at bounding box center [638, 203] width 246 height 60
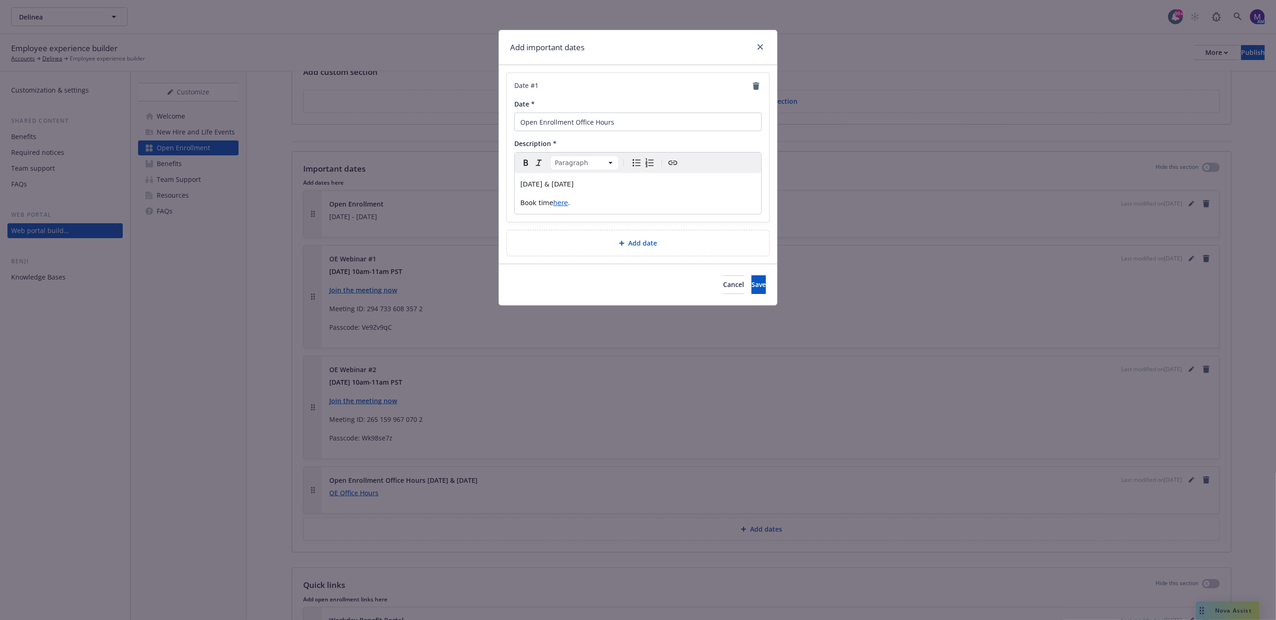
click at [574, 181] on span "[DATE] & [DATE]" at bounding box center [546, 183] width 53 height 7
click at [525, 162] on icon "Bold" at bounding box center [525, 162] width 11 height 11
click at [751, 289] on button "Save" at bounding box center [758, 284] width 14 height 19
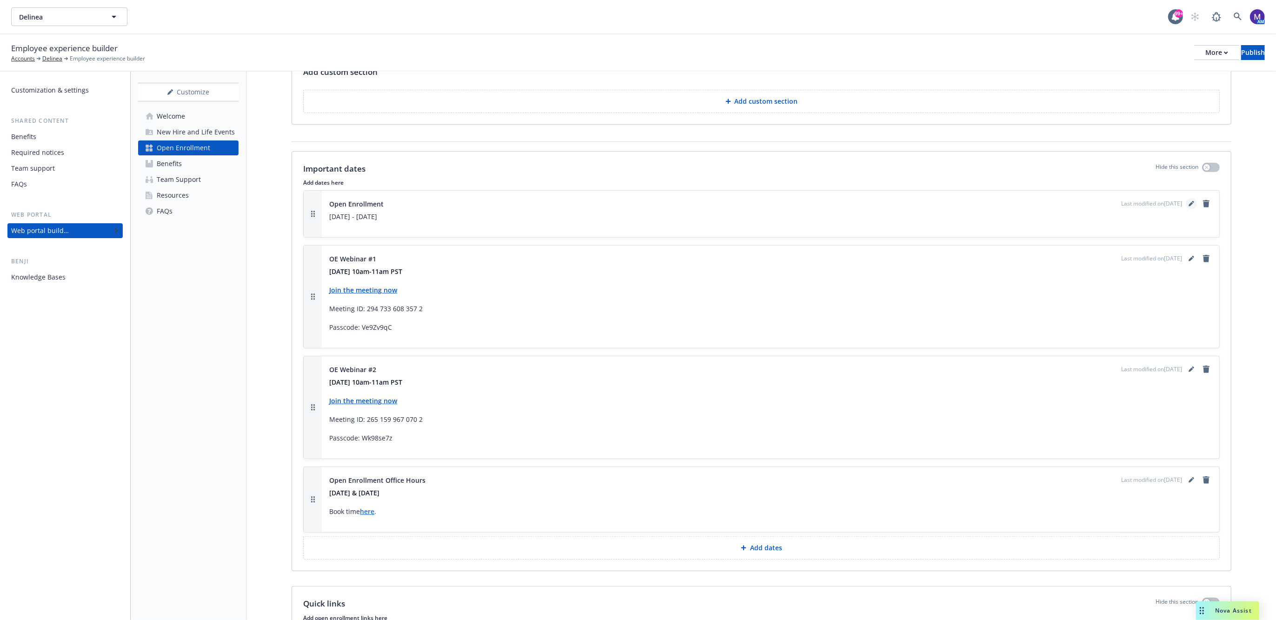
click at [1188, 206] on icon "editPencil" at bounding box center [1191, 204] width 6 height 6
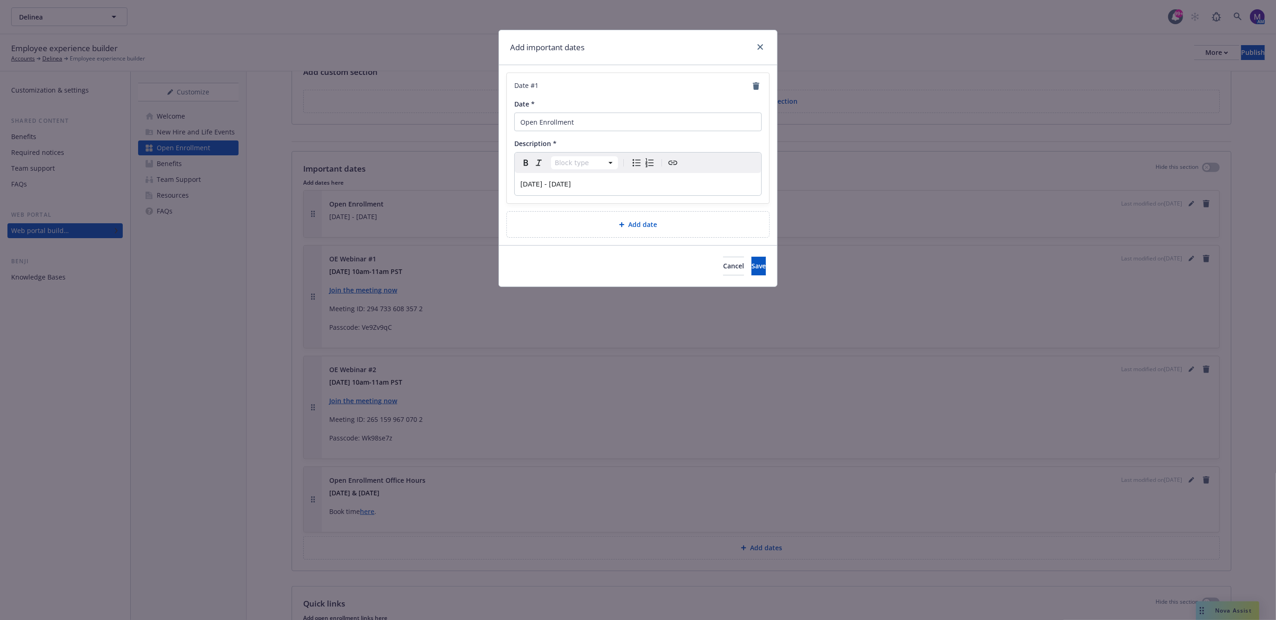
click at [571, 181] on span "[DATE] - [DATE]" at bounding box center [545, 183] width 51 height 7
click at [520, 165] on span "Bold" at bounding box center [525, 162] width 11 height 11
click at [758, 265] on button "Save" at bounding box center [758, 266] width 14 height 19
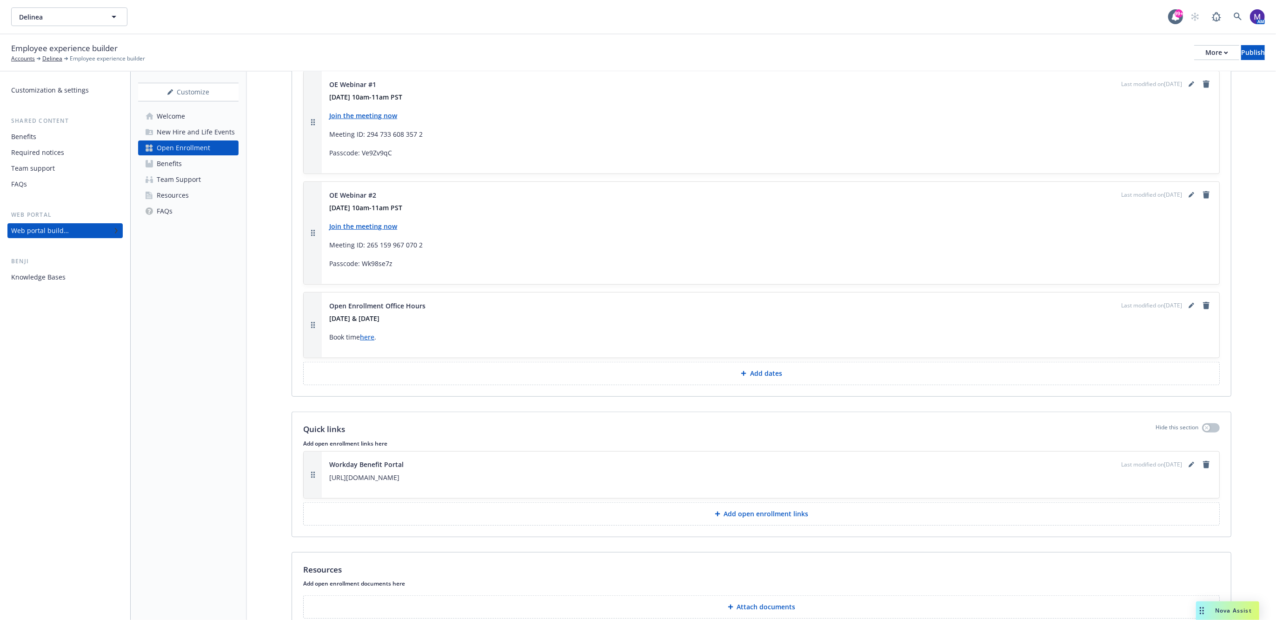
scroll to position [891, 0]
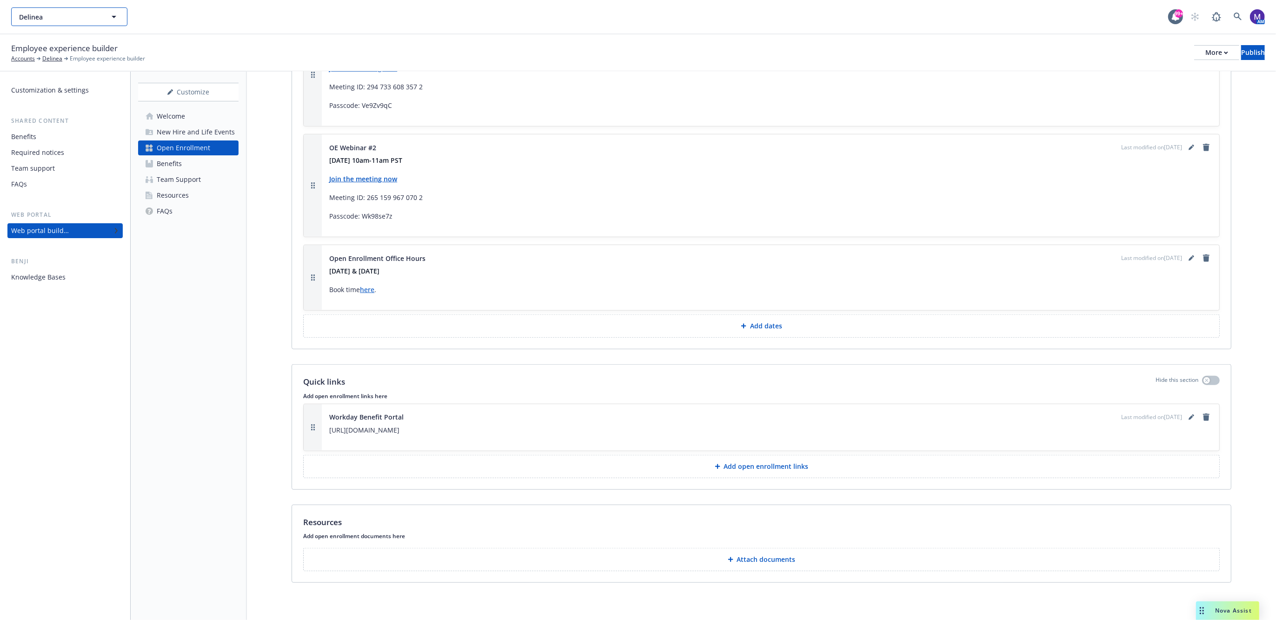
click at [47, 20] on span "Delinea" at bounding box center [59, 17] width 80 height 10
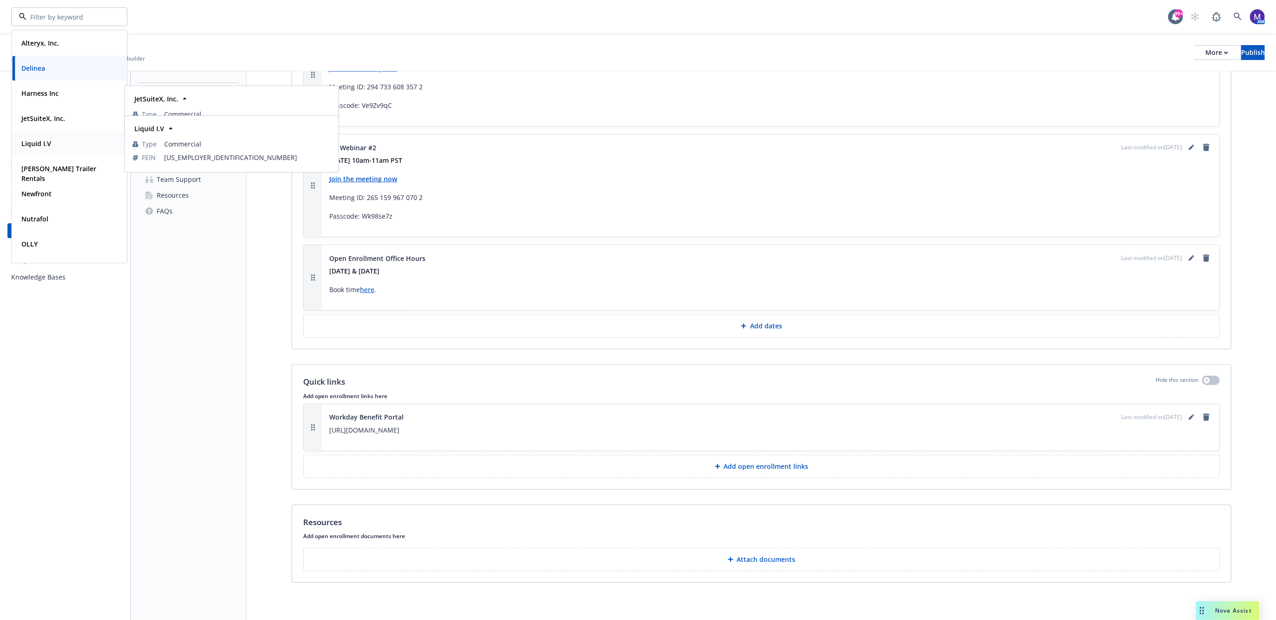
click at [42, 147] on strong "Liquid I.V" at bounding box center [36, 143] width 30 height 9
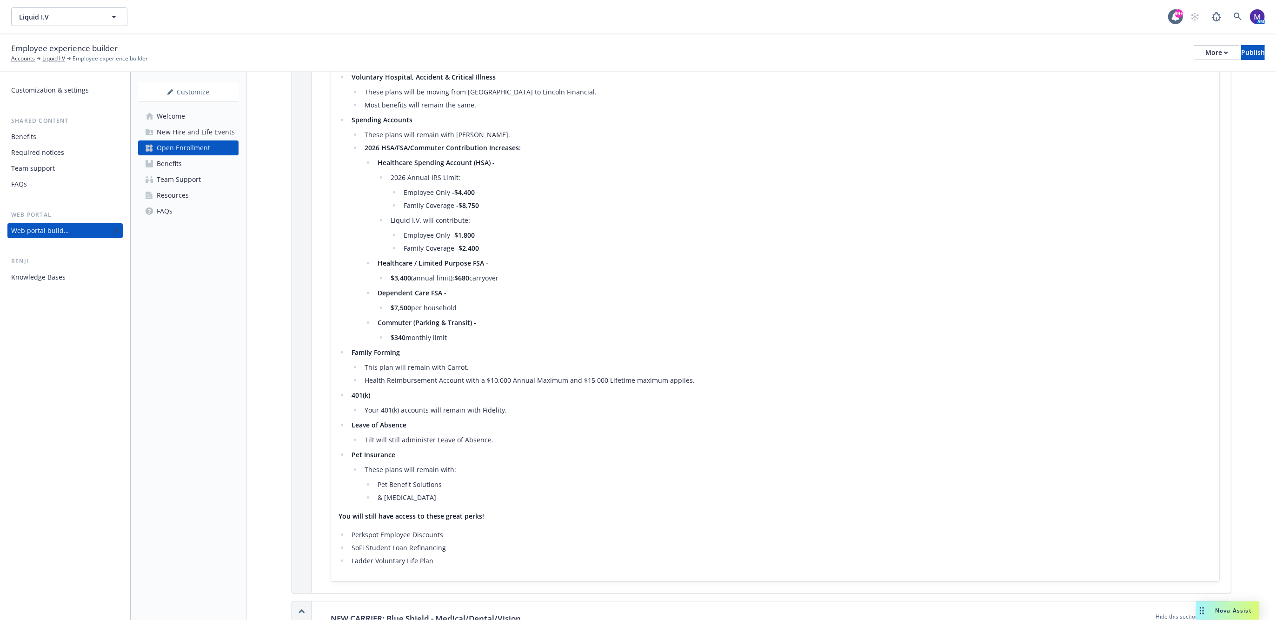
scroll to position [705, 0]
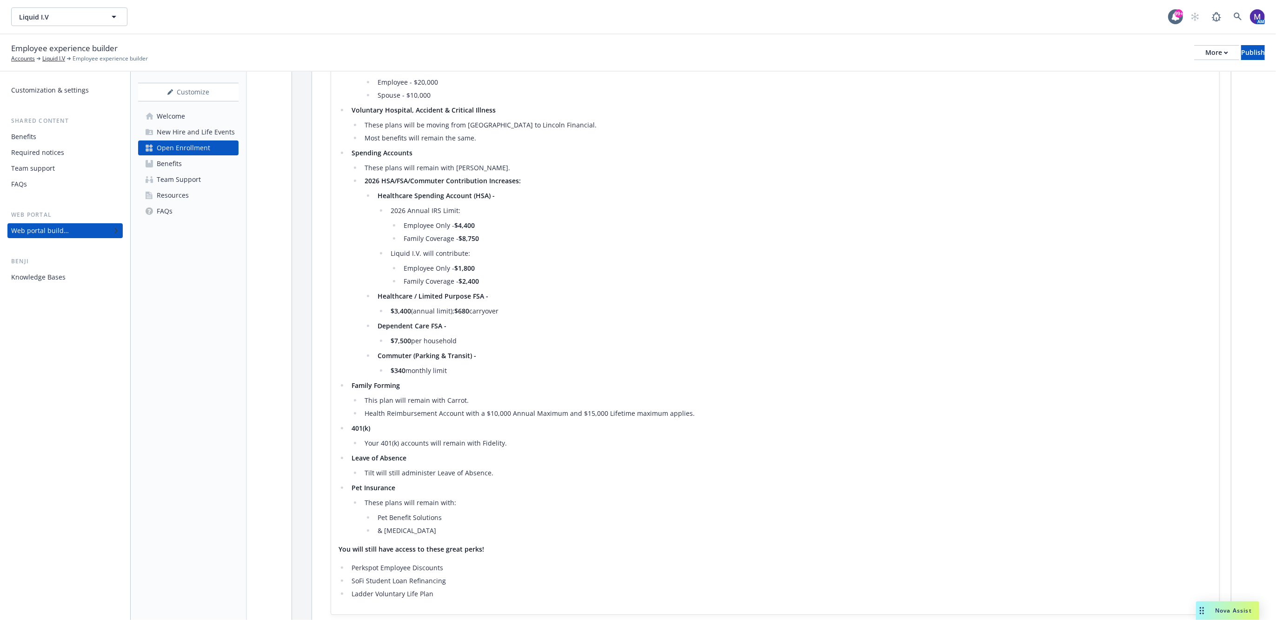
drag, startPoint x: 477, startPoint y: 381, endPoint x: 335, endPoint y: 122, distance: 295.5
click at [335, 122] on div "Last modified on 10/11/2025 Health Plans Offered in 2026 Medical: Anthem Medica…" at bounding box center [775, 205] width 888 height 818
copy ul "Voluntary Hospital, Accident & Critical Illness These plans will be moving from…"
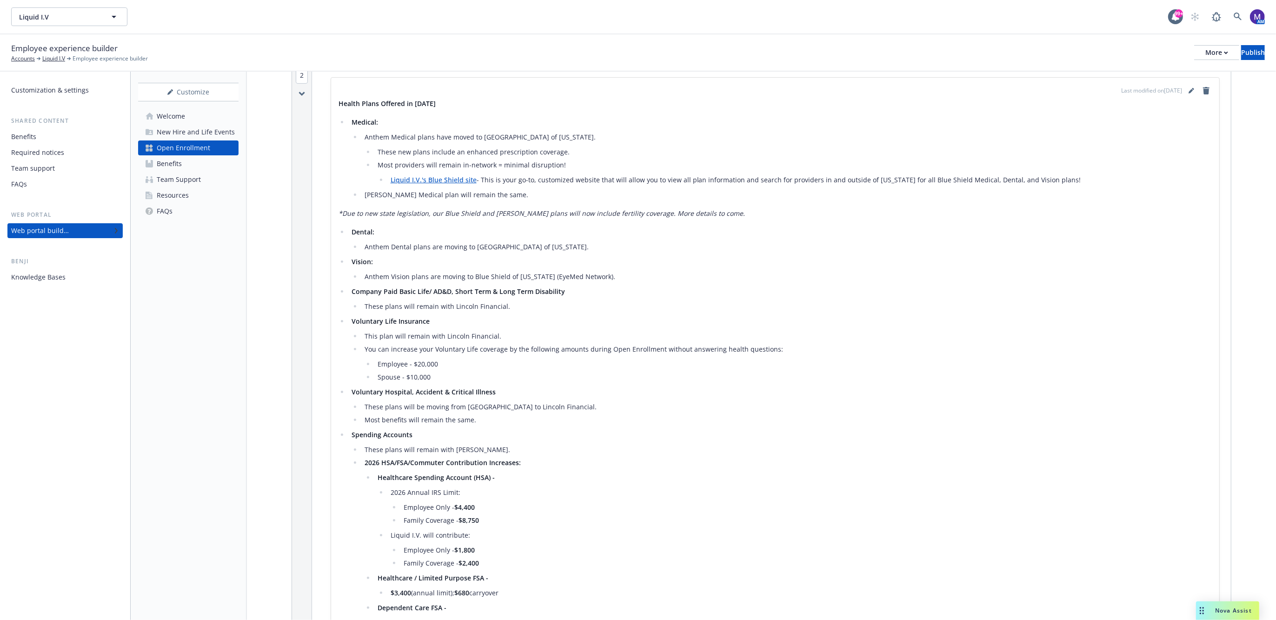
scroll to position [414, 0]
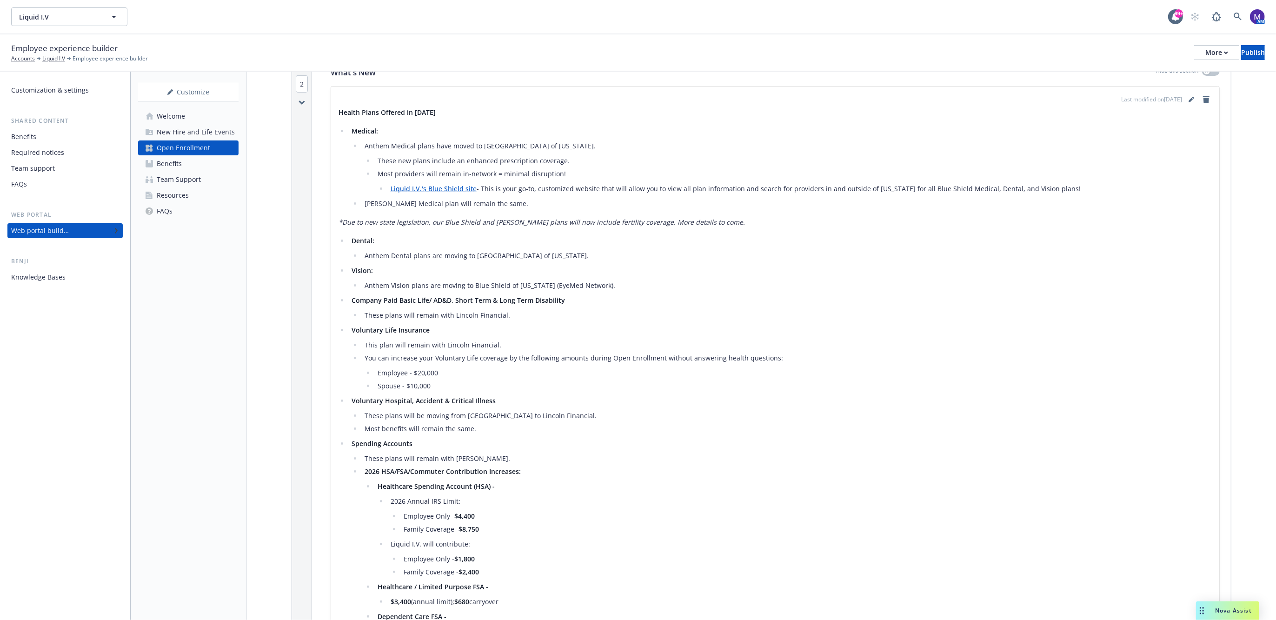
click at [622, 378] on li "Employee - $20,000" at bounding box center [793, 372] width 837 height 11
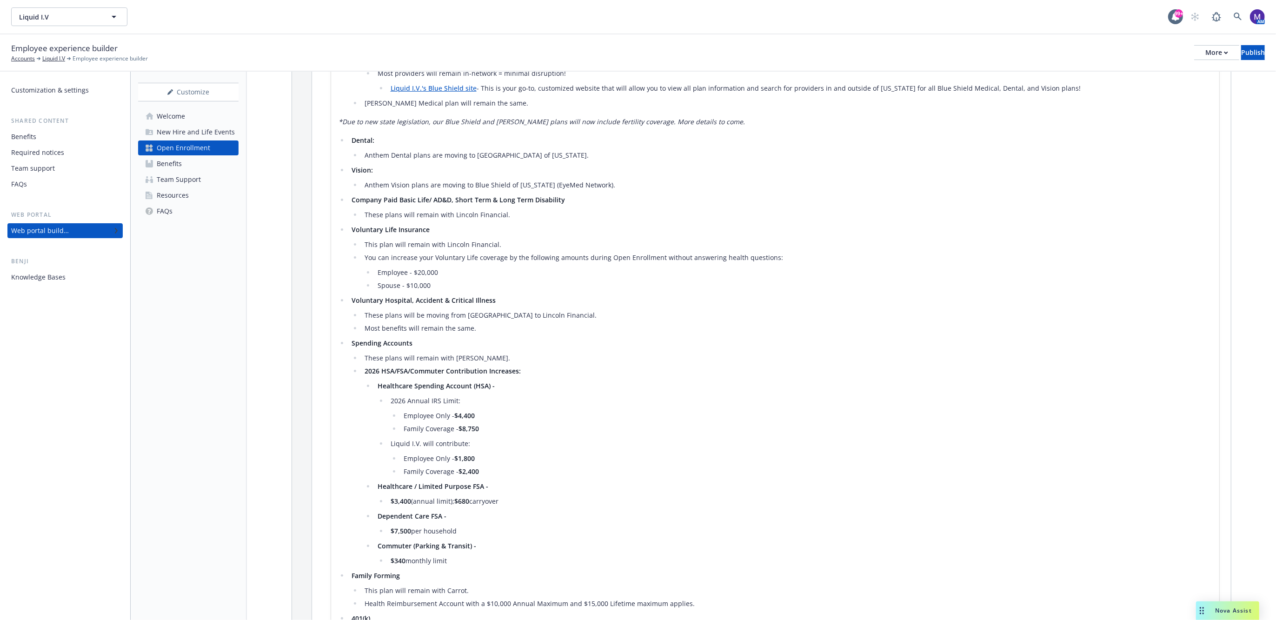
scroll to position [530, 0]
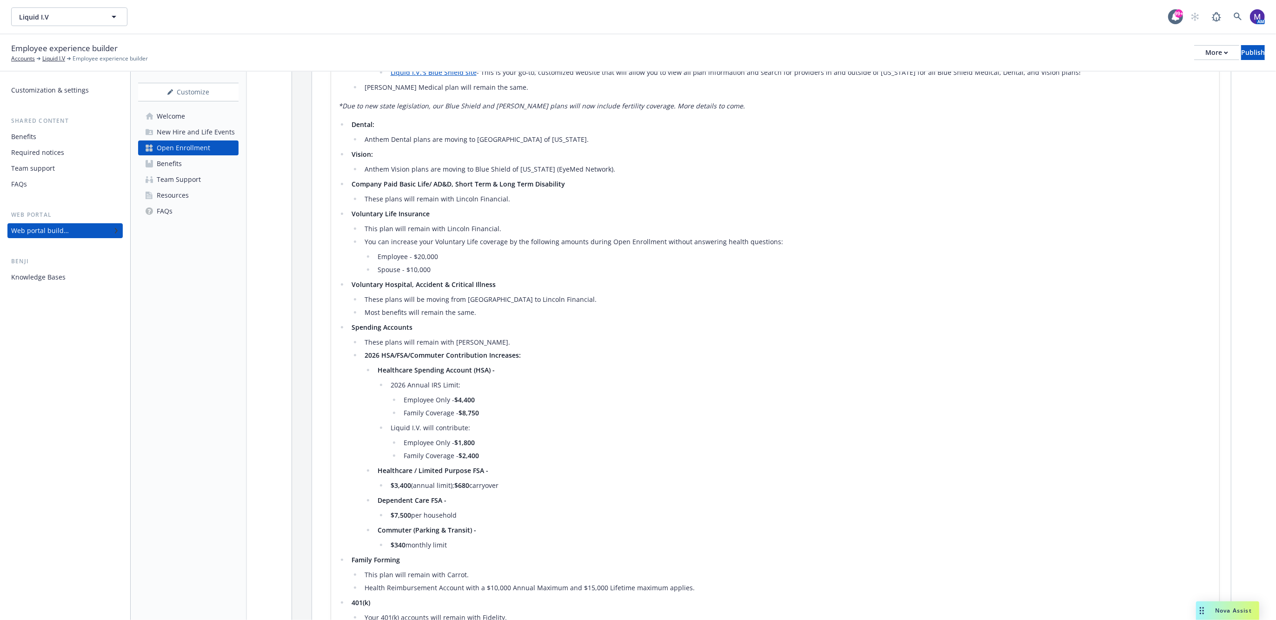
drag, startPoint x: 477, startPoint y: 549, endPoint x: 345, endPoint y: 228, distance: 347.3
click at [345, 228] on ul "Dental: Anthem Dental plans are moving to Blue Shield of California. Vision: An…" at bounding box center [774, 414] width 873 height 591
copy ul "Voluntary Life Insurance This plan will remain with Lincoln Financial. You can …"
click at [105, 24] on button "Liquid I.V" at bounding box center [69, 16] width 116 height 19
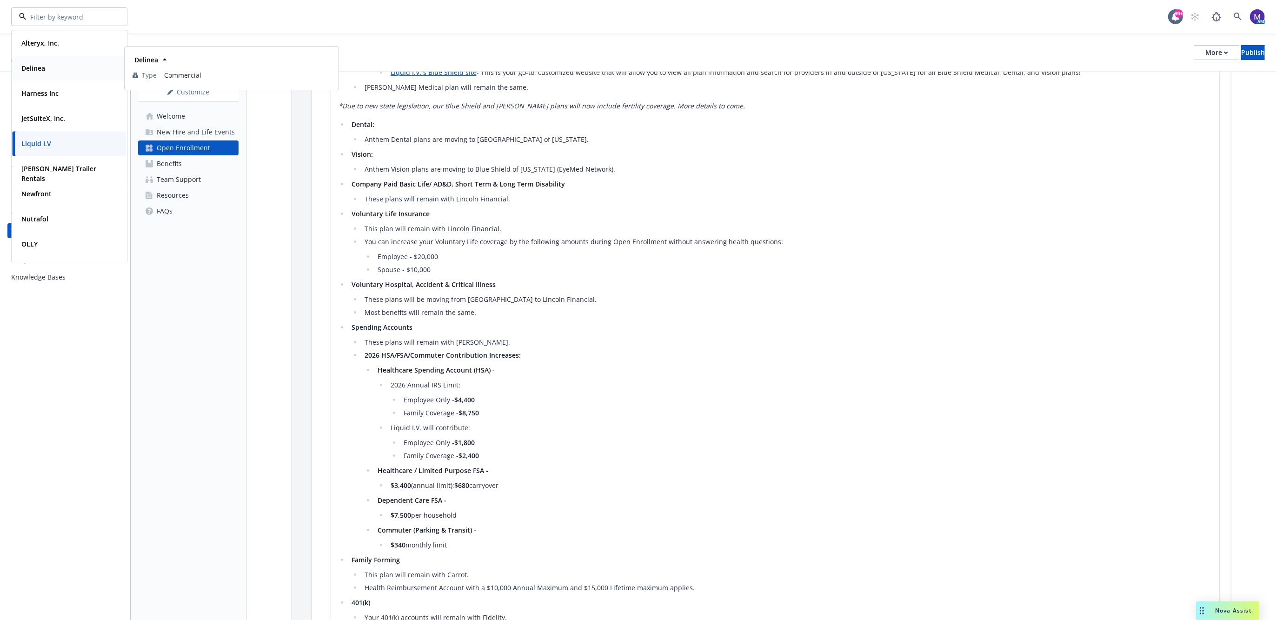
click at [68, 71] on div "Delinea" at bounding box center [69, 67] width 103 height 13
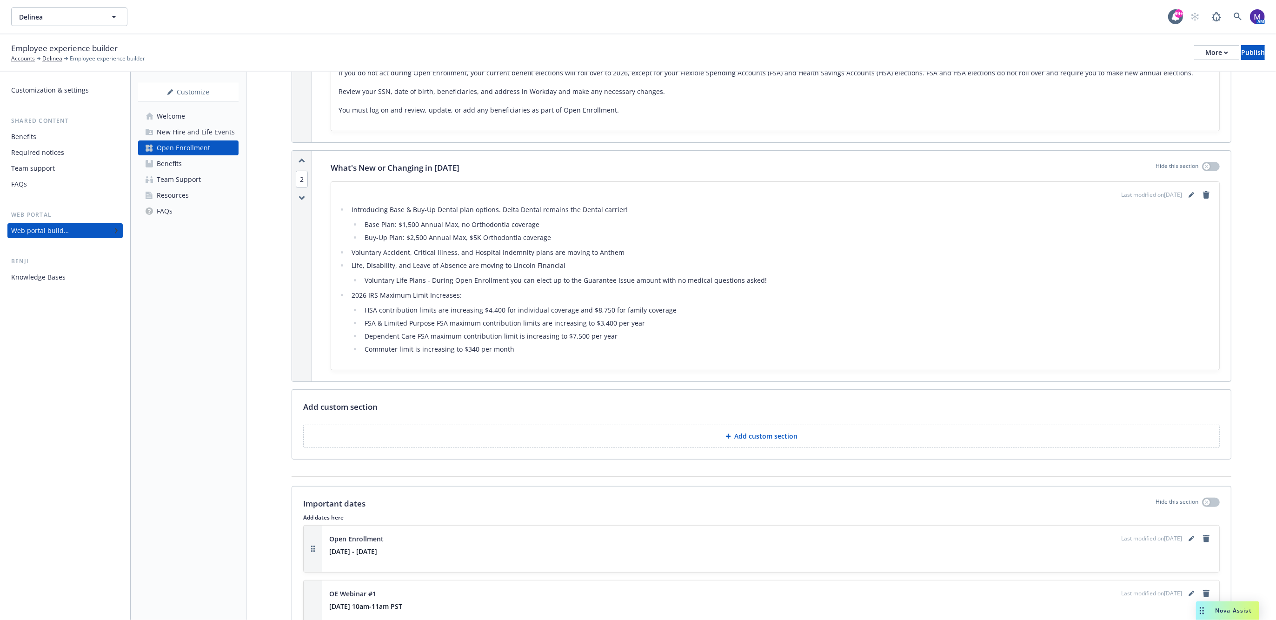
scroll to position [298, 0]
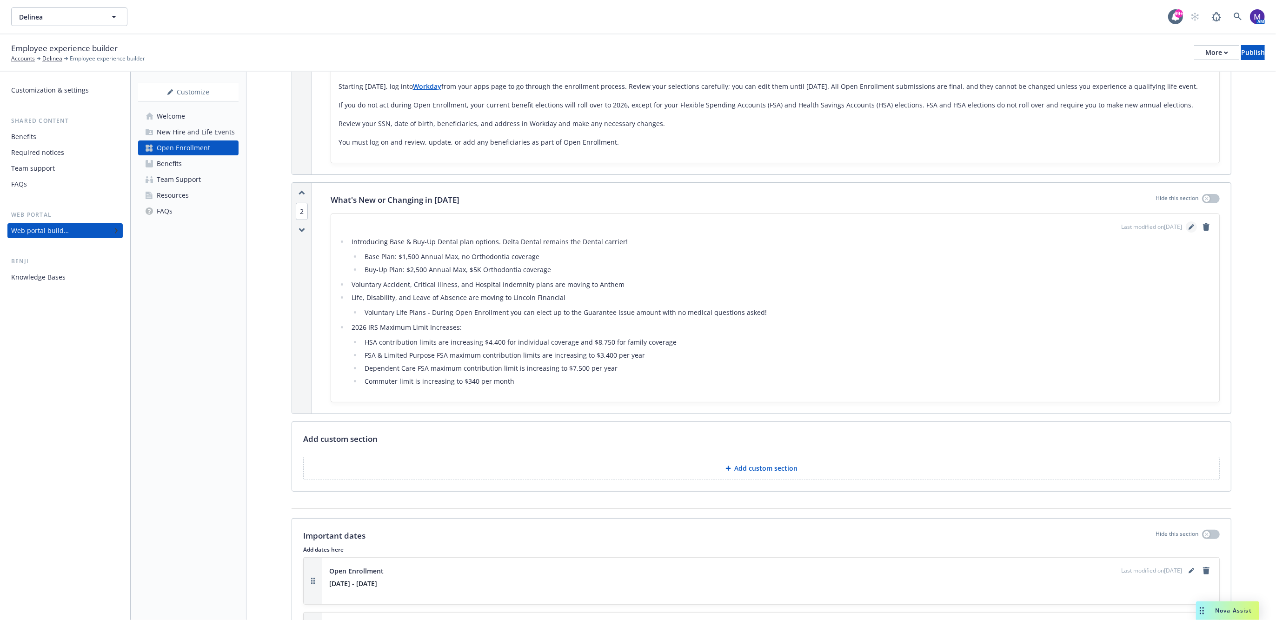
click at [1188, 230] on icon "editPencil" at bounding box center [1191, 227] width 6 height 6
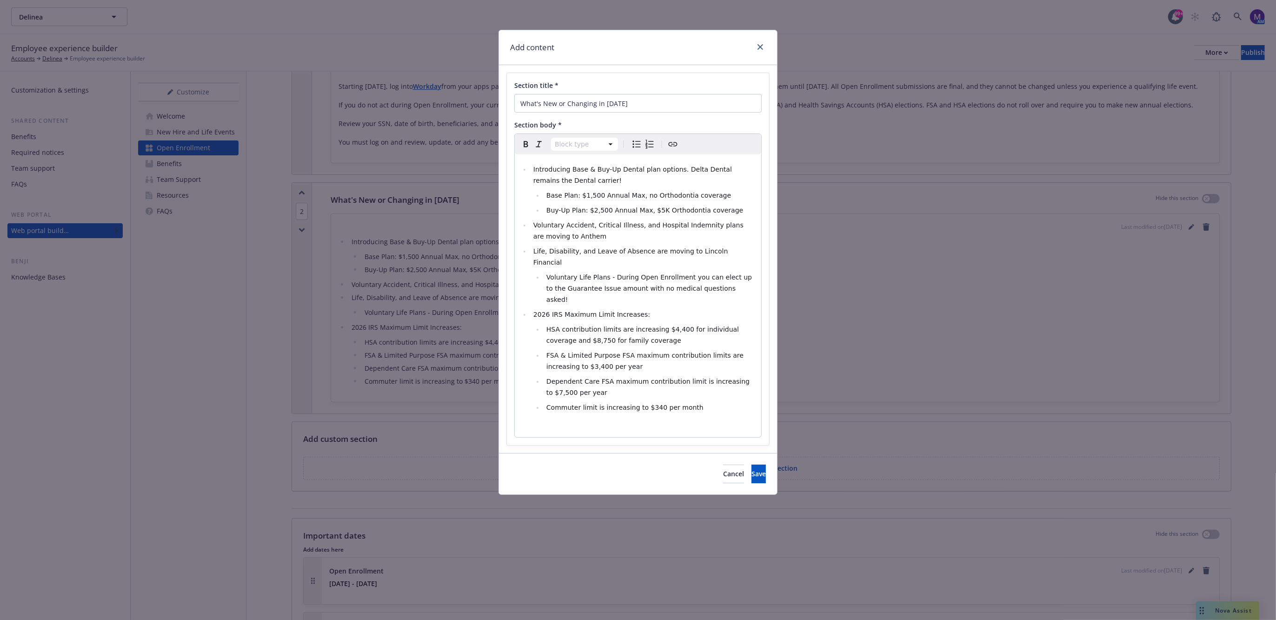
select select
click at [717, 402] on li "Commuter limit is increasing to $340 per month" at bounding box center [649, 407] width 212 height 11
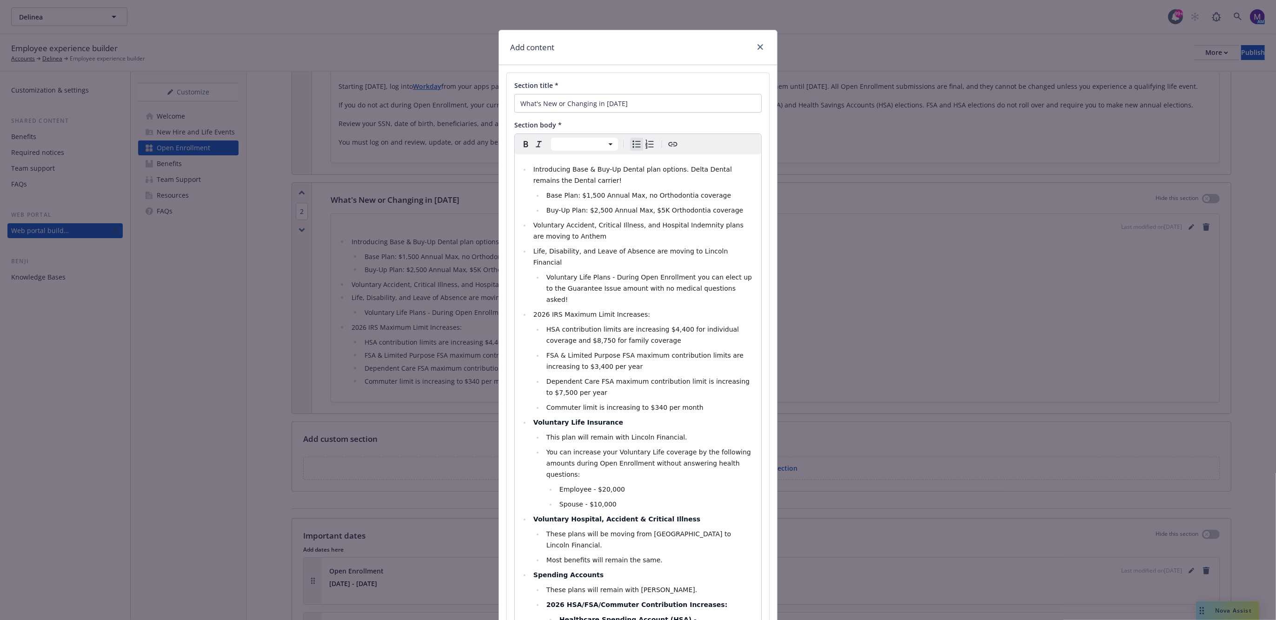
scroll to position [137, 0]
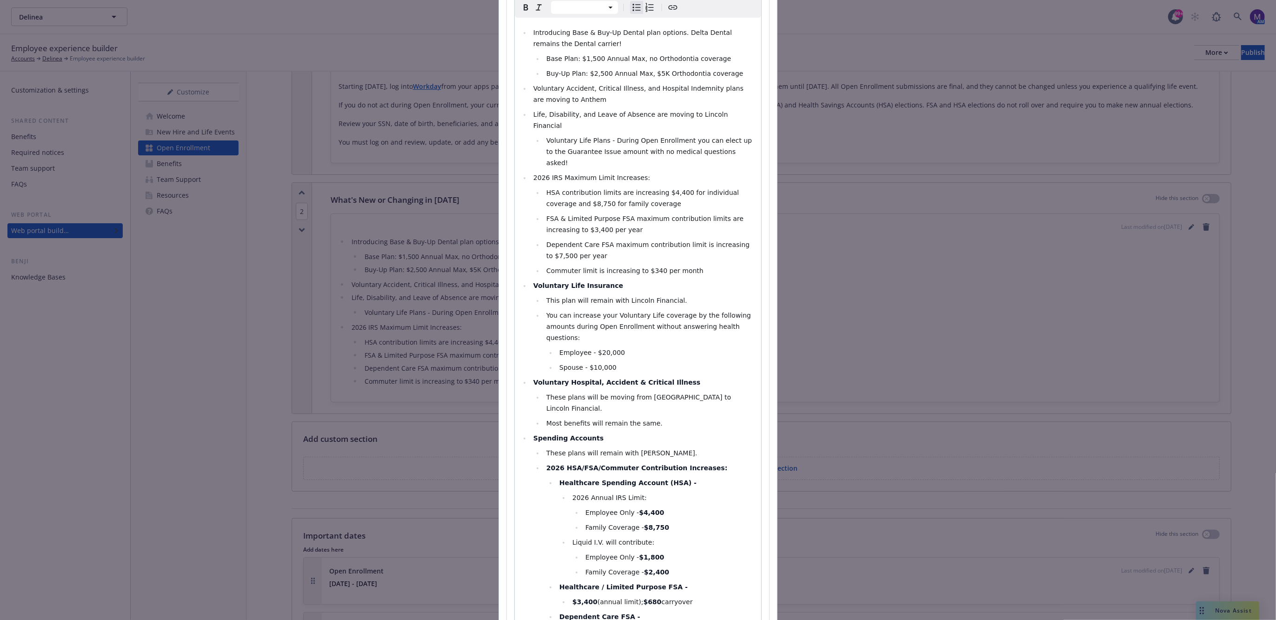
click at [721, 137] on li "Voluntary Life Plans - During Open Enrollment you can elect up to the Guarantee…" at bounding box center [649, 151] width 212 height 33
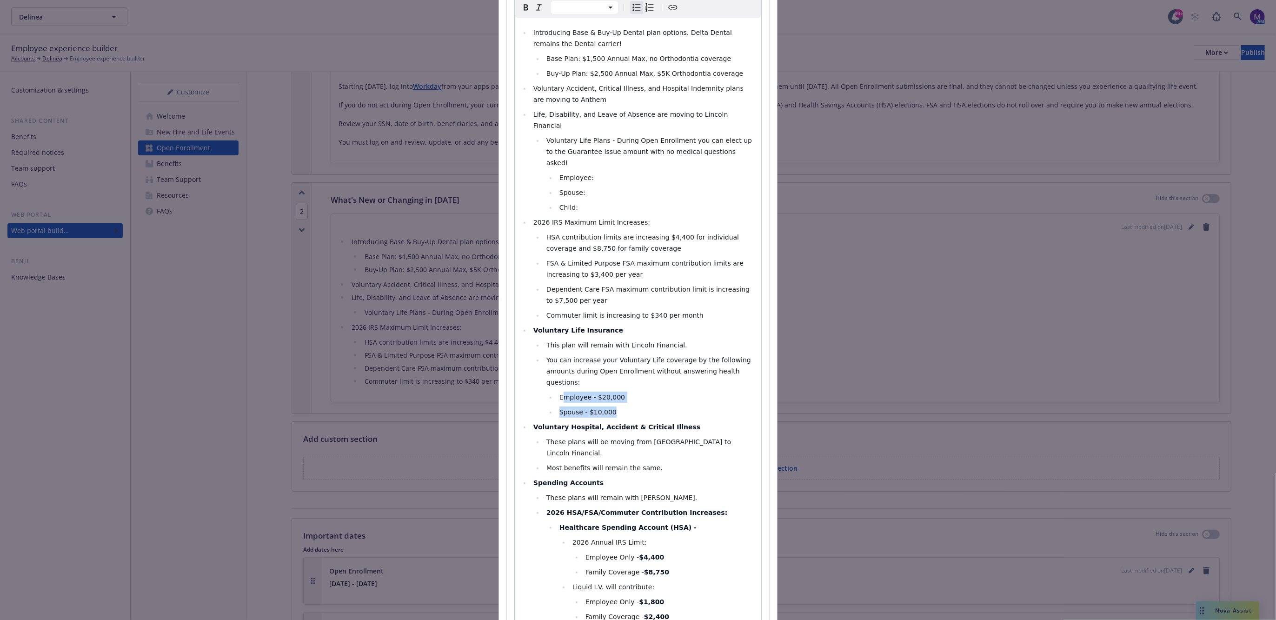
drag, startPoint x: 626, startPoint y: 378, endPoint x: 560, endPoint y: 361, distance: 68.7
click at [560, 391] on ul "Employee - $20,000 Spouse - $10,000" at bounding box center [650, 404] width 209 height 26
click at [689, 391] on ul "Employee - $20,000 Spouse - $10,000" at bounding box center [650, 404] width 209 height 26
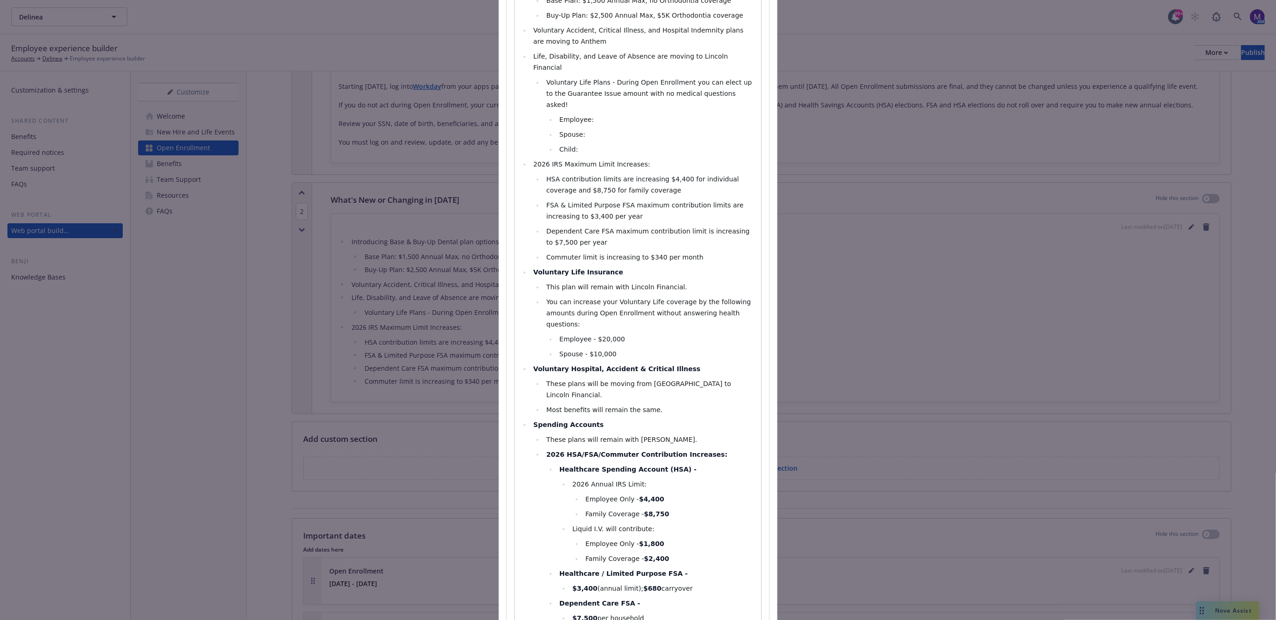
scroll to position [253, 0]
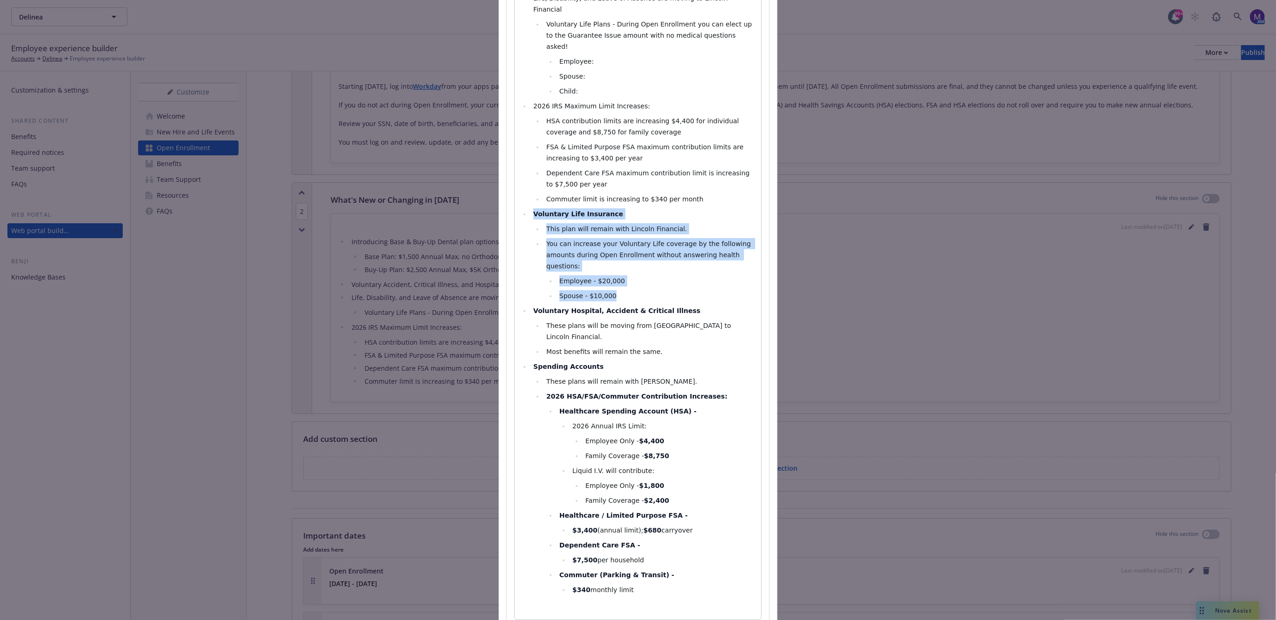
drag, startPoint x: 622, startPoint y: 262, endPoint x: 500, endPoint y: 187, distance: 142.3
click at [500, 187] on div "Section title * What's New or Changing in 2026 Section body * Paragraph Heading…" at bounding box center [638, 223] width 278 height 823
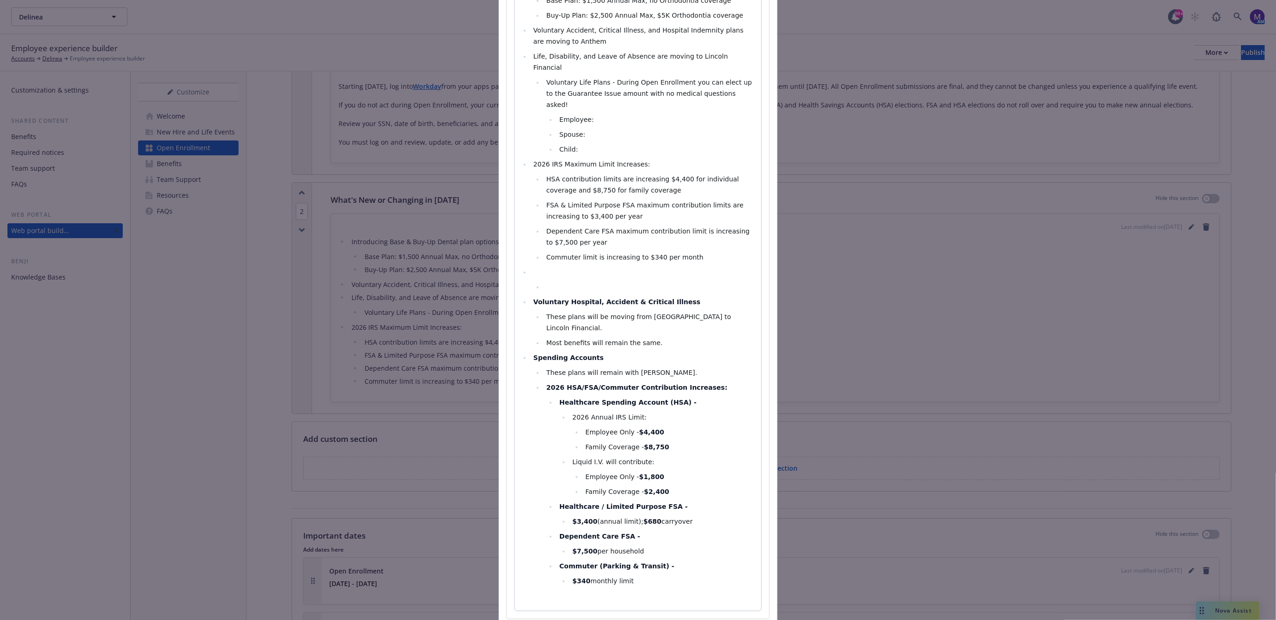
scroll to position [137, 0]
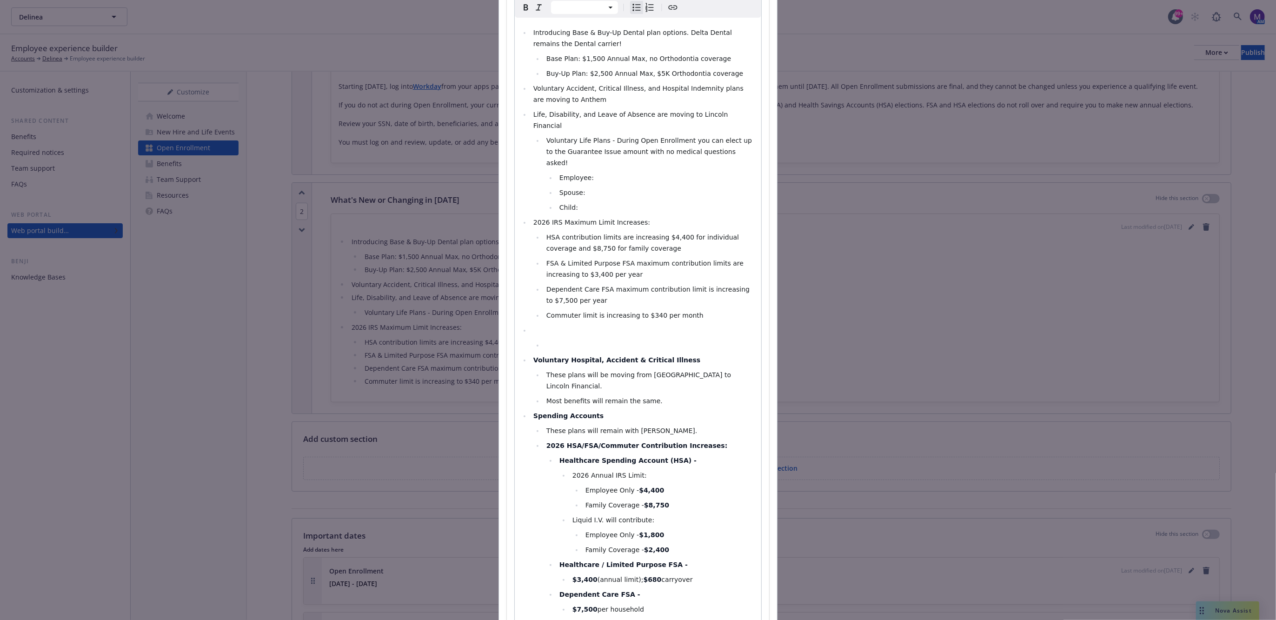
click at [597, 99] on li "Voluntary Accident, Critical Illness, and Hospital Indemnity plans are moving t…" at bounding box center [642, 94] width 225 height 22
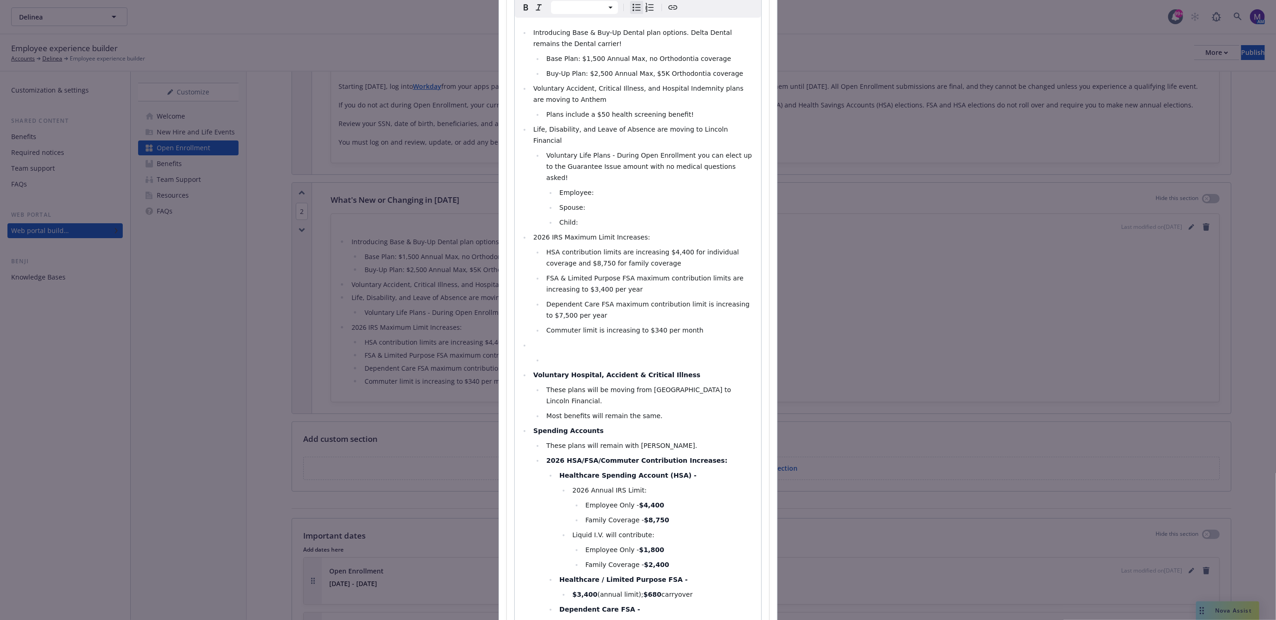
click at [634, 354] on li "editable markdown" at bounding box center [649, 359] width 212 height 11
drag, startPoint x: 652, startPoint y: 382, endPoint x: 500, endPoint y: 349, distance: 155.2
click at [500, 349] on div "Section title * What's New or Changing in 2026 Section body * Paragraph Heading…" at bounding box center [638, 313] width 278 height 771
click at [583, 99] on li "Voluntary Accident, Critical Illness, and Hospital Indemnity plans are moving t…" at bounding box center [642, 94] width 225 height 22
click at [543, 115] on li "Plans include a $50 health screening benefit!" at bounding box center [649, 114] width 212 height 11
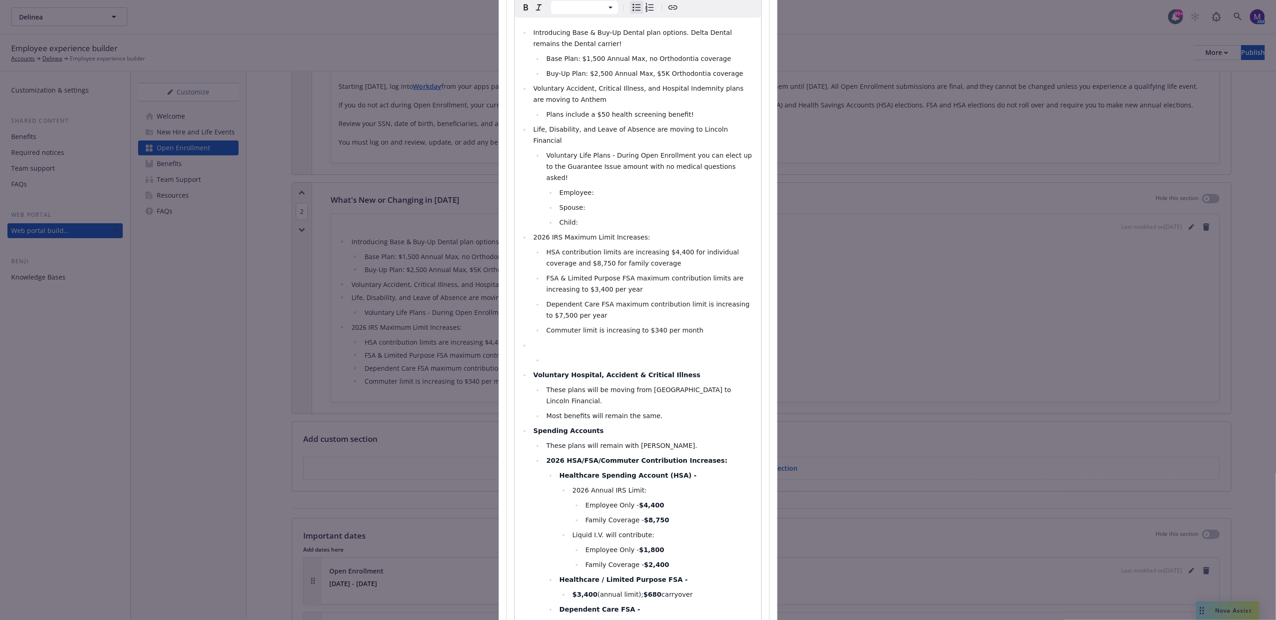
click at [620, 99] on li "Voluntary Accident, Critical Illness, and Hospital Indemnity plans are moving t…" at bounding box center [642, 94] width 225 height 22
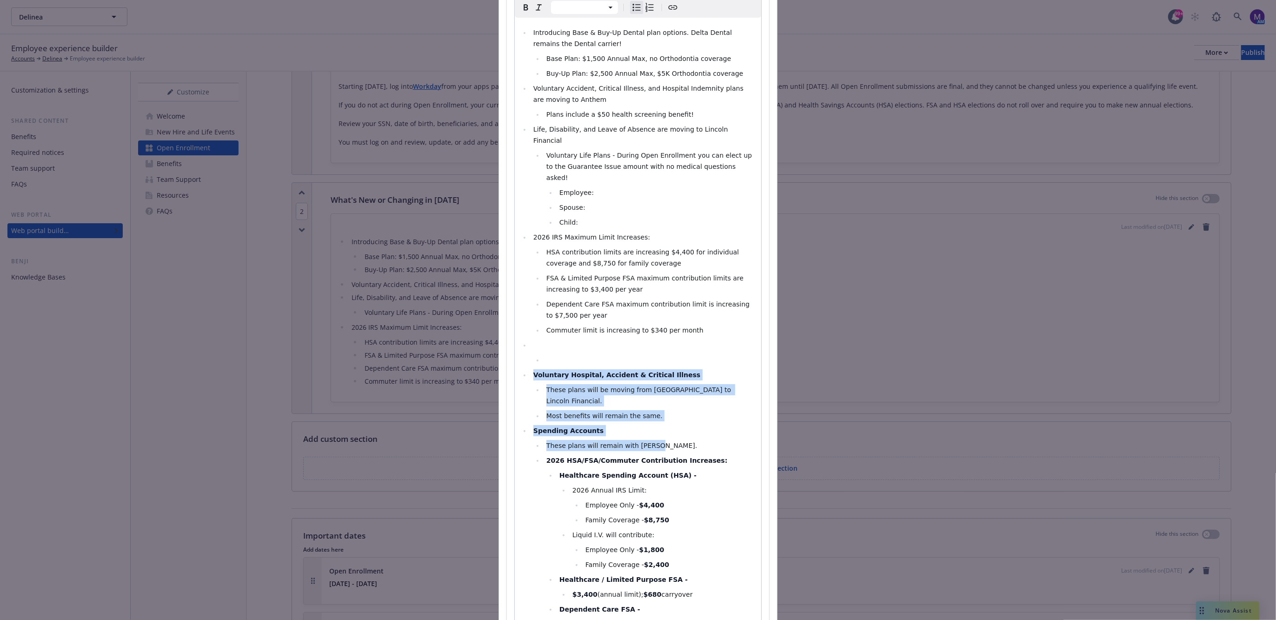
drag, startPoint x: 662, startPoint y: 407, endPoint x: 509, endPoint y: 349, distance: 164.1
click at [509, 349] on div "Section title * What's New or Changing in 2026 Section body * Paragraph Heading…" at bounding box center [638, 313] width 262 height 755
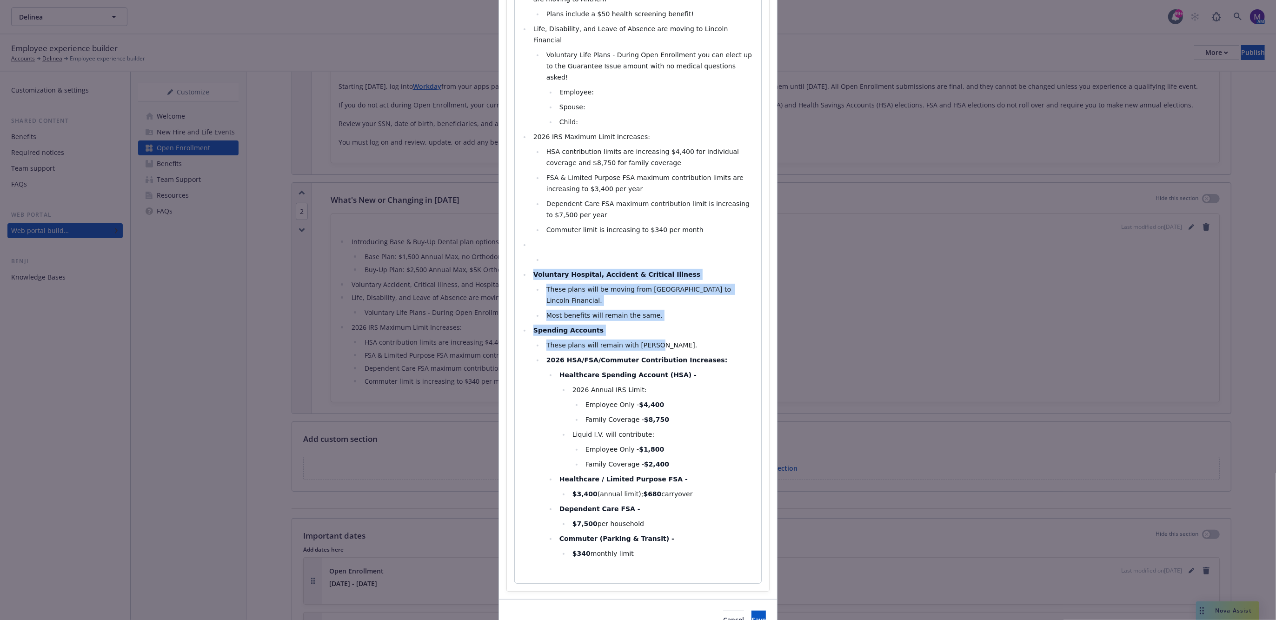
scroll to position [253, 0]
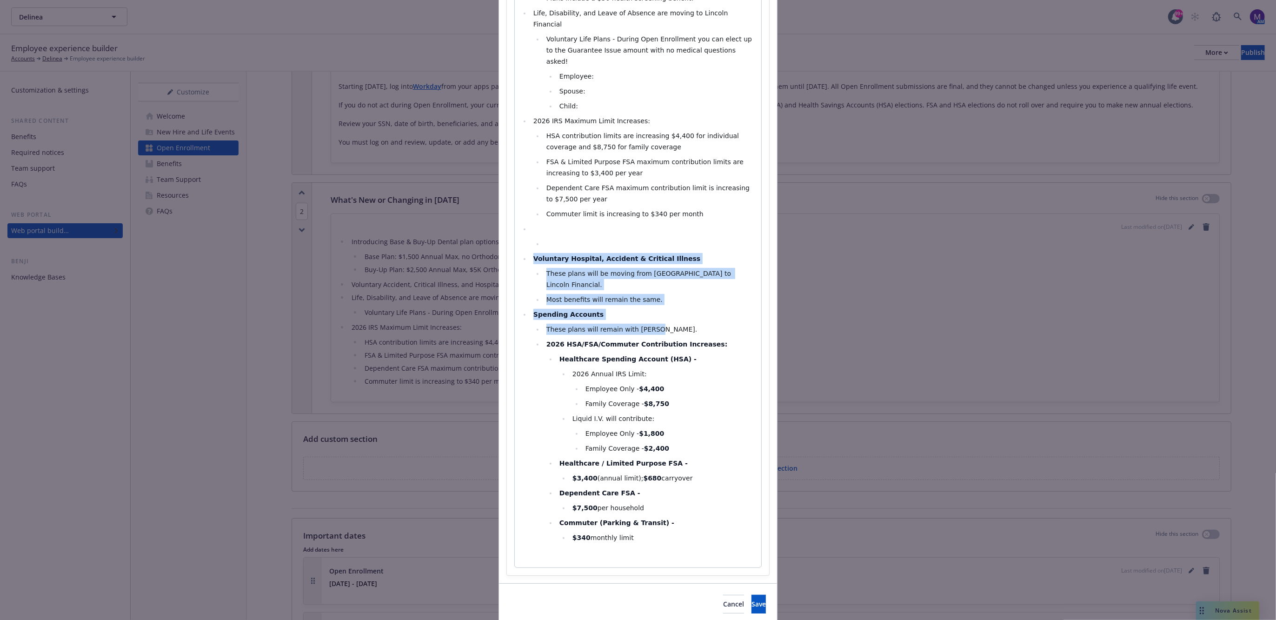
click at [654, 324] on li "These plans will remain with Navia." at bounding box center [649, 329] width 212 height 11
drag, startPoint x: 662, startPoint y: 265, endPoint x: 523, endPoint y: 219, distance: 147.2
click at [523, 219] on ul "Introducing Base & Buy-Up Dental plan options. Delta Dental remains the Dental …" at bounding box center [637, 227] width 235 height 632
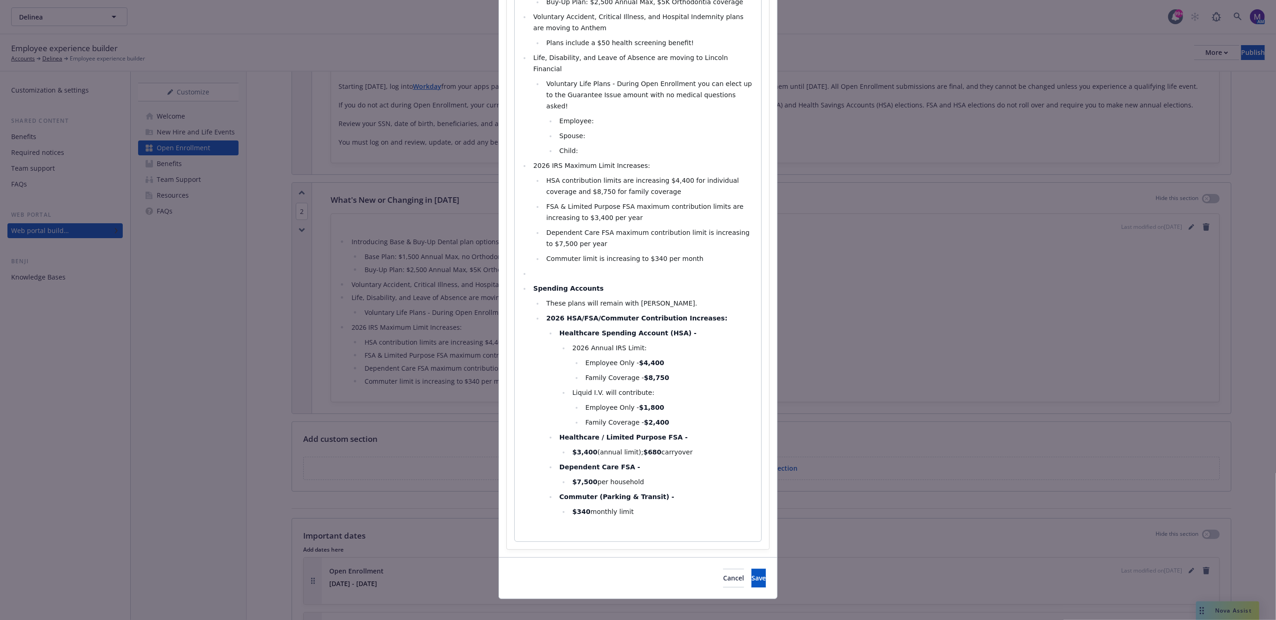
scroll to position [193, 0]
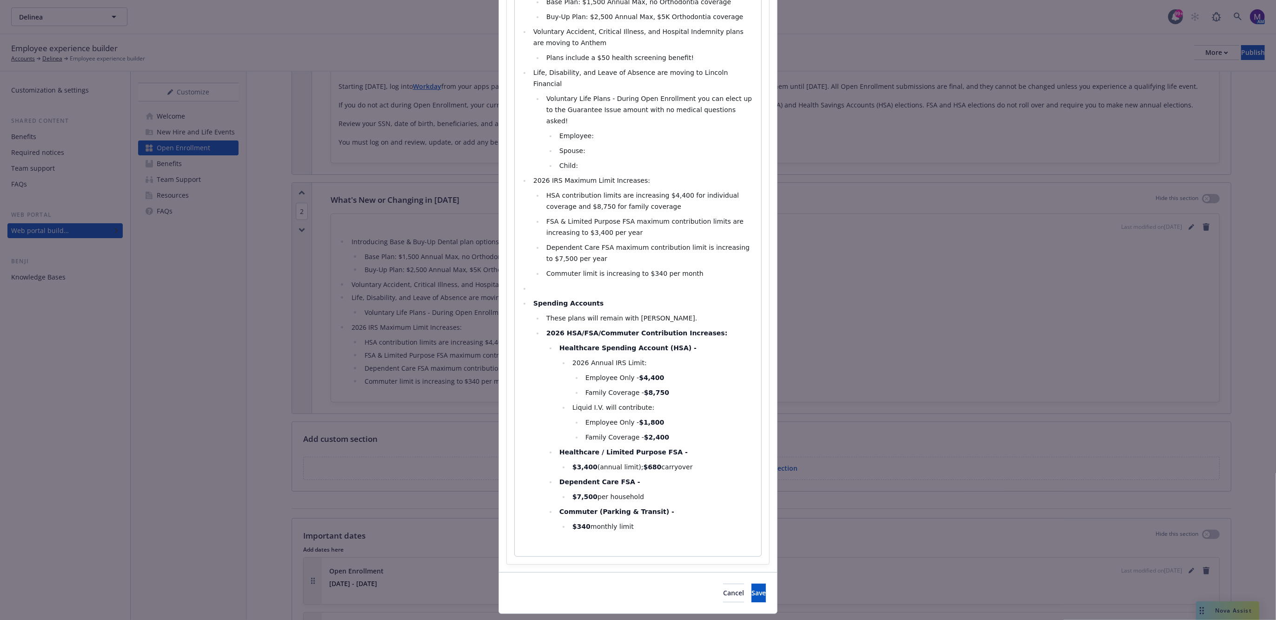
click at [678, 372] on li "Employee Only - $4,400" at bounding box center [669, 377] width 173 height 11
click at [638, 190] on li "HSA contribution limits are increasing $4,400 for individual coverage and $8,75…" at bounding box center [649, 201] width 212 height 22
click at [654, 190] on li "HSA contribution limits are increasing $4,400 for individual coverage and $8,75…" at bounding box center [649, 201] width 212 height 22
click at [655, 216] on li "FSA & Limited Purpose FSA maximum contribution limits are increasing to $3,400 …" at bounding box center [649, 227] width 212 height 22
click at [651, 190] on li "HSA contribution limits are increasing $4,400 for individual coverage and $8,75…" at bounding box center [649, 201] width 212 height 22
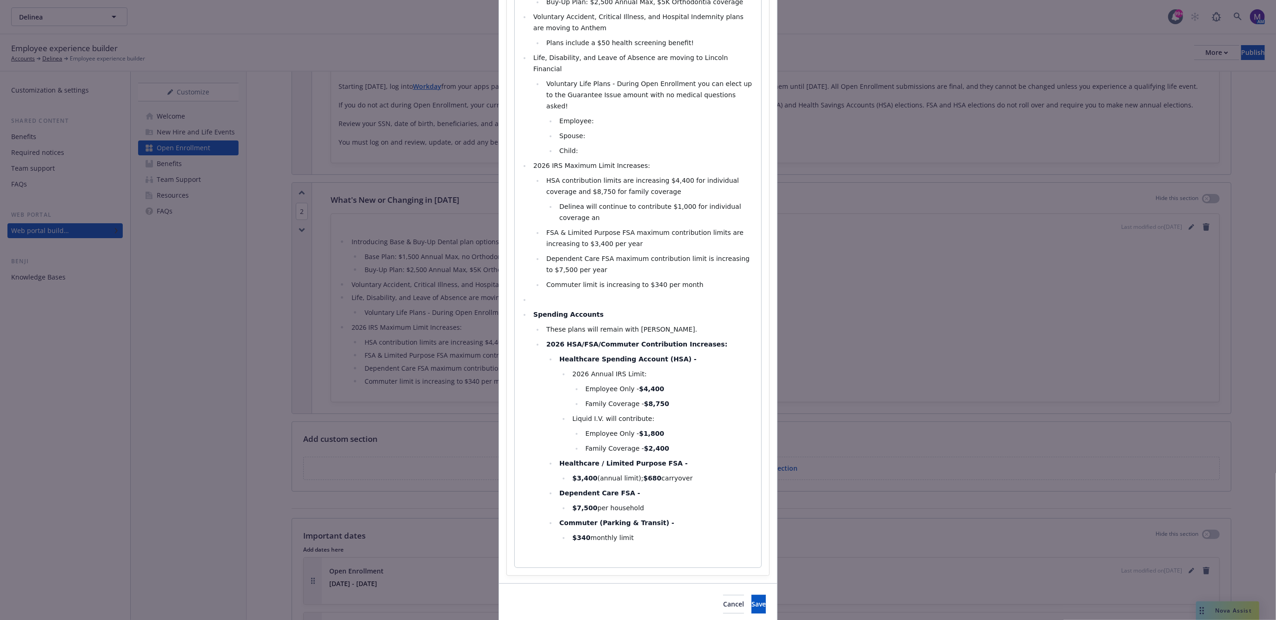
scroll to position [219, 0]
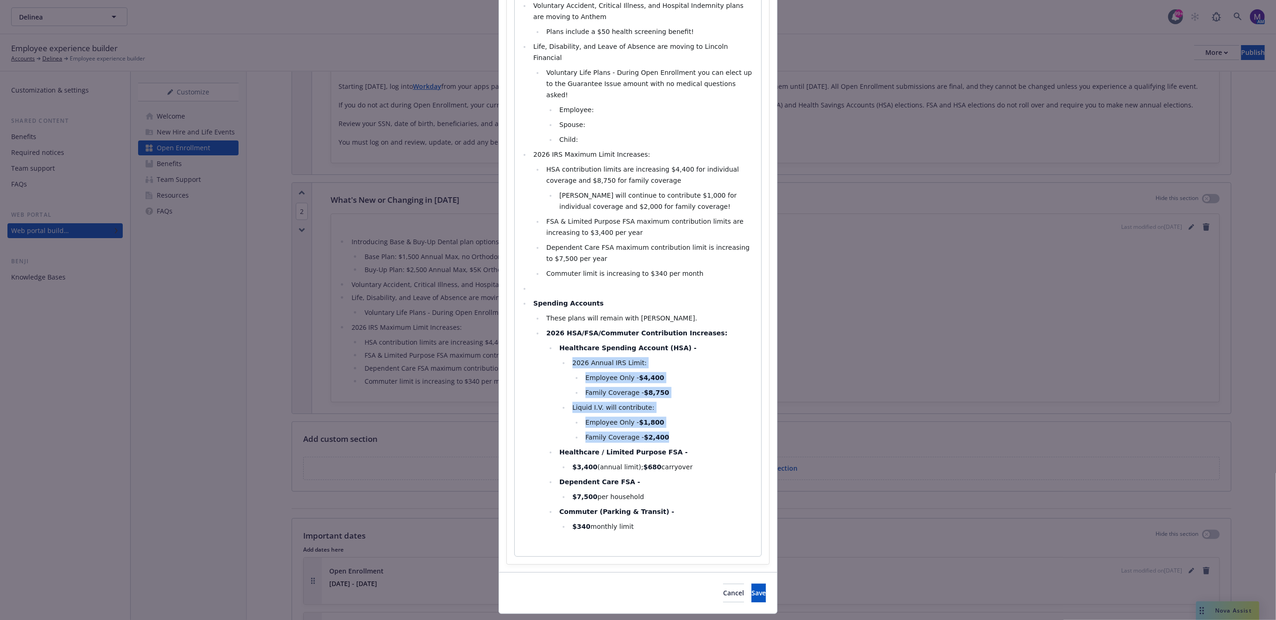
drag, startPoint x: 675, startPoint y: 419, endPoint x: 536, endPoint y: 334, distance: 163.4
click at [536, 334] on ul "These plans will remain with Navia. 2026 HSA/FSA/Commuter Contribution Increase…" at bounding box center [644, 421] width 222 height 219
drag, startPoint x: 646, startPoint y: 506, endPoint x: 512, endPoint y: 275, distance: 267.0
click at [515, 275] on div "Introducing Base & Buy-Up Dental plan options. Delta Dental remains the Dental …" at bounding box center [638, 245] width 246 height 621
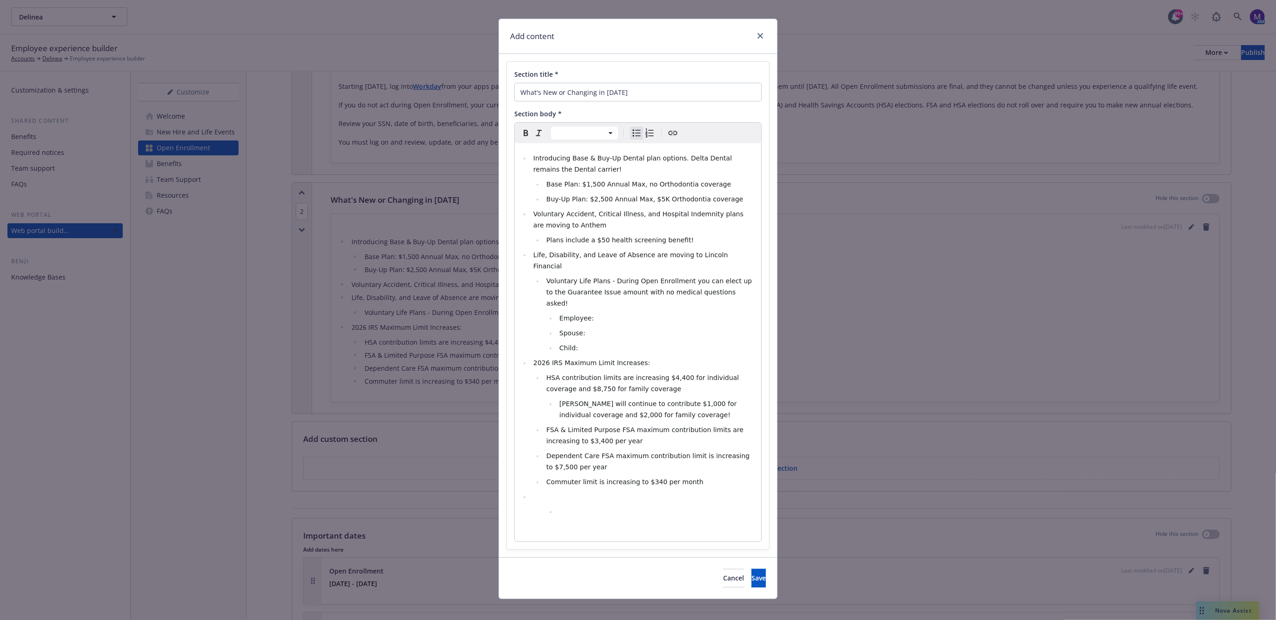
scroll to position [0, 0]
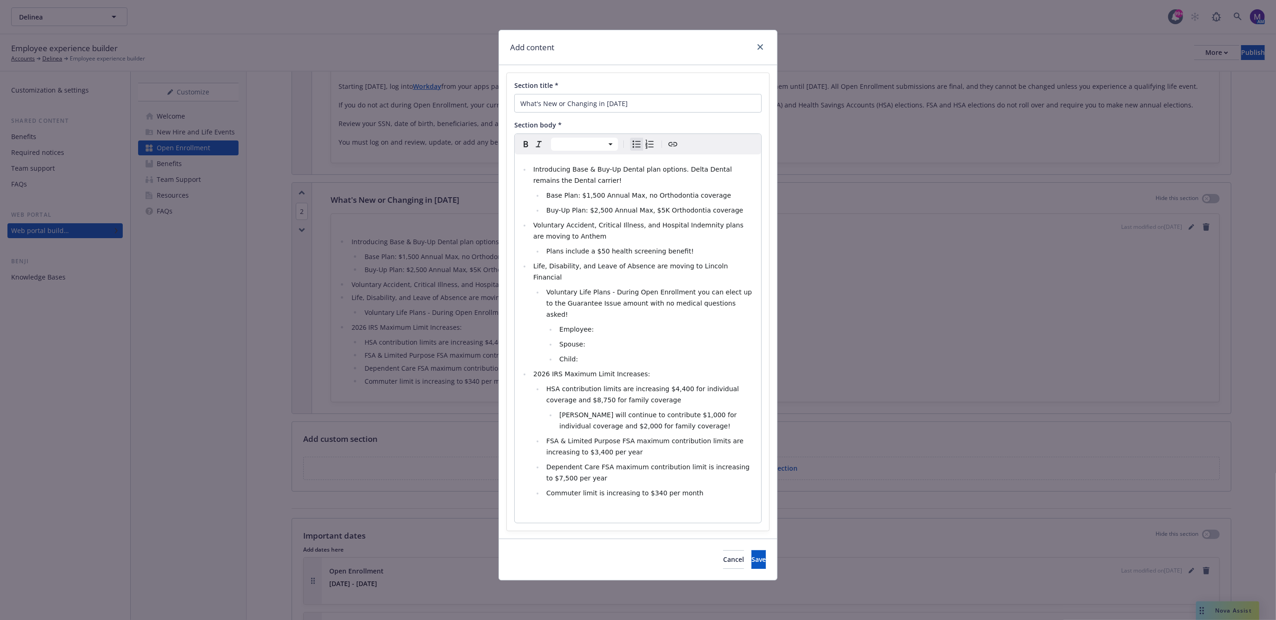
select select "paragraph"
click at [690, 506] on p "editable markdown" at bounding box center [637, 511] width 235 height 11
select select
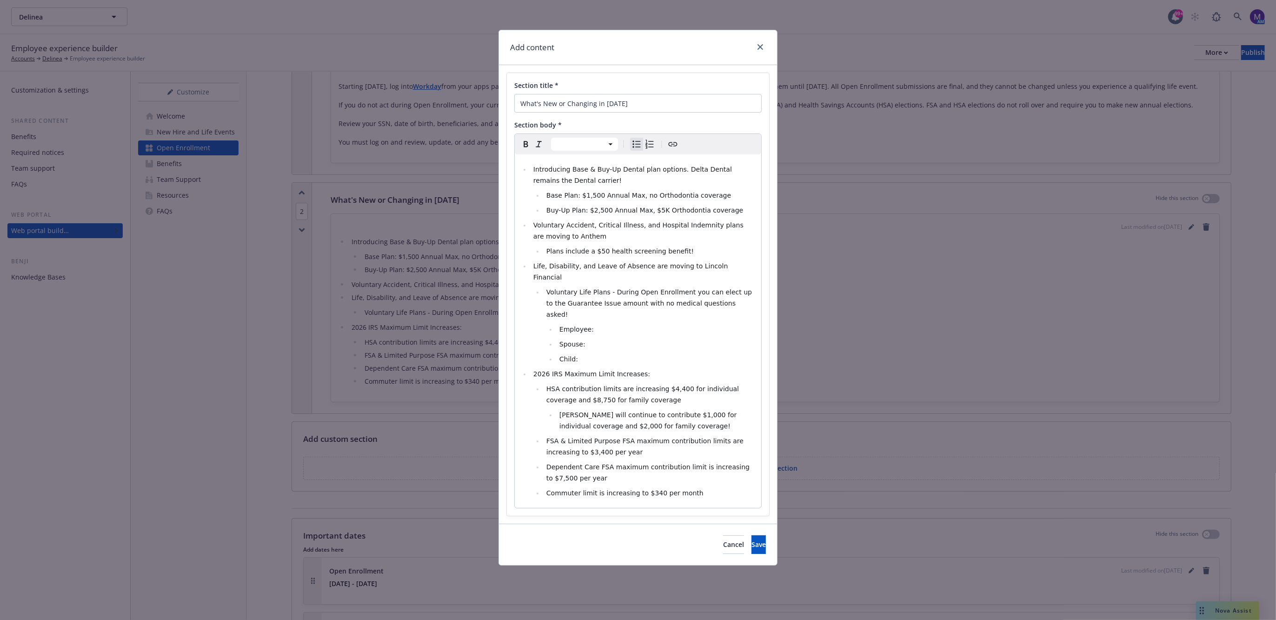
click at [547, 249] on span "Plans include a $50 health screening benefit!" at bounding box center [619, 250] width 147 height 7
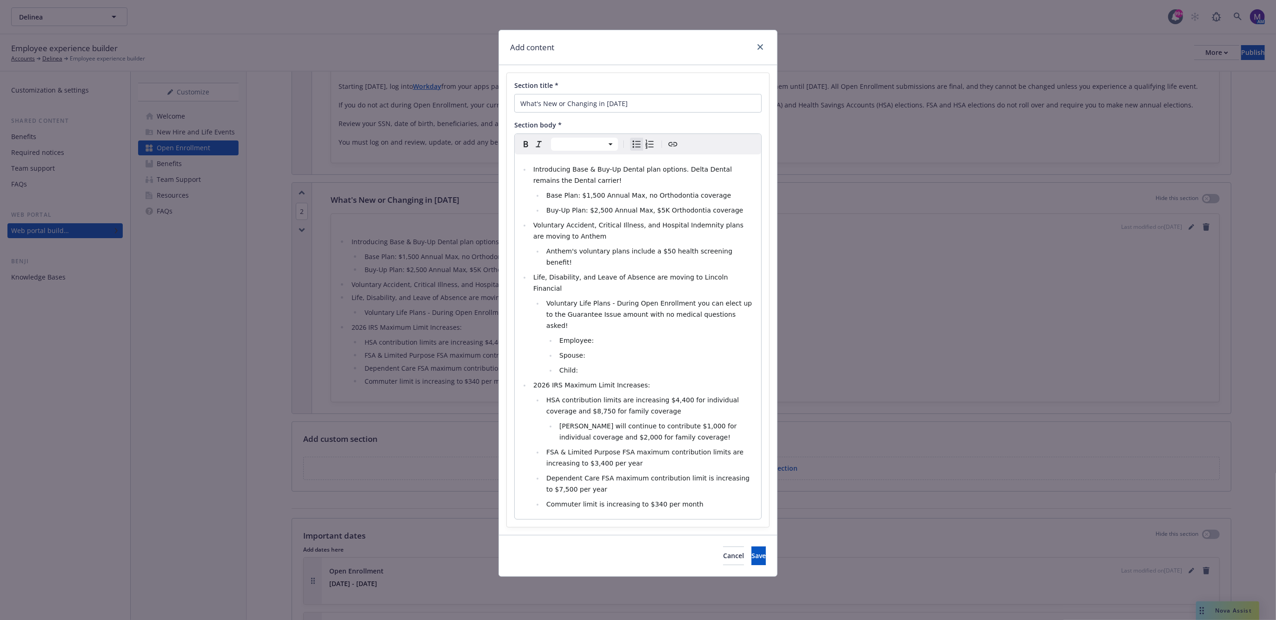
click at [689, 335] on ul "Employee: Spouse: Child:" at bounding box center [650, 355] width 209 height 41
click at [615, 335] on li "Employee:" at bounding box center [655, 340] width 199 height 11
click at [635, 350] on li "Spouse:" at bounding box center [655, 355] width 199 height 11
click at [603, 350] on li "Spouse:" at bounding box center [655, 355] width 199 height 11
drag, startPoint x: 603, startPoint y: 339, endPoint x: 558, endPoint y: 336, distance: 45.7
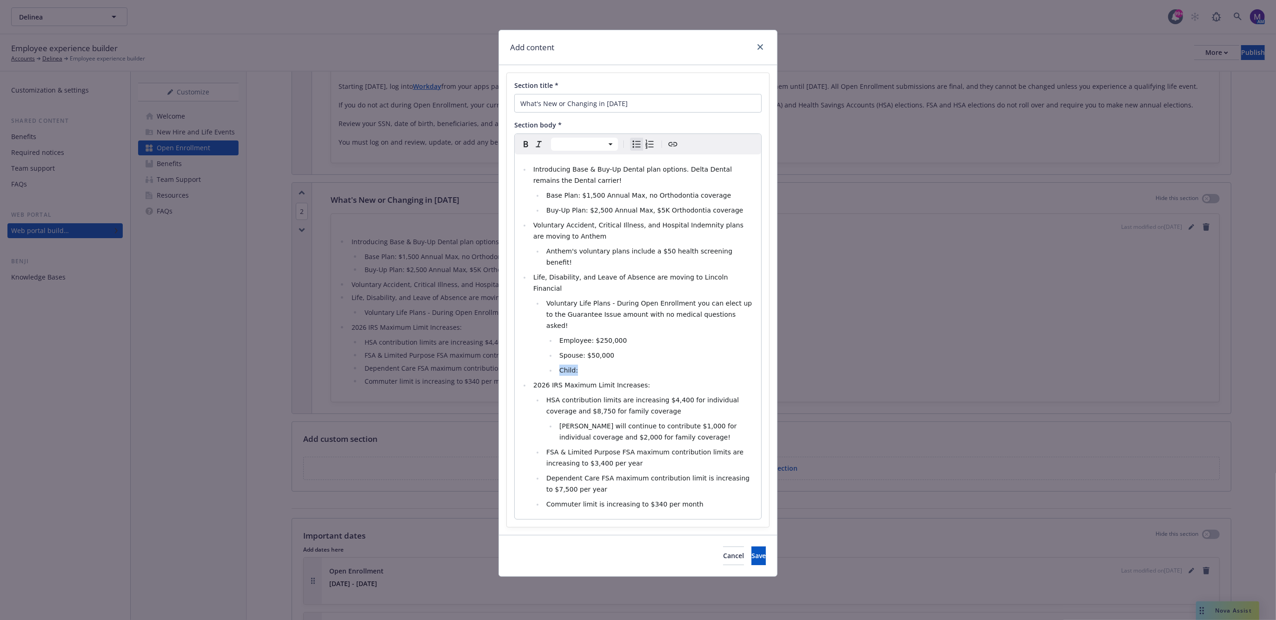
click at [558, 364] on li "Child:" at bounding box center [655, 369] width 199 height 11
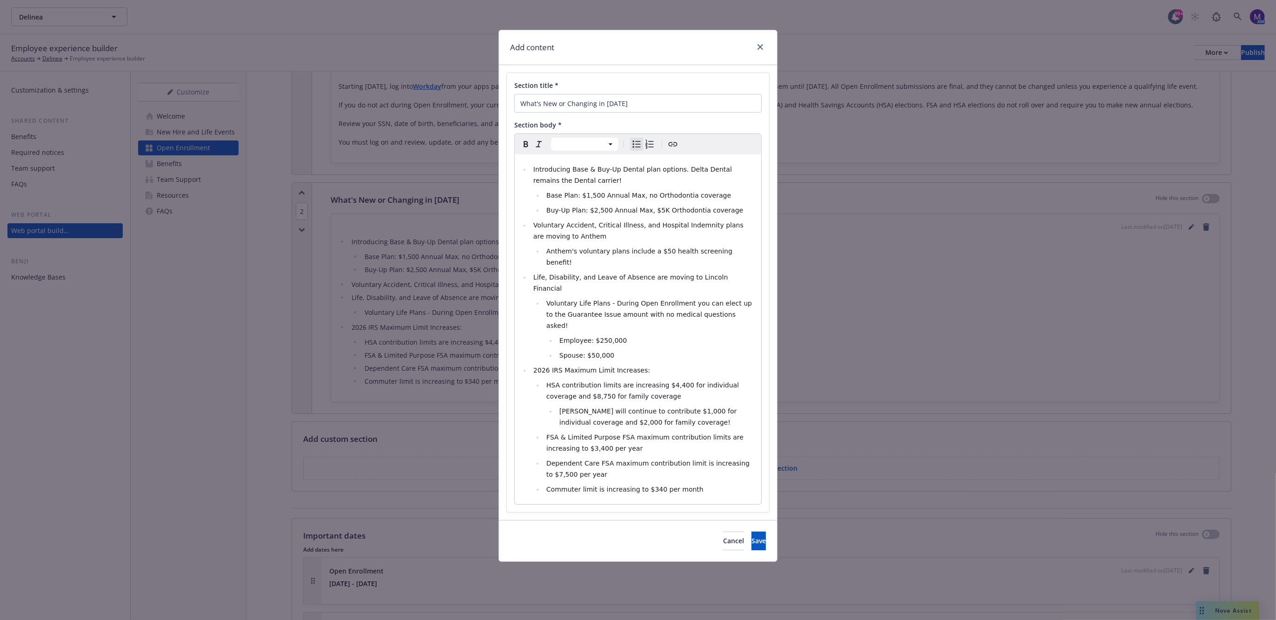
click at [656, 381] on span "HSA contribution limits are increasing $4,400 for individual coverage and $8,75…" at bounding box center [643, 390] width 195 height 19
click at [595, 407] on span "[PERSON_NAME] will continue to contribute $1,000 for individual coverage and $2…" at bounding box center [648, 416] width 179 height 19
click at [751, 536] on span "Save" at bounding box center [758, 540] width 14 height 9
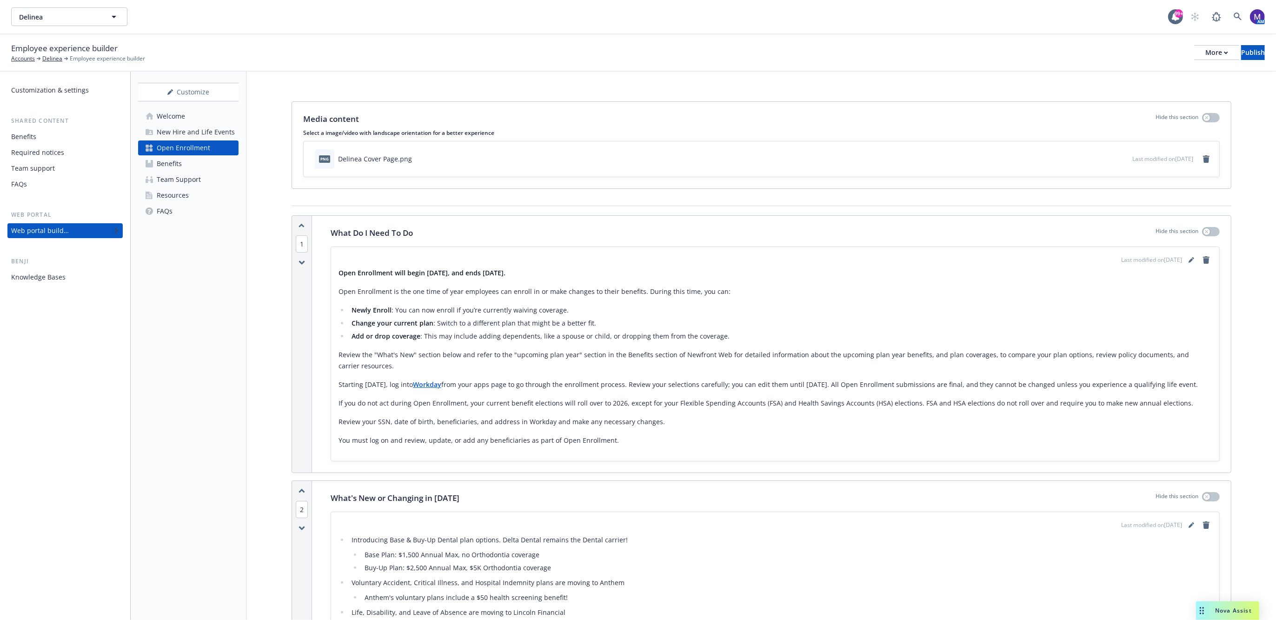
click at [409, 351] on p "Review the "What's New" section below and refer to the "upcoming plan year" sec…" at bounding box center [774, 360] width 873 height 22
click at [1188, 259] on icon "editPencil" at bounding box center [1190, 260] width 5 height 5
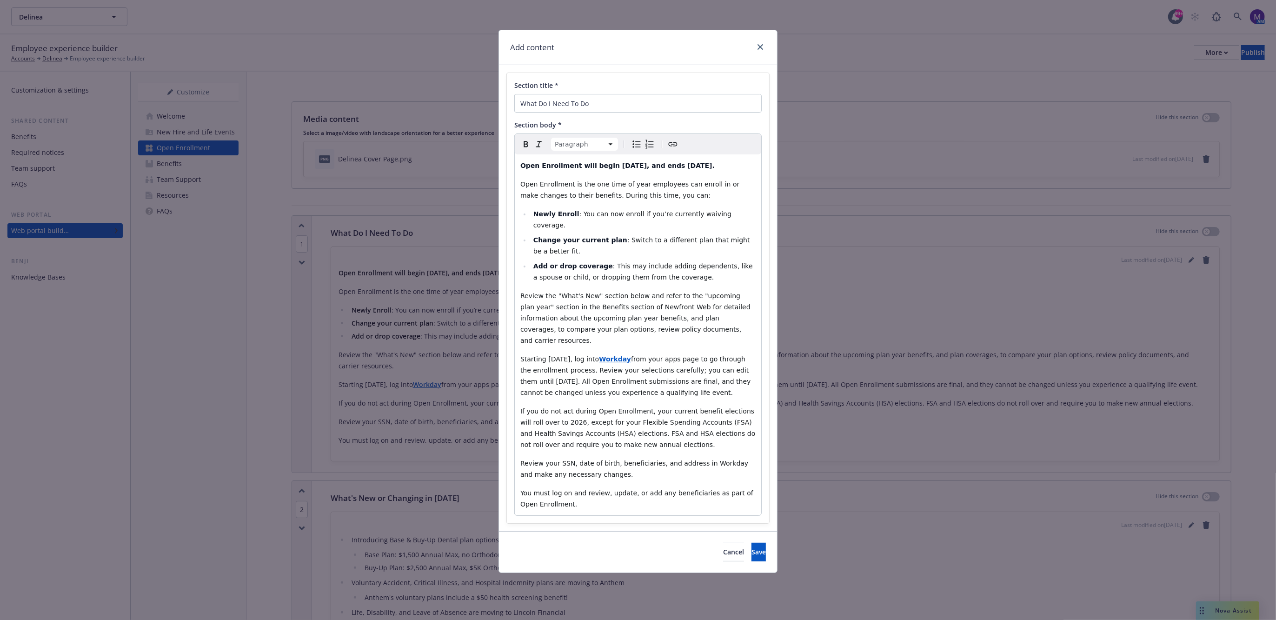
click at [588, 295] on span "Review the "What's New" section below and refer to the "upcoming plan year" sec…" at bounding box center [636, 318] width 232 height 52
click at [751, 544] on button "Save" at bounding box center [758, 552] width 14 height 19
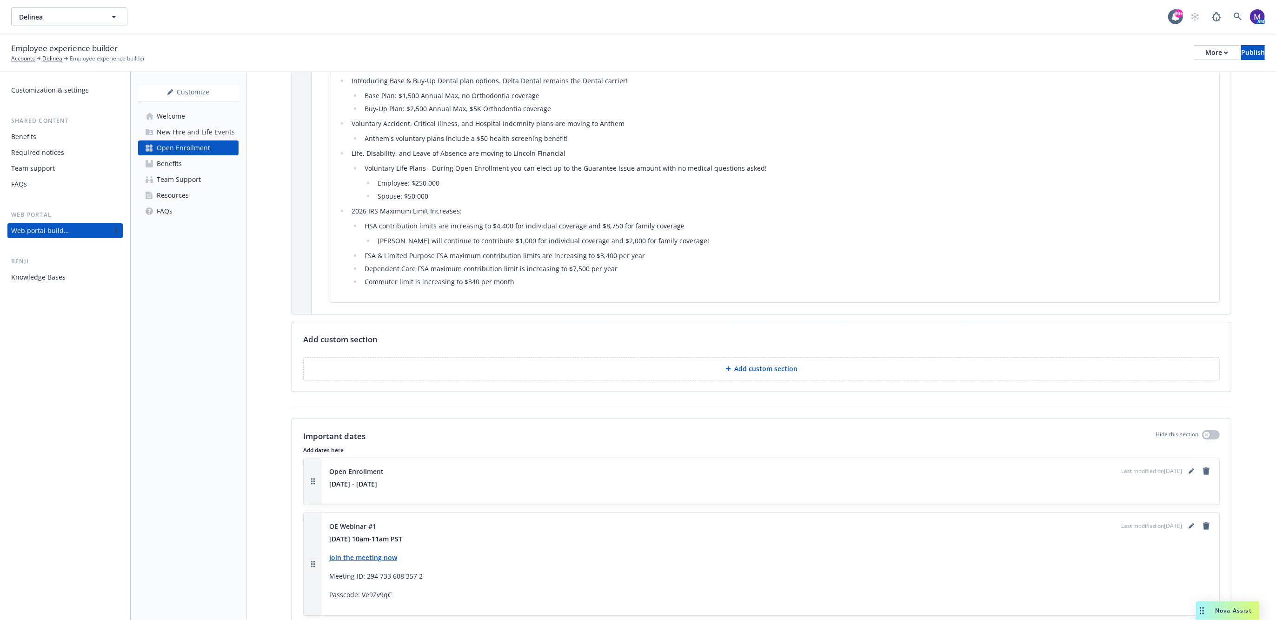
scroll to position [371, 0]
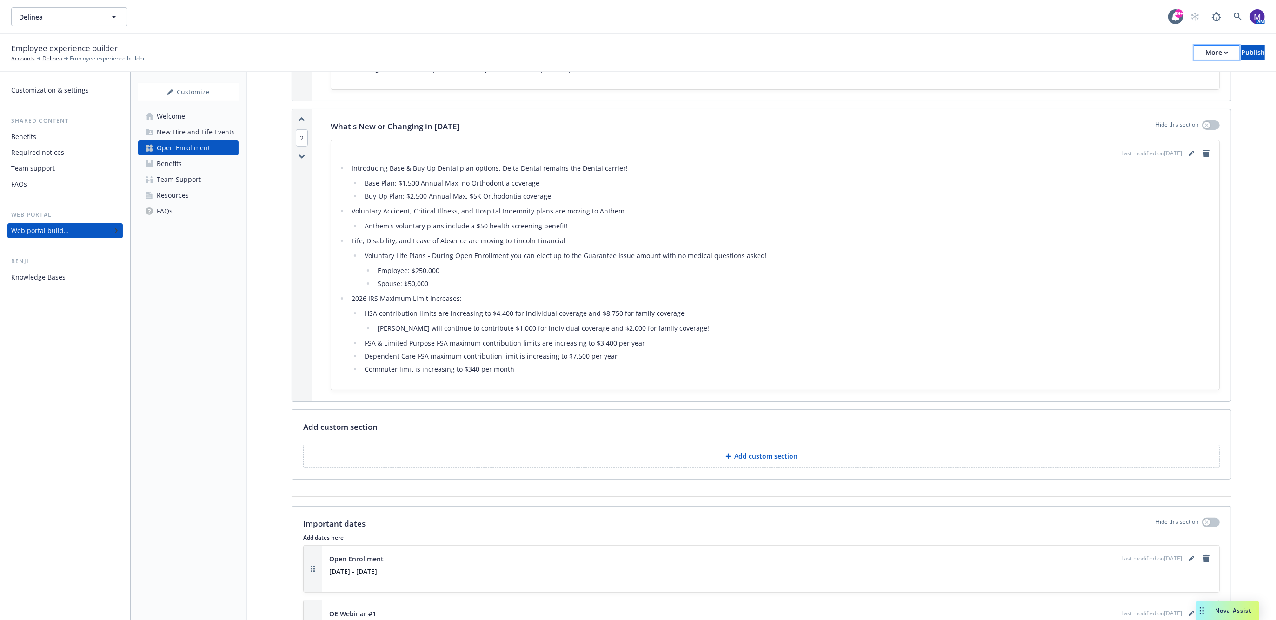
click at [1199, 57] on button "More" at bounding box center [1216, 52] width 45 height 15
click at [1142, 76] on link "Copy preview link" at bounding box center [1140, 73] width 138 height 19
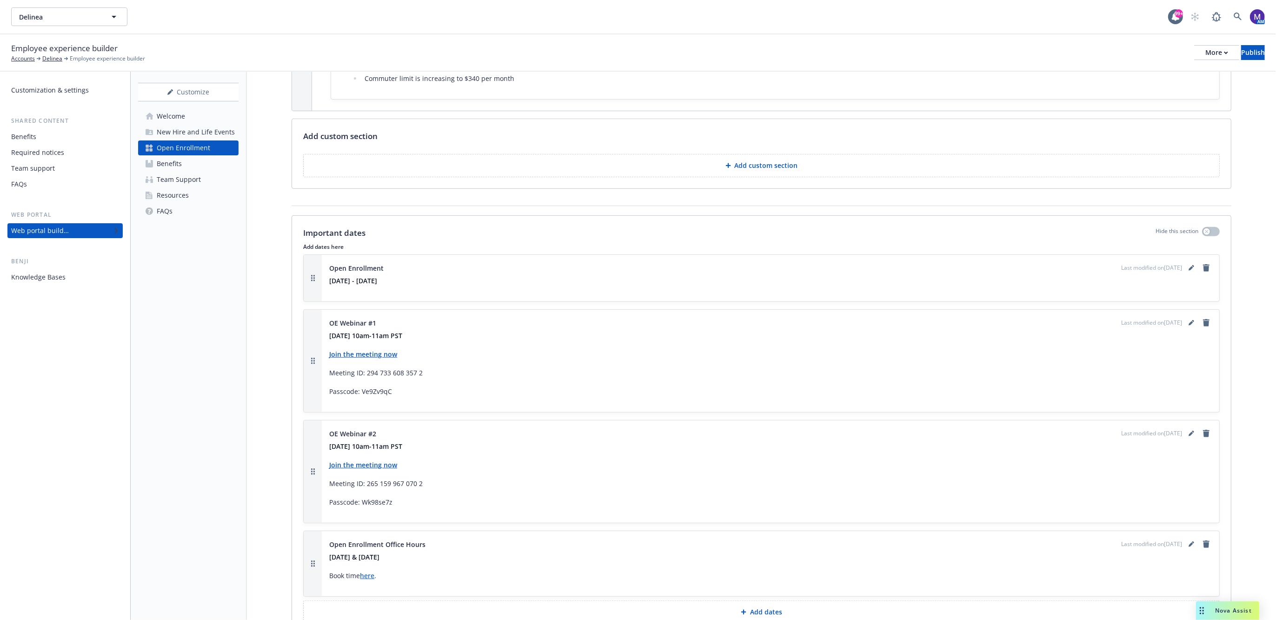
scroll to position [720, 0]
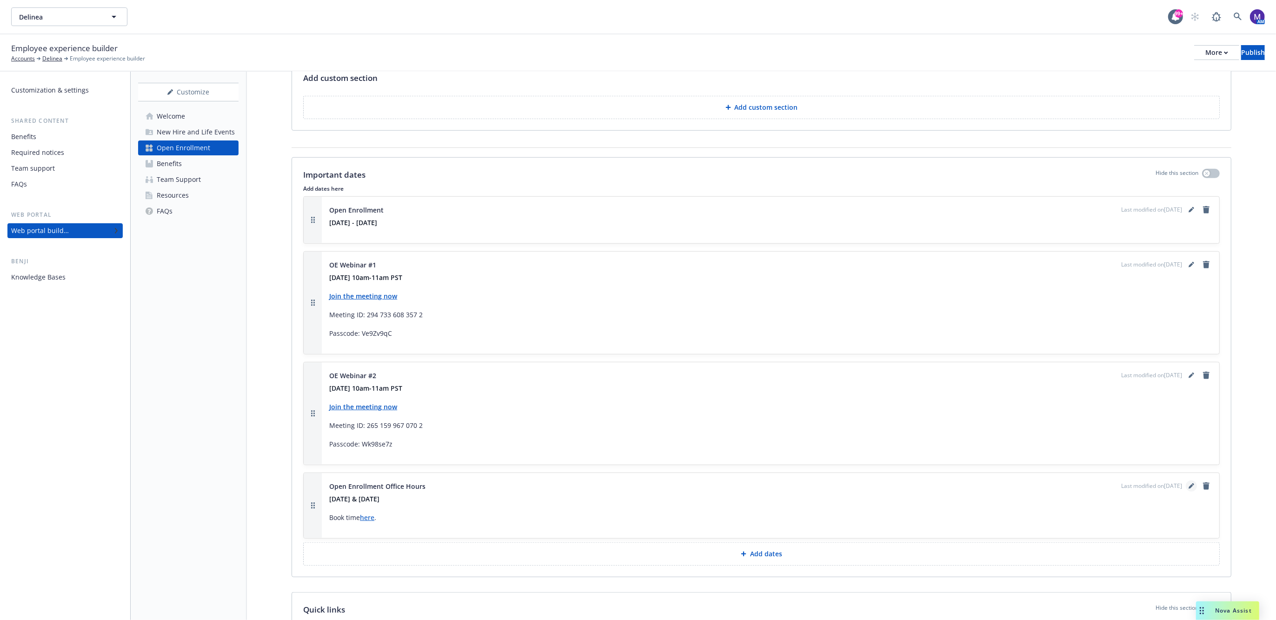
click at [1188, 489] on icon "editPencil" at bounding box center [1190, 486] width 5 height 5
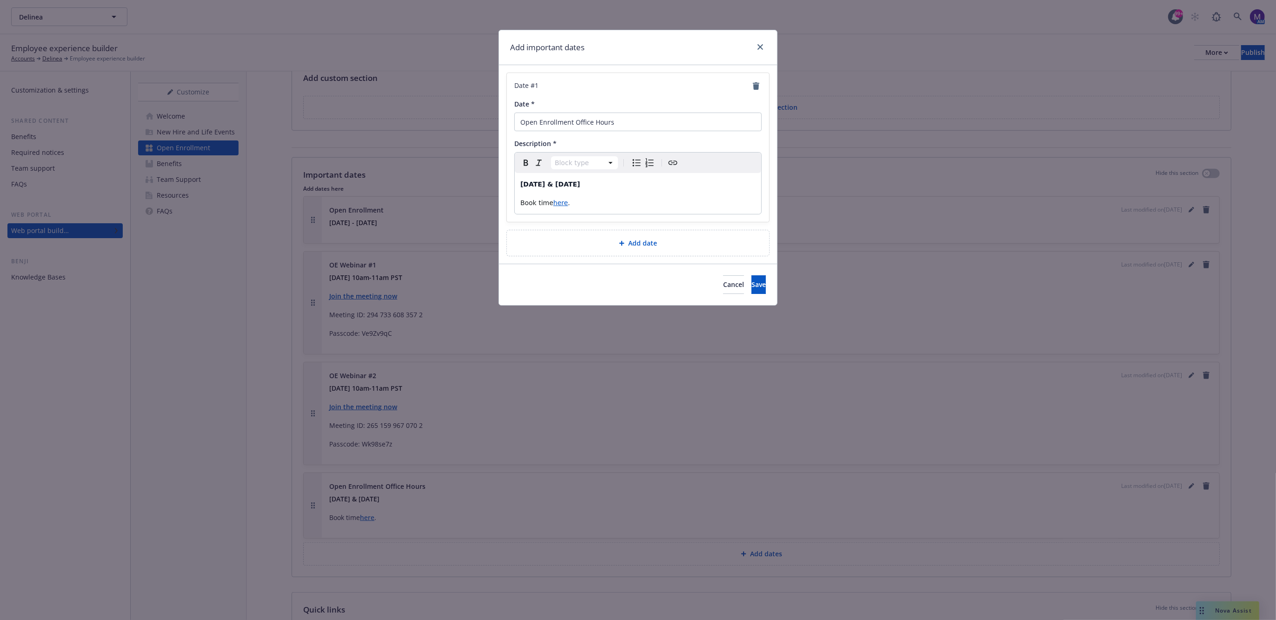
click at [550, 204] on span "Book time" at bounding box center [536, 202] width 33 height 7
click at [521, 202] on span "Book time with our broker's office" at bounding box center [575, 202] width 110 height 7
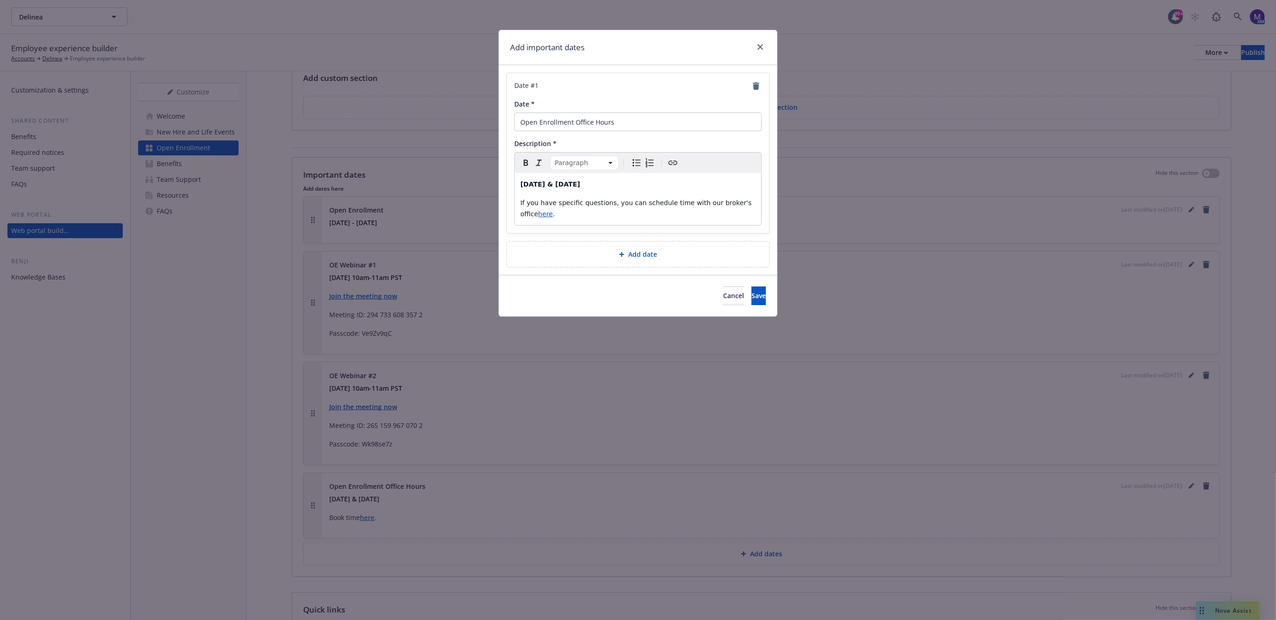
click at [573, 200] on span "If you have specific questions, you can schedule time with our broker's office" at bounding box center [636, 208] width 233 height 19
click at [751, 291] on span "Save" at bounding box center [758, 295] width 14 height 9
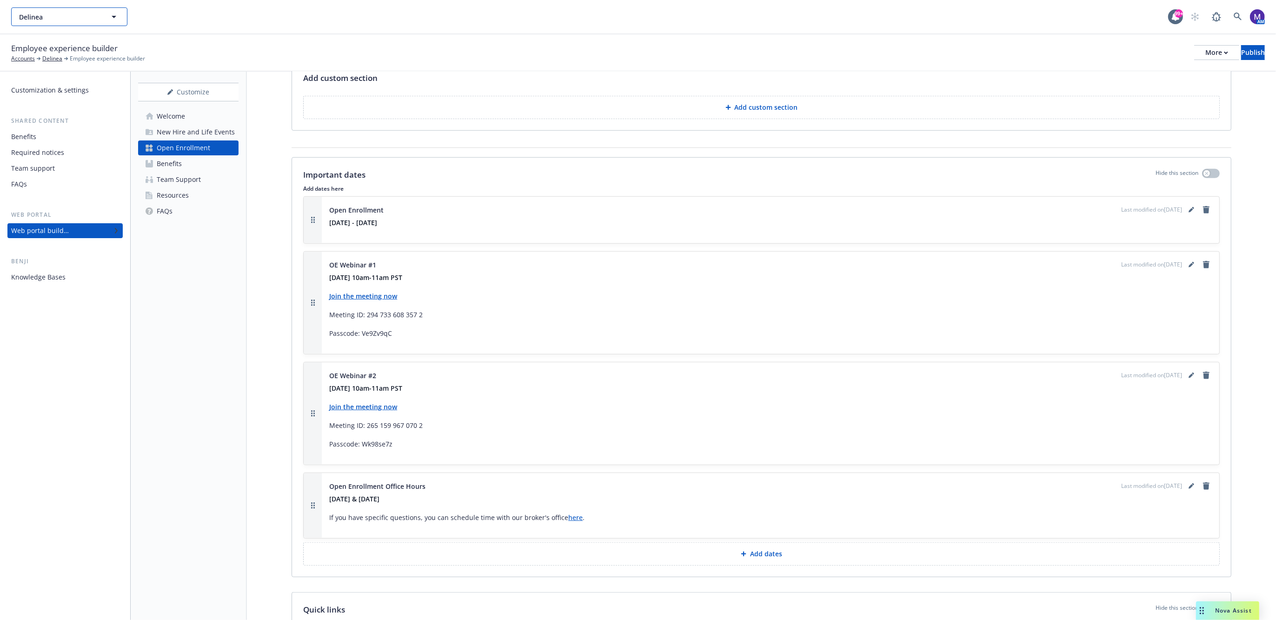
click at [109, 9] on button "Delinea" at bounding box center [69, 16] width 116 height 19
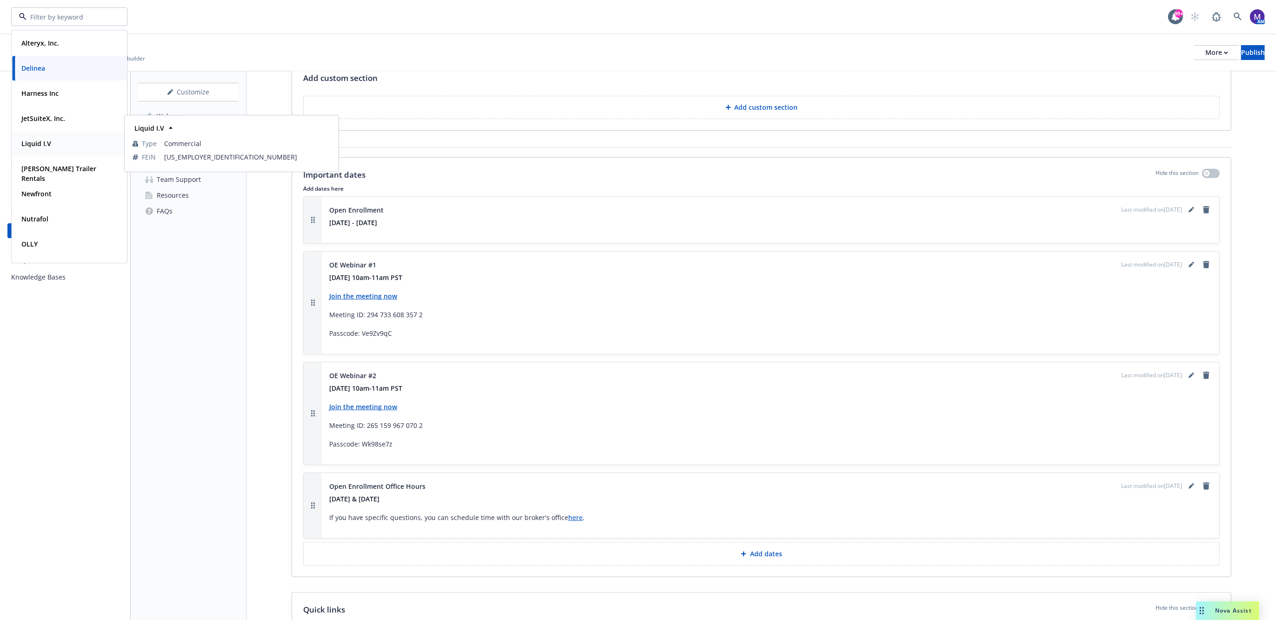
click at [58, 147] on div "Liquid I.V" at bounding box center [69, 143] width 103 height 13
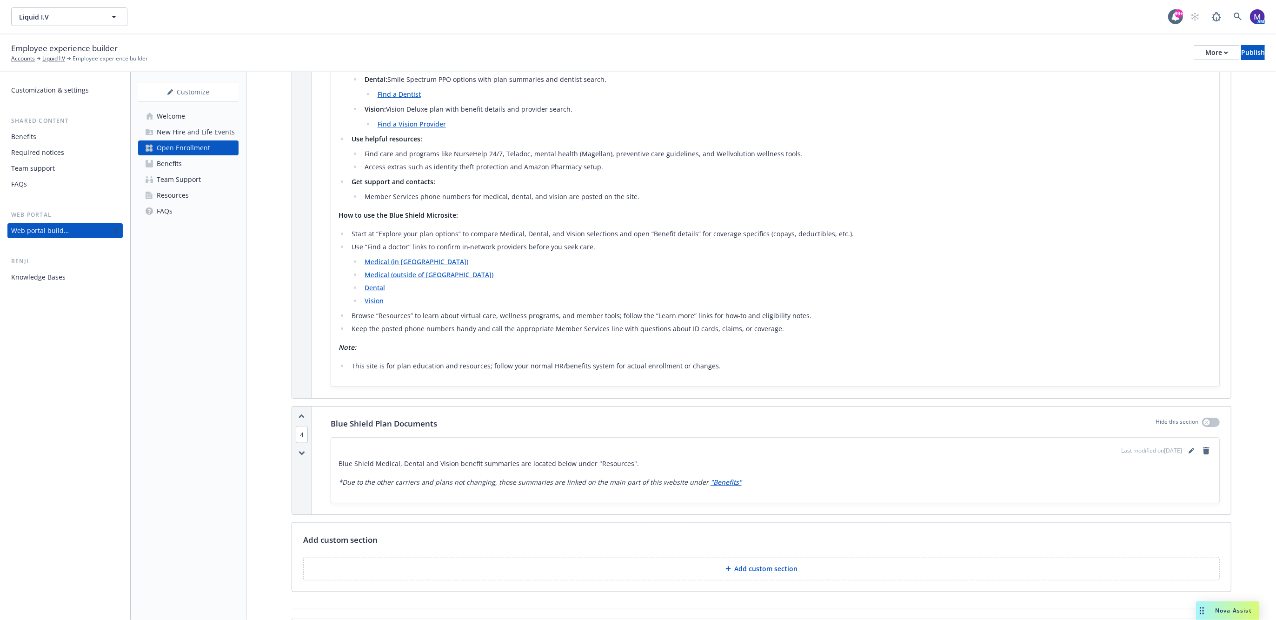
scroll to position [1323, 0]
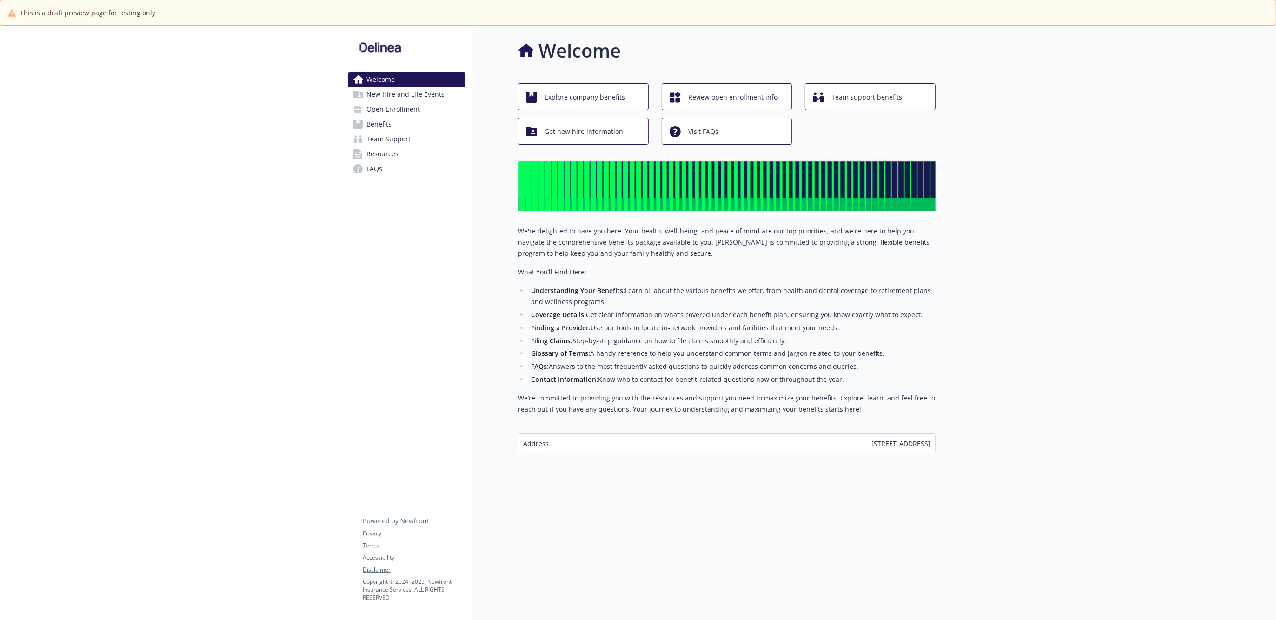
click at [395, 110] on span "Open Enrollment" at bounding box center [392, 109] width 53 height 15
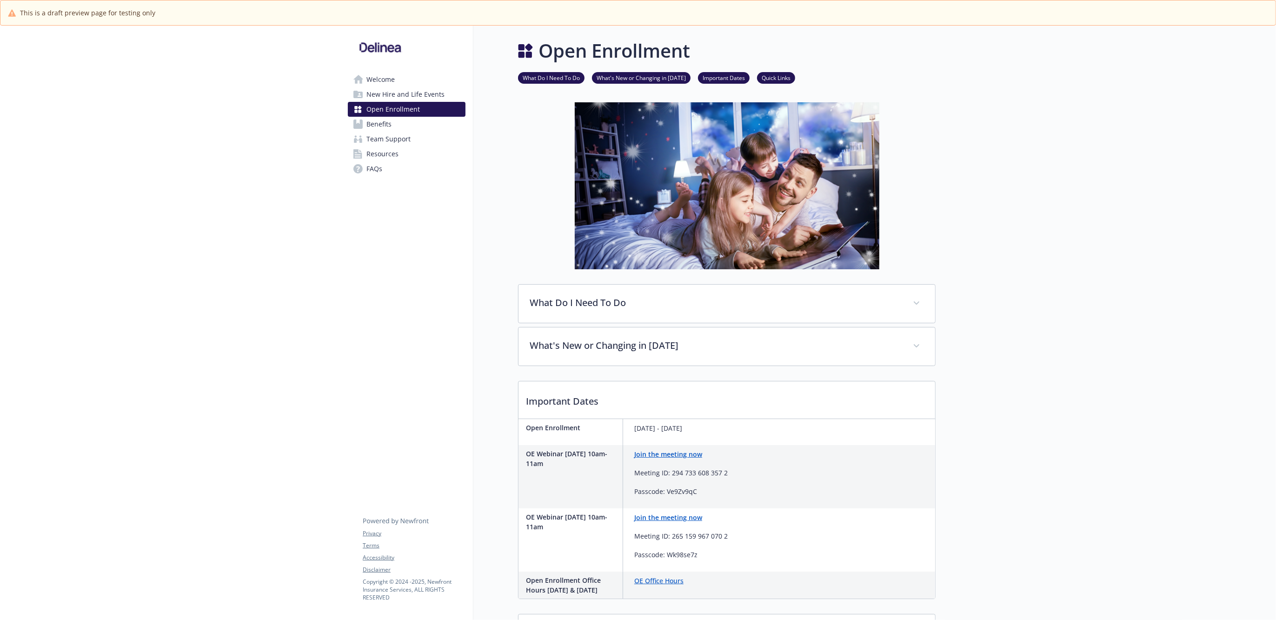
scroll to position [58, 0]
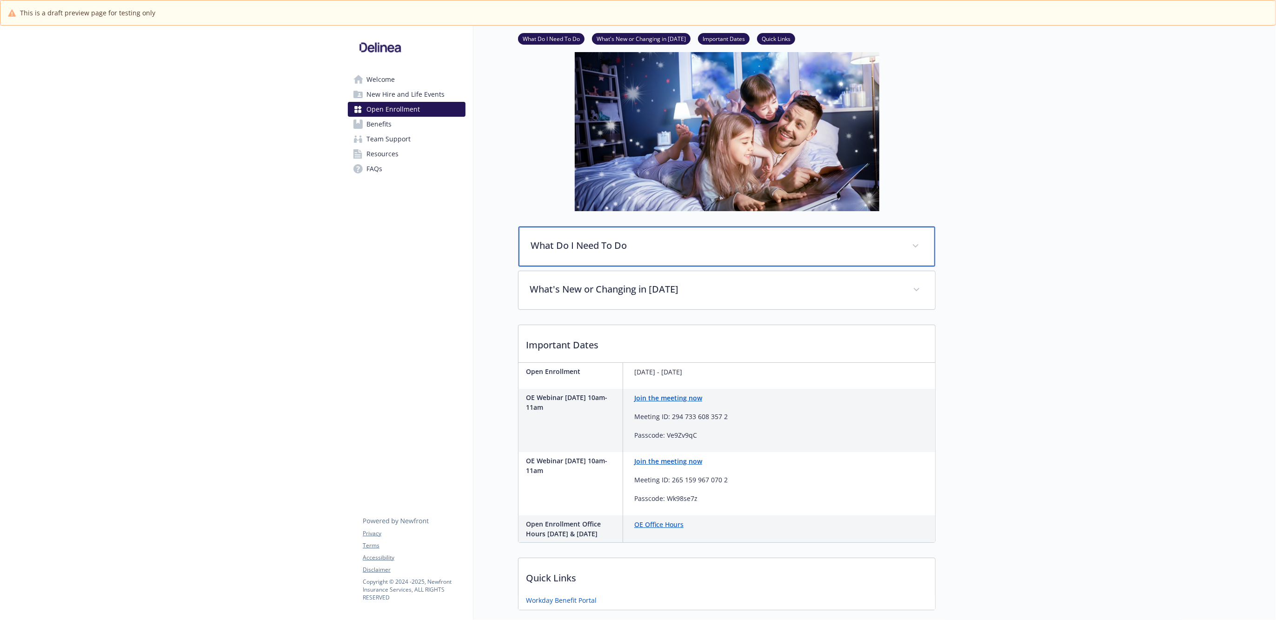
click at [623, 244] on p "What Do I Need To Do" at bounding box center [715, 245] width 370 height 14
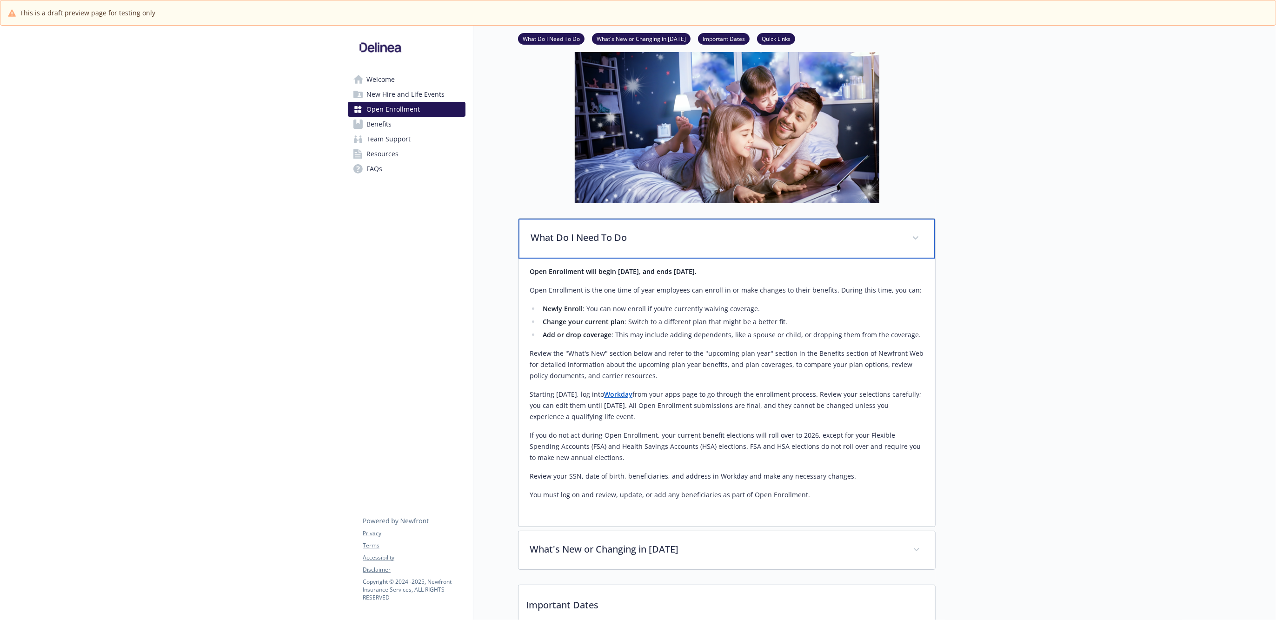
scroll to position [174, 0]
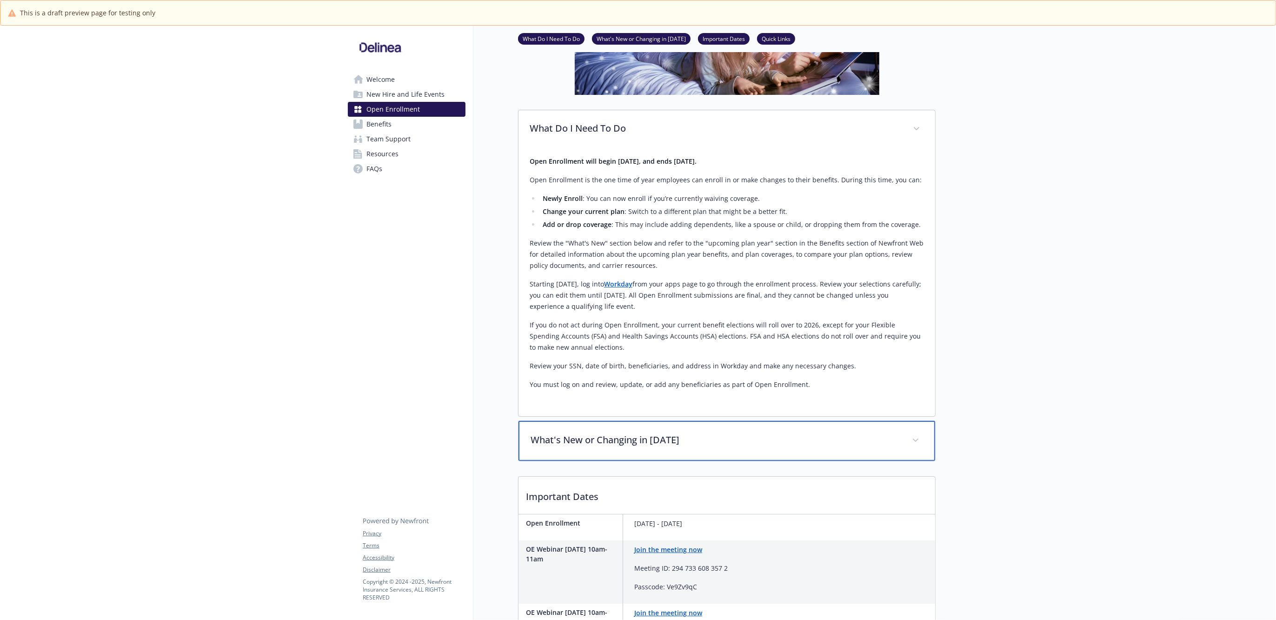
click at [603, 437] on p "What's New or Changing in [DATE]" at bounding box center [715, 440] width 370 height 14
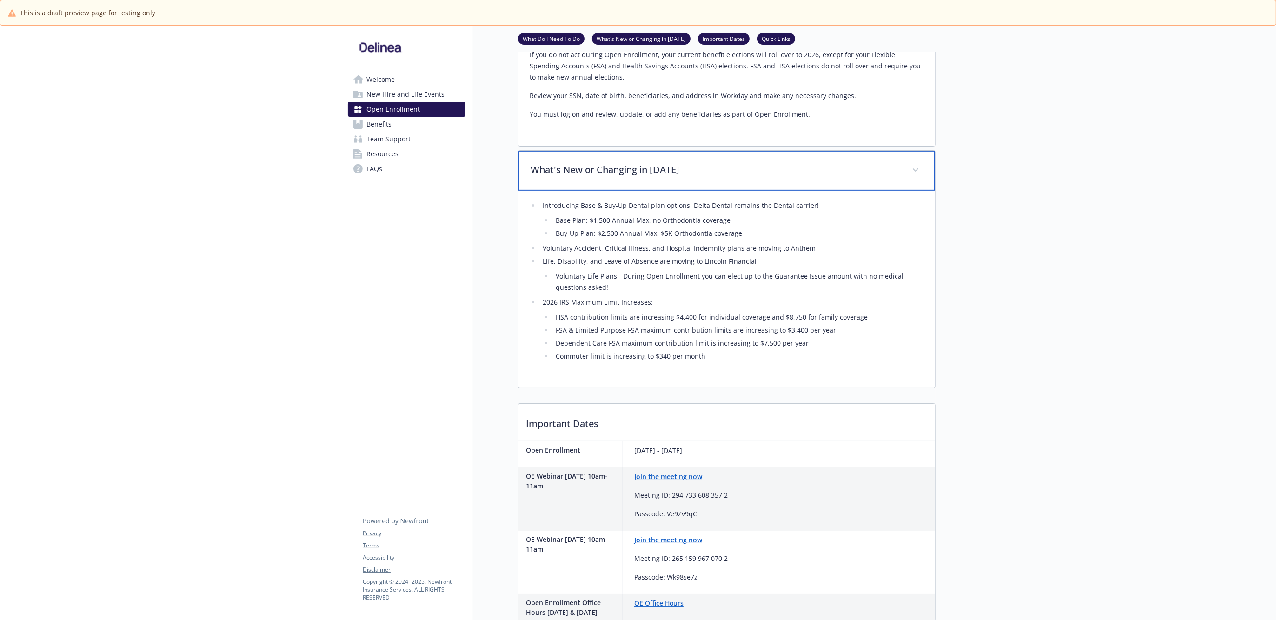
scroll to position [523, 0]
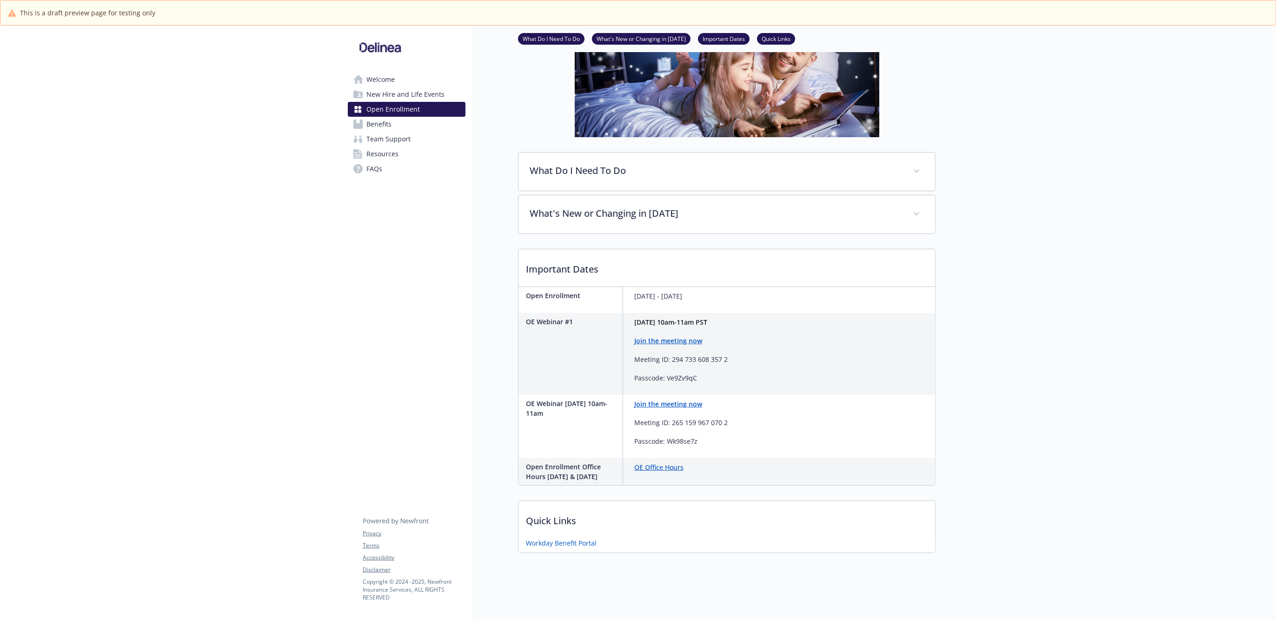
scroll to position [149, 0]
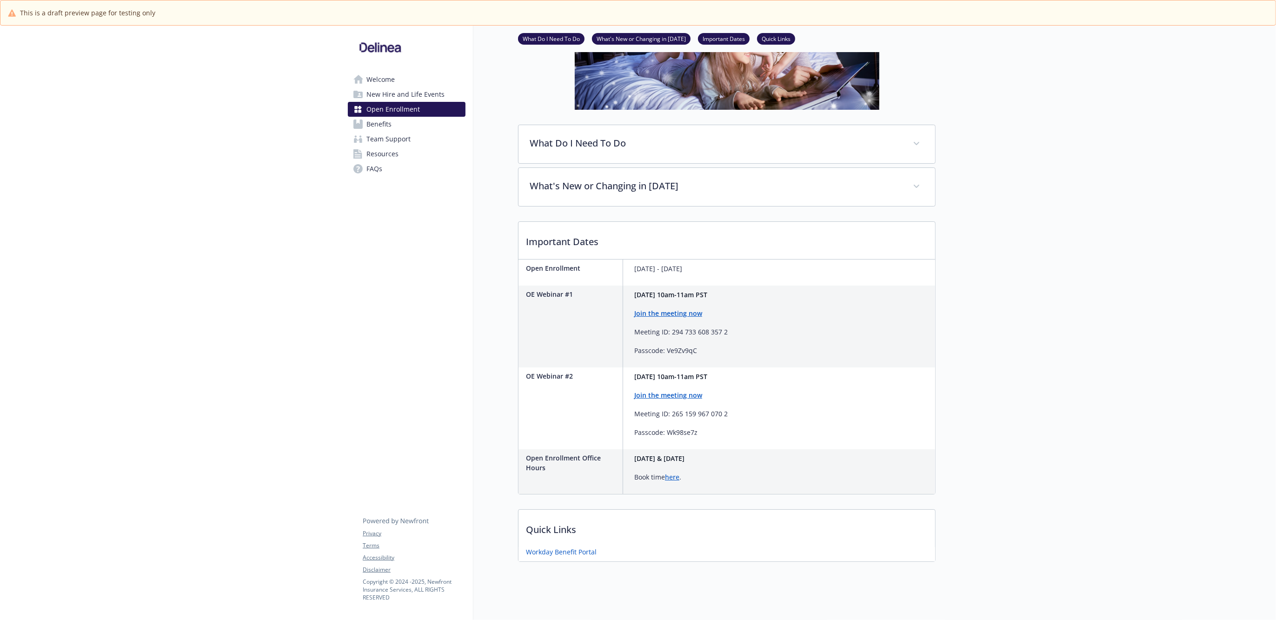
scroll to position [174, 0]
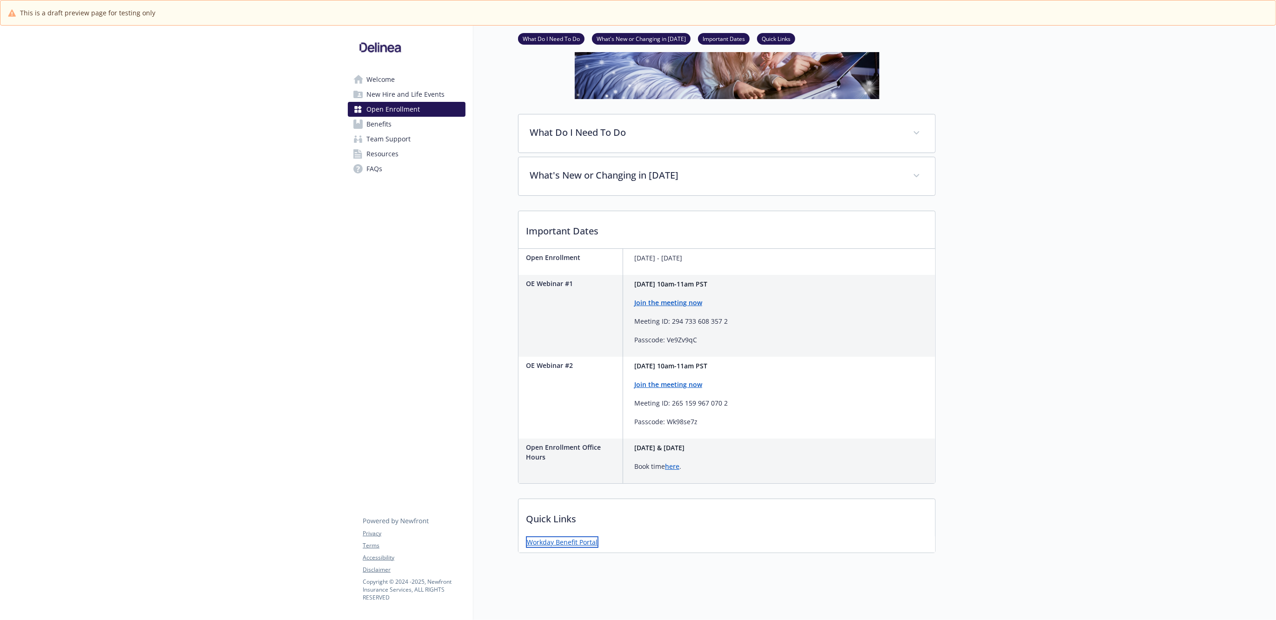
click at [554, 536] on link "Workday Benefit Portal" at bounding box center [562, 542] width 73 height 12
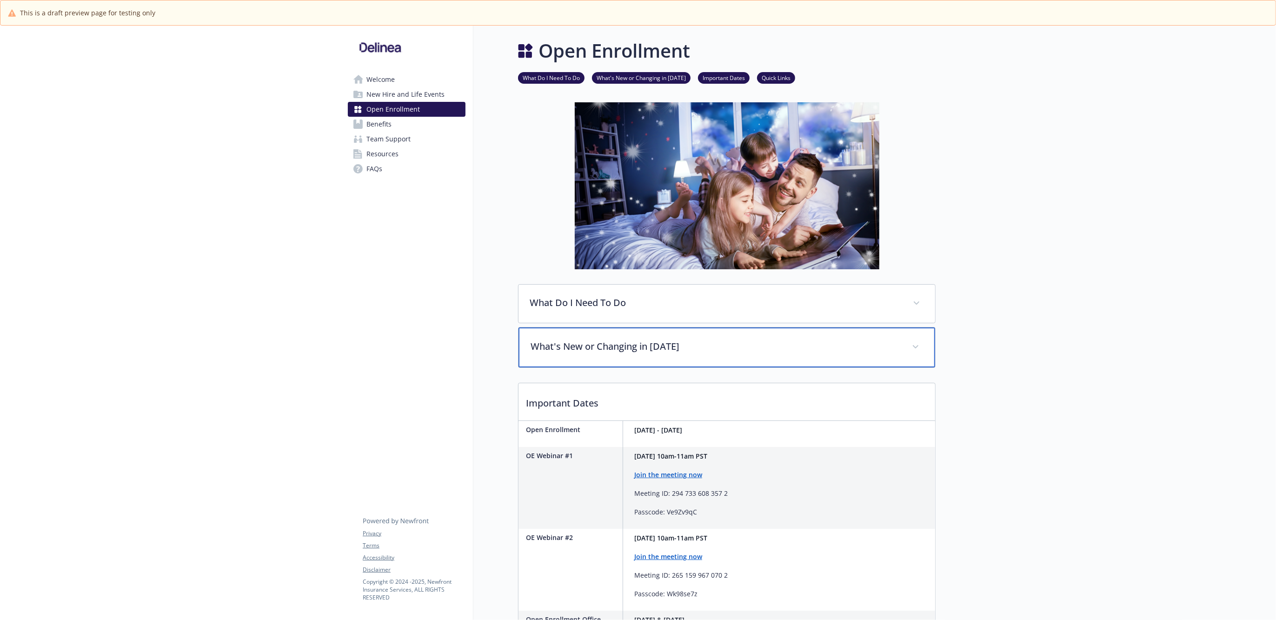
click at [609, 341] on p "What's New or Changing in [DATE]" at bounding box center [715, 346] width 370 height 14
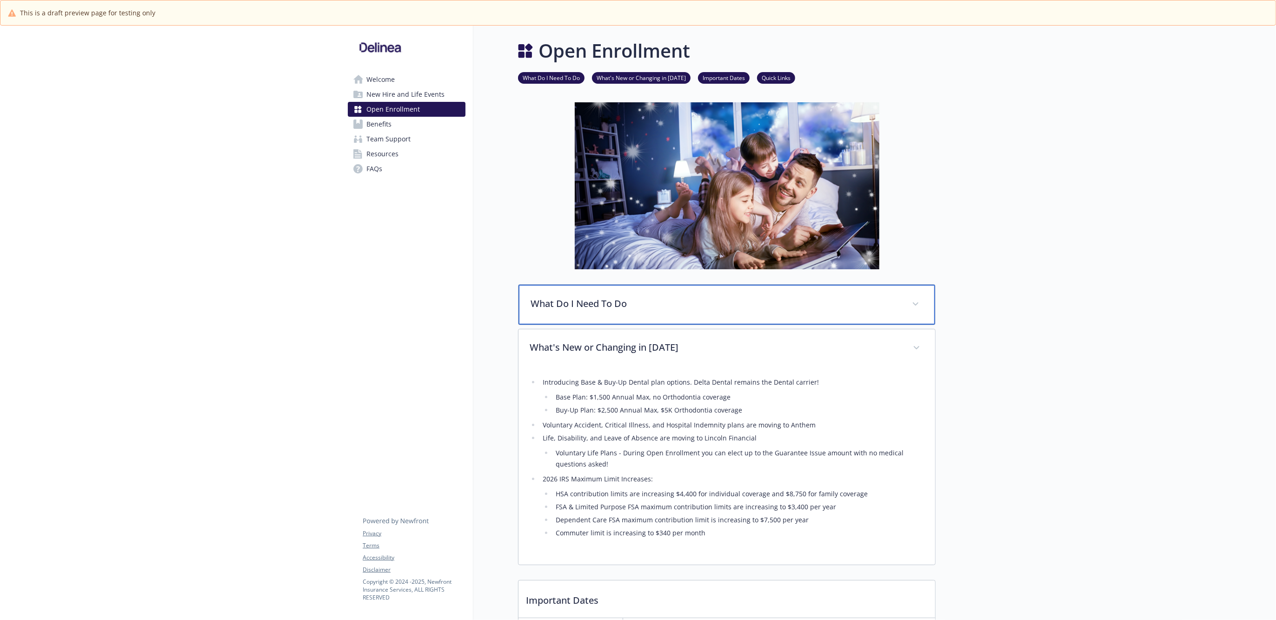
click at [616, 299] on p "What Do I Need To Do" at bounding box center [715, 304] width 370 height 14
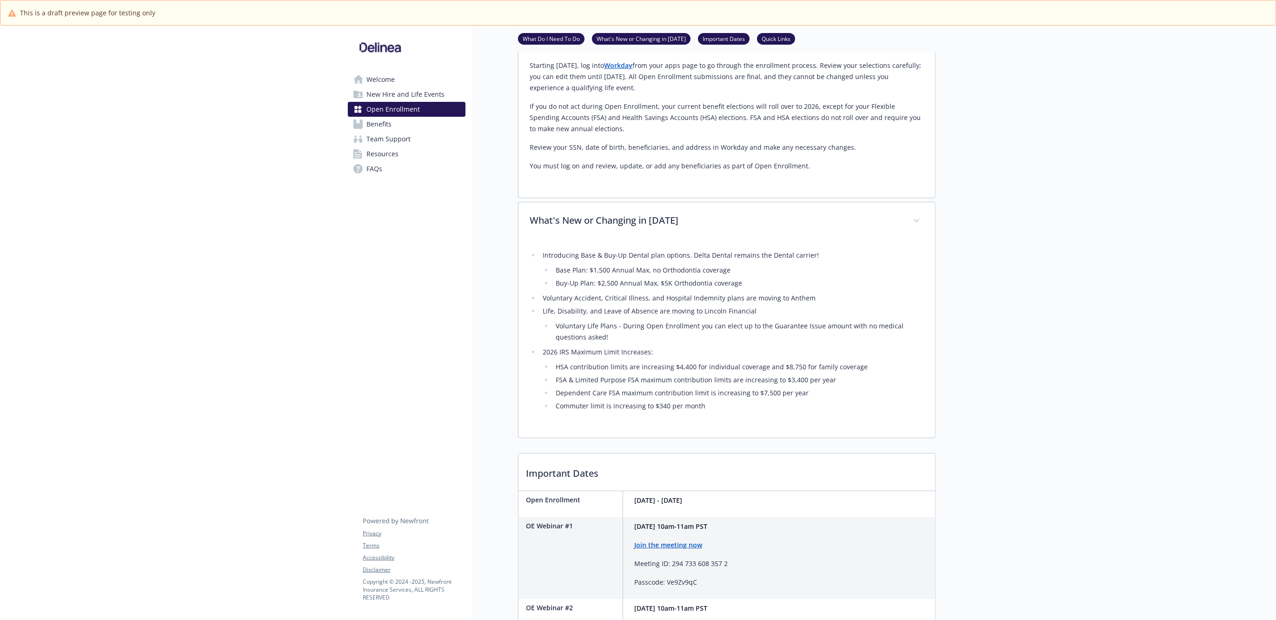
scroll to position [407, 0]
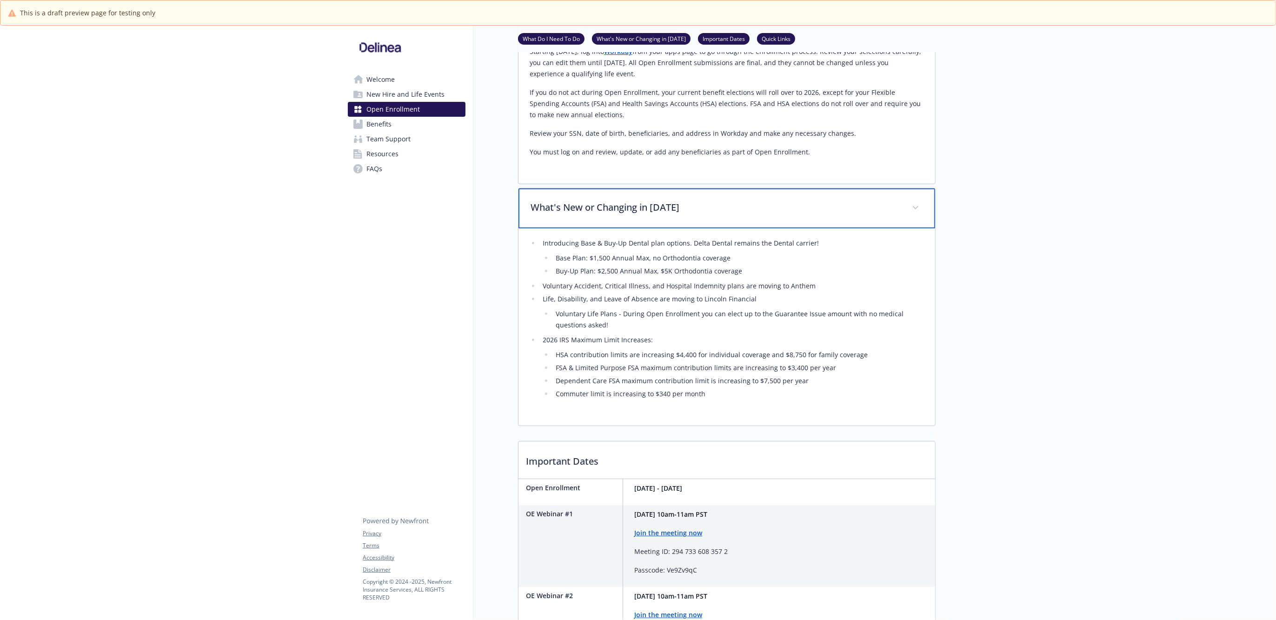
click at [645, 206] on p "What's New or Changing in [DATE]" at bounding box center [715, 207] width 370 height 14
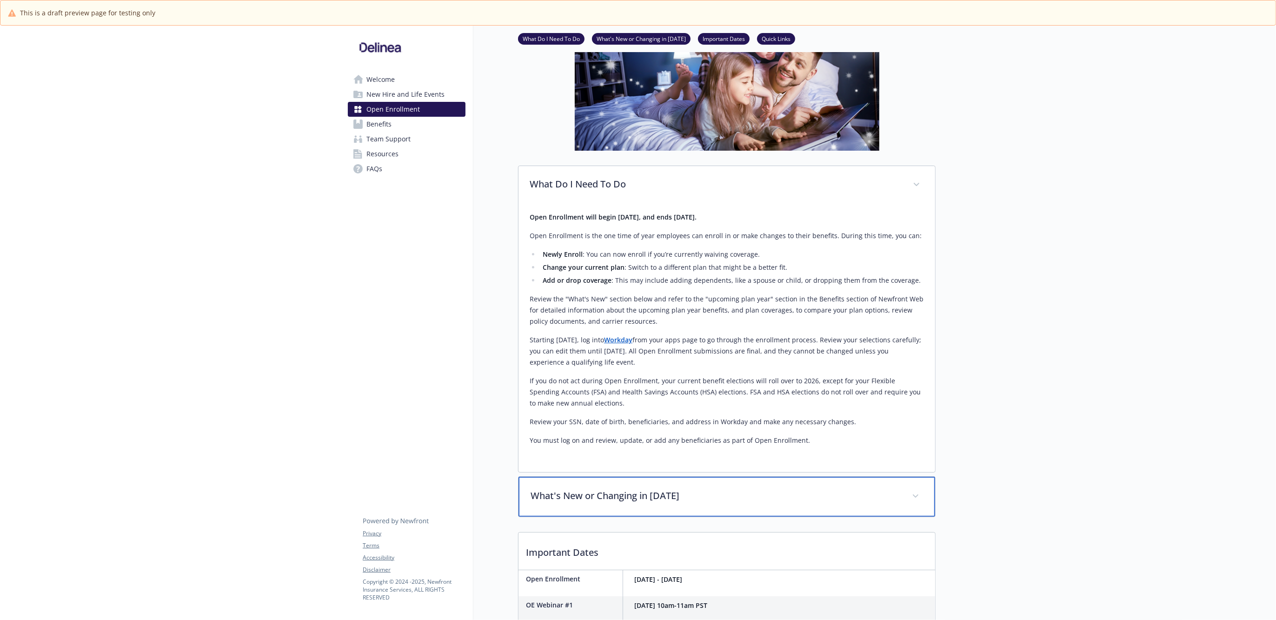
scroll to position [95, 0]
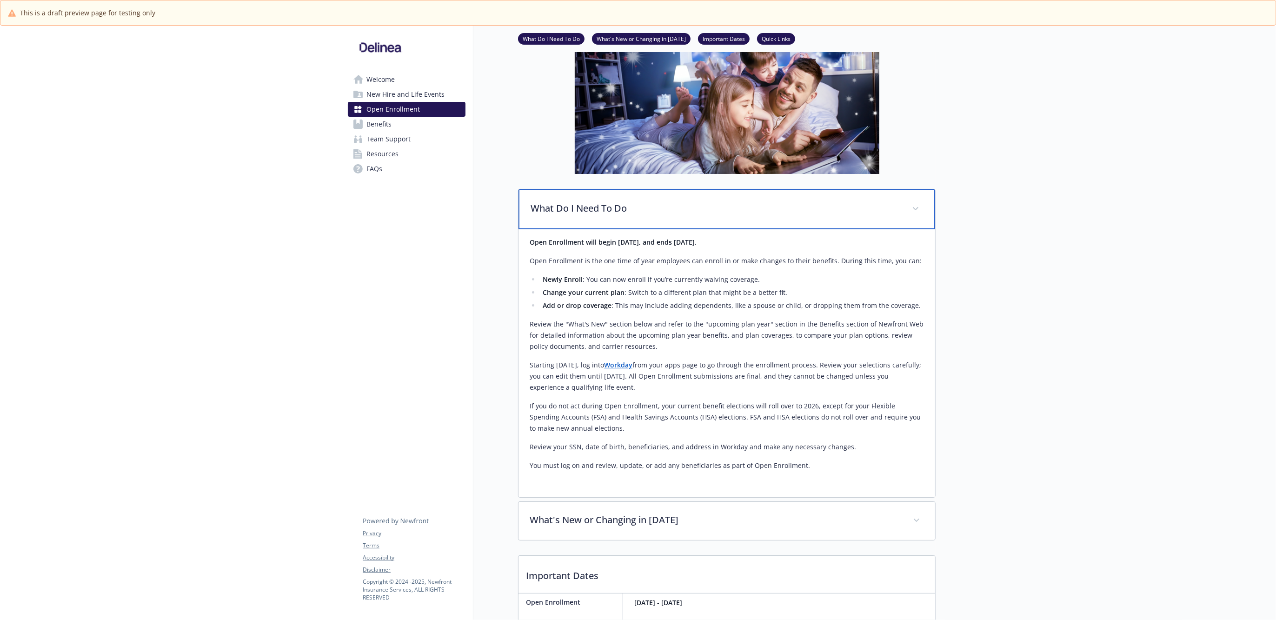
click at [593, 203] on p "What Do I Need To Do" at bounding box center [715, 208] width 370 height 14
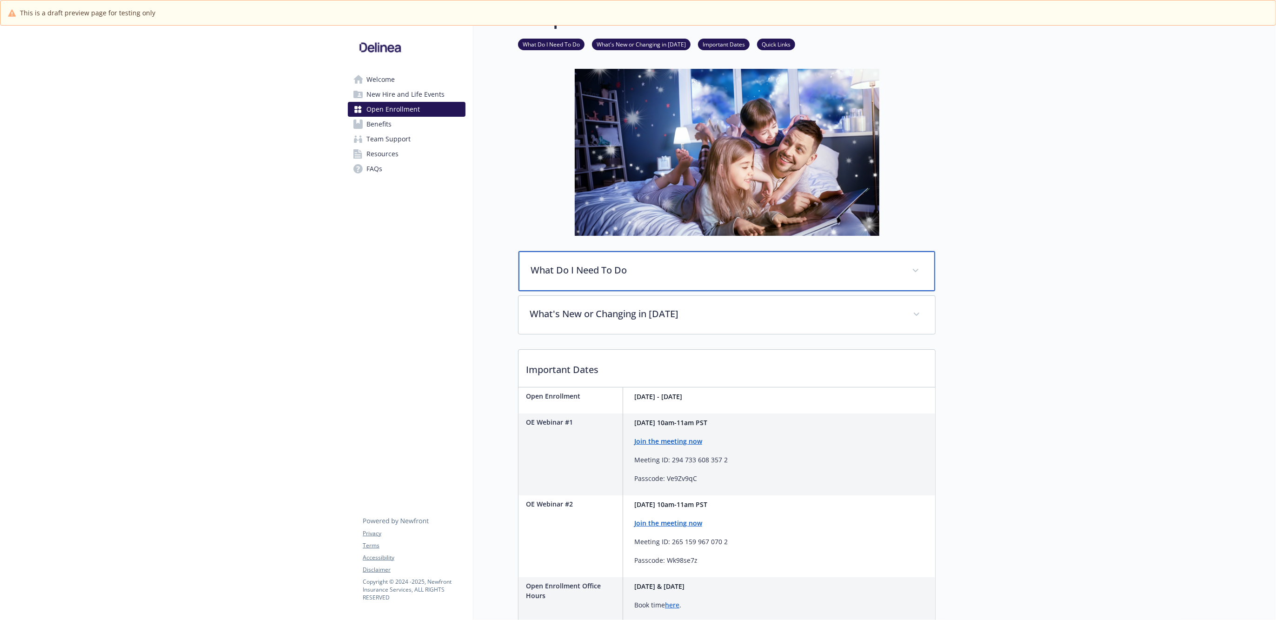
scroll to position [0, 0]
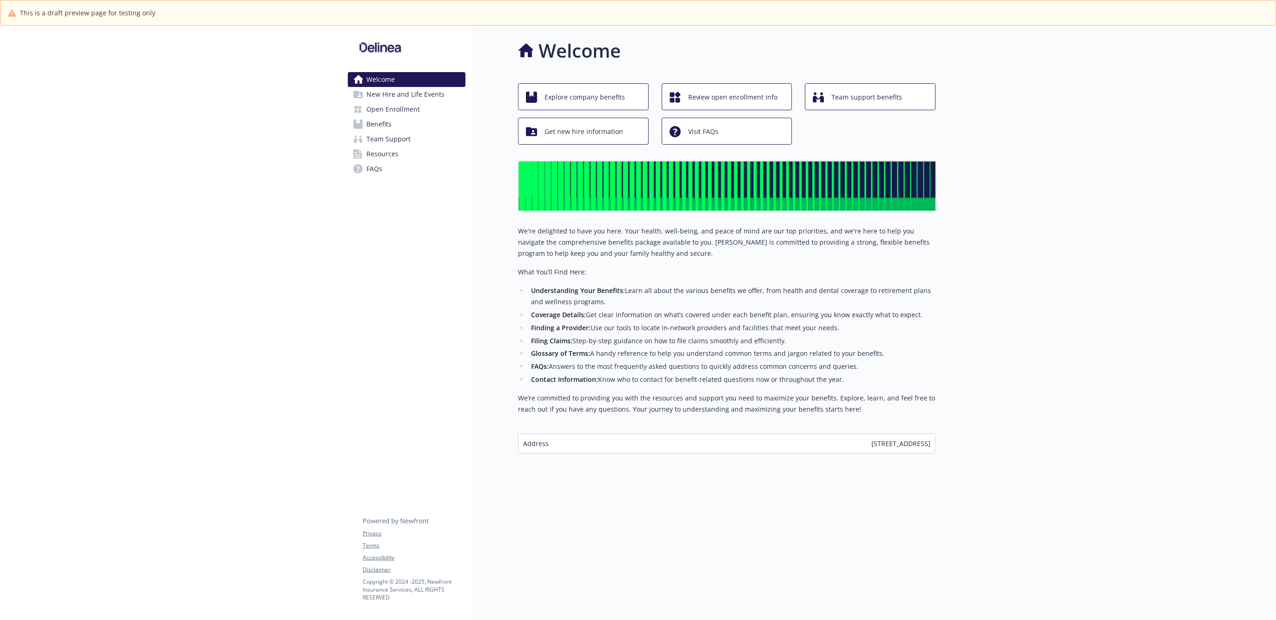
click at [453, 113] on link "Open Enrollment" at bounding box center [407, 109] width 118 height 15
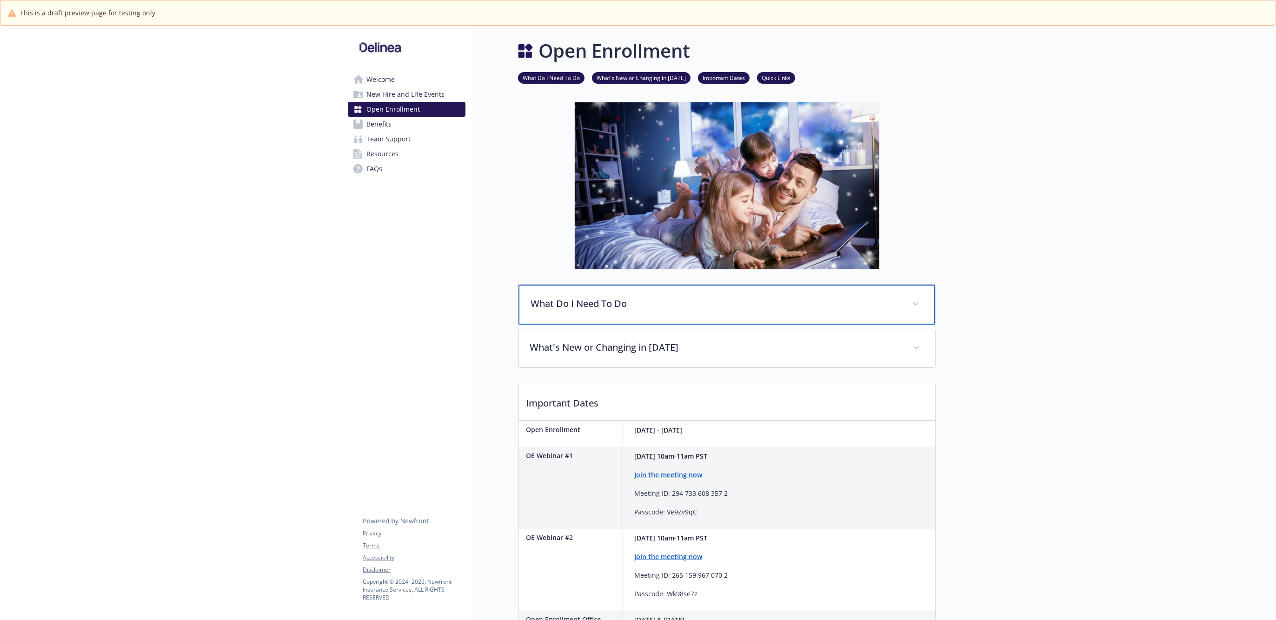
click at [591, 305] on p "What Do I Need To Do" at bounding box center [715, 304] width 370 height 14
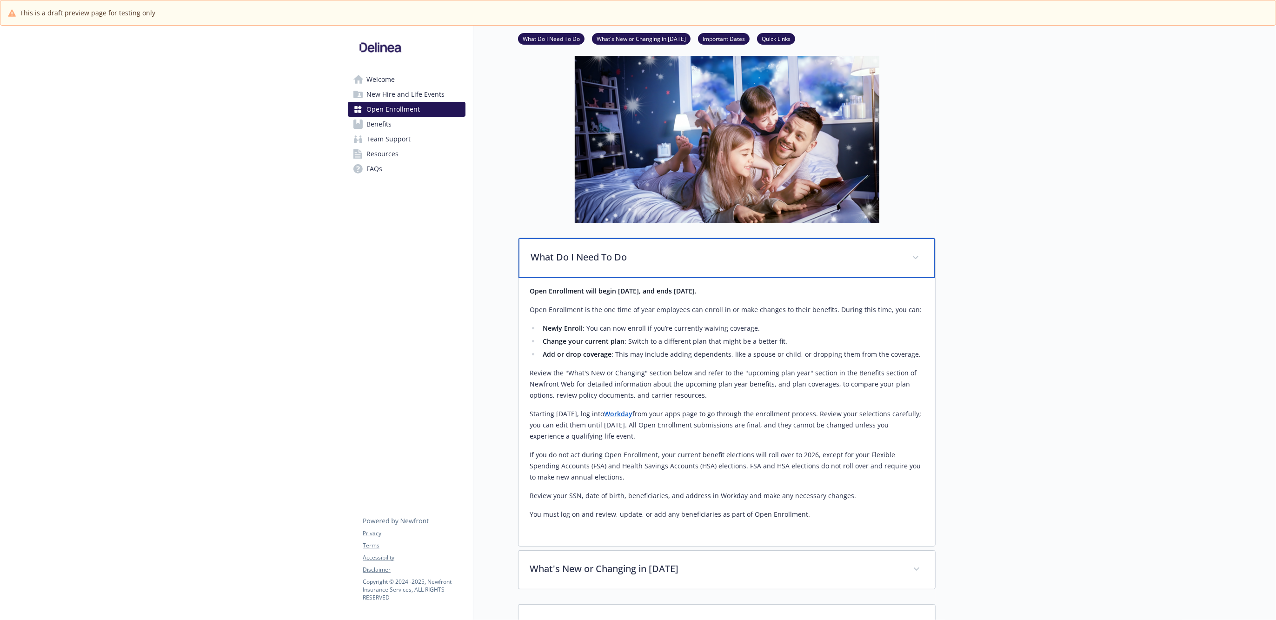
scroll to position [116, 0]
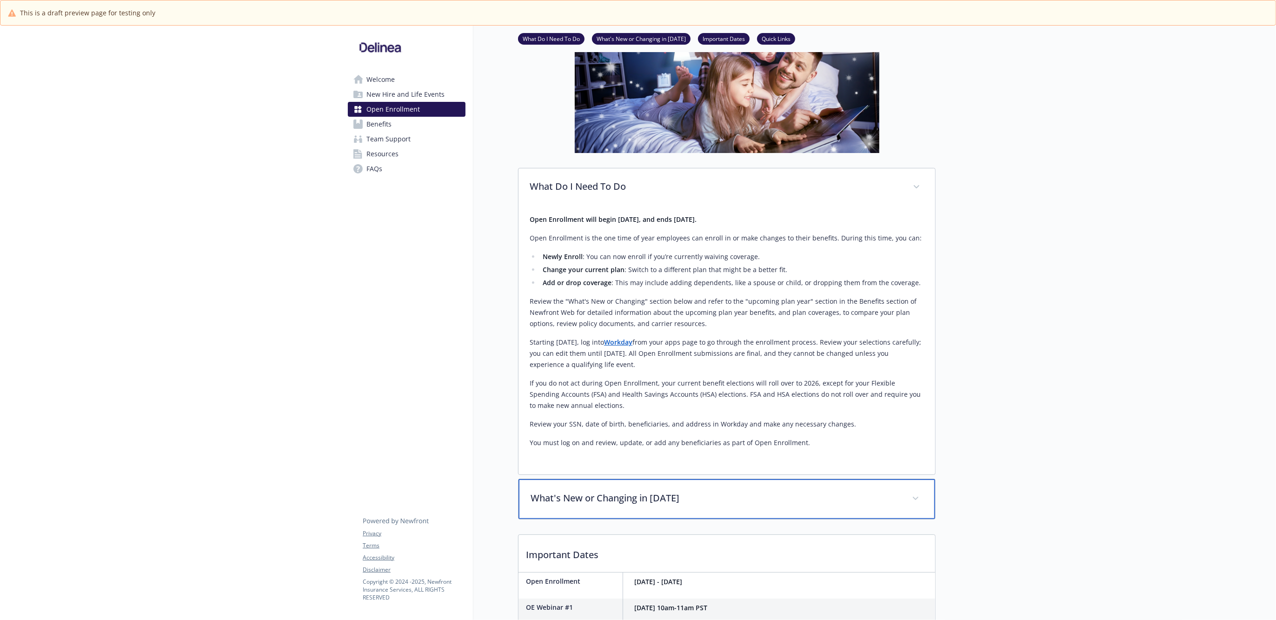
click at [640, 495] on p "What's New or Changing in [DATE]" at bounding box center [715, 498] width 370 height 14
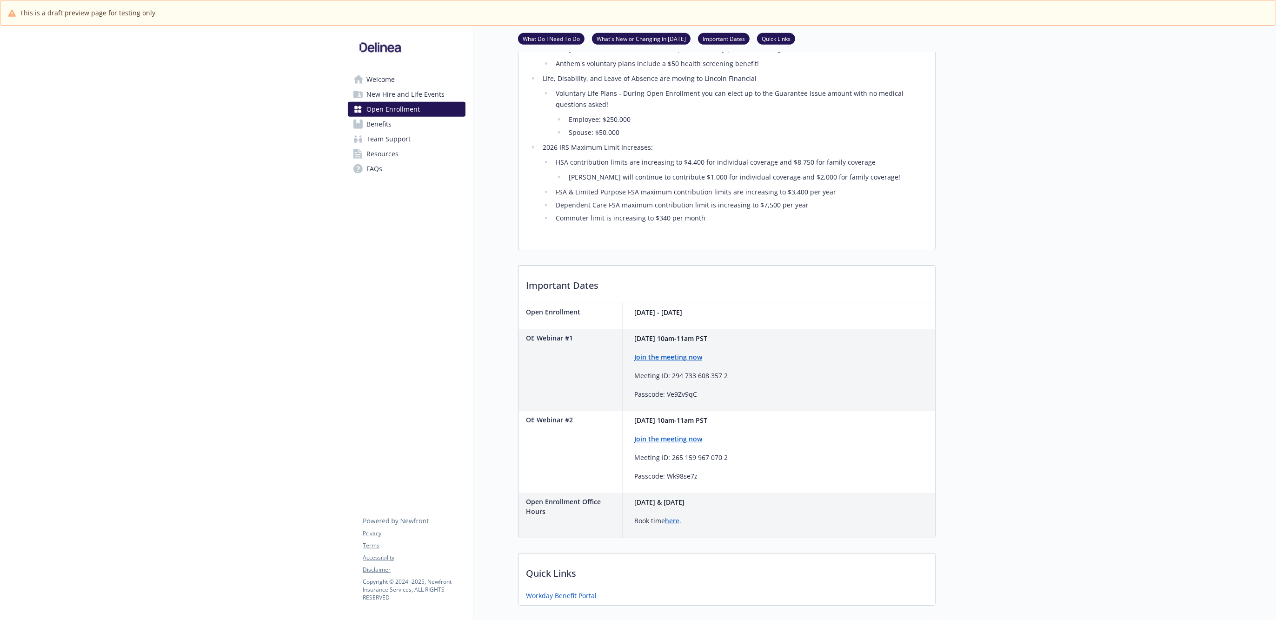
scroll to position [644, 0]
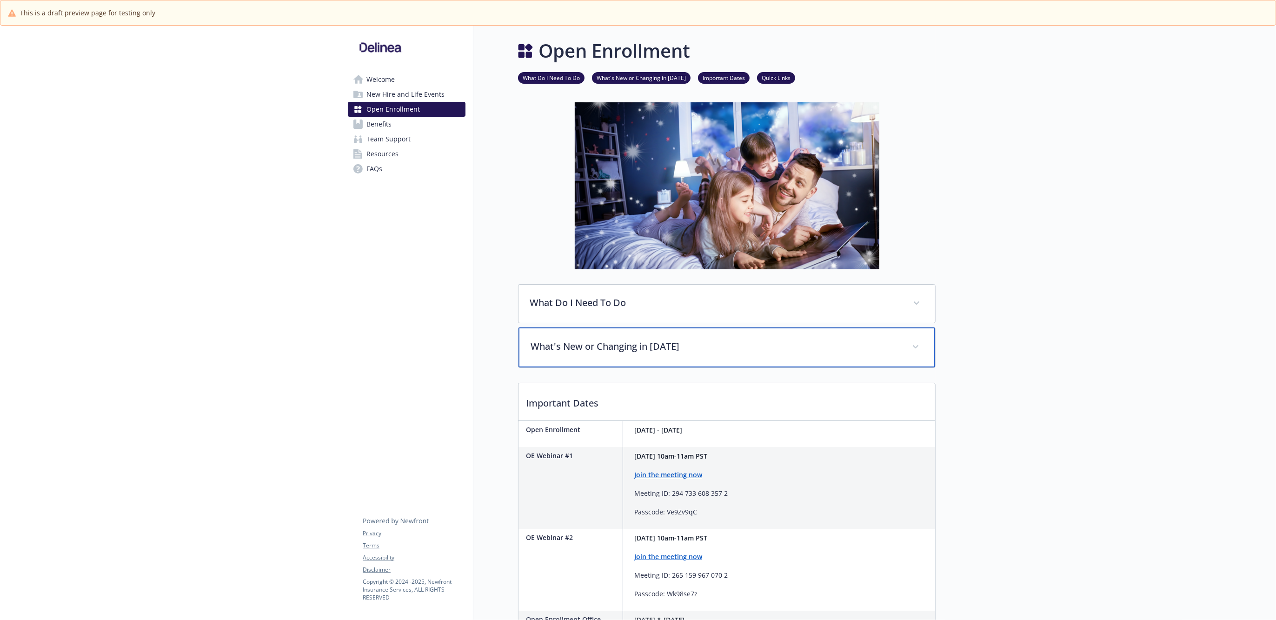
click at [710, 349] on p "What's New or Changing in [DATE]" at bounding box center [715, 346] width 370 height 14
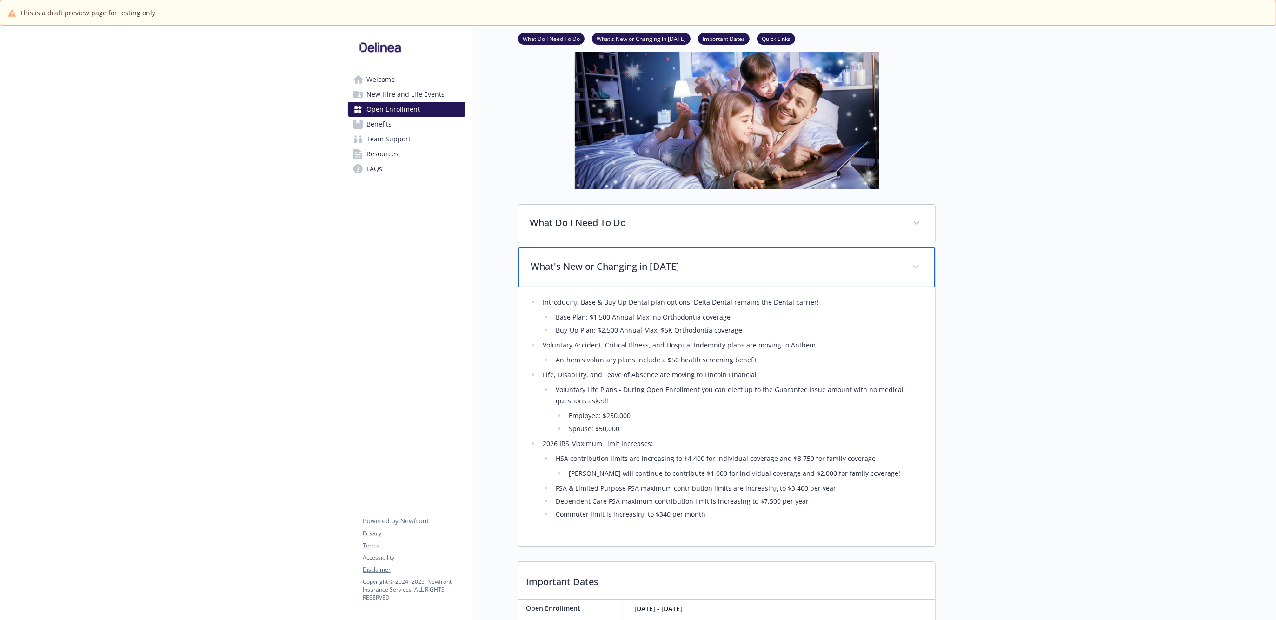
scroll to position [116, 0]
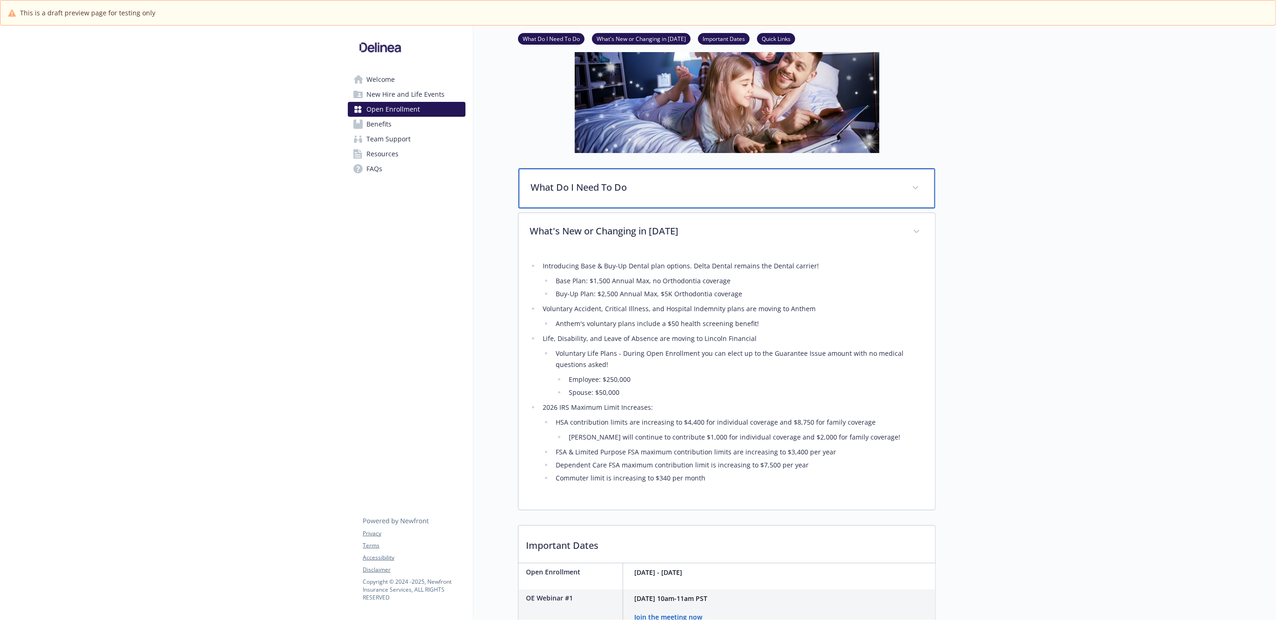
click at [675, 178] on div "What Do I Need To Do" at bounding box center [726, 188] width 417 height 40
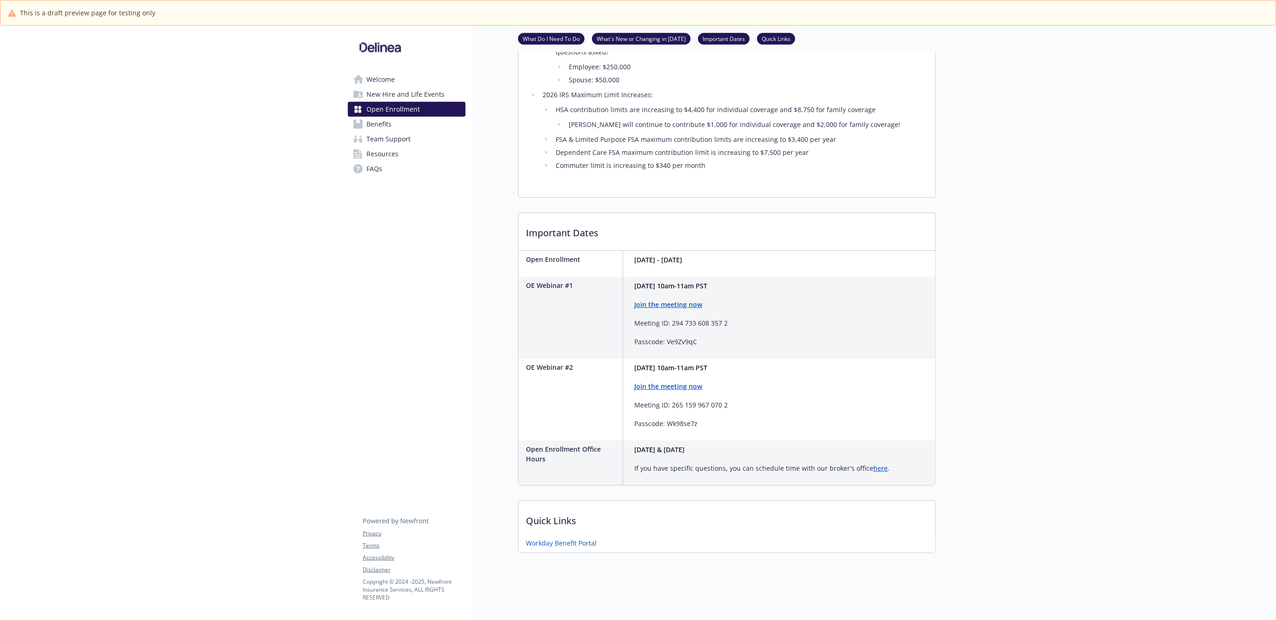
scroll to position [701, 0]
